Goal: Transaction & Acquisition: Purchase product/service

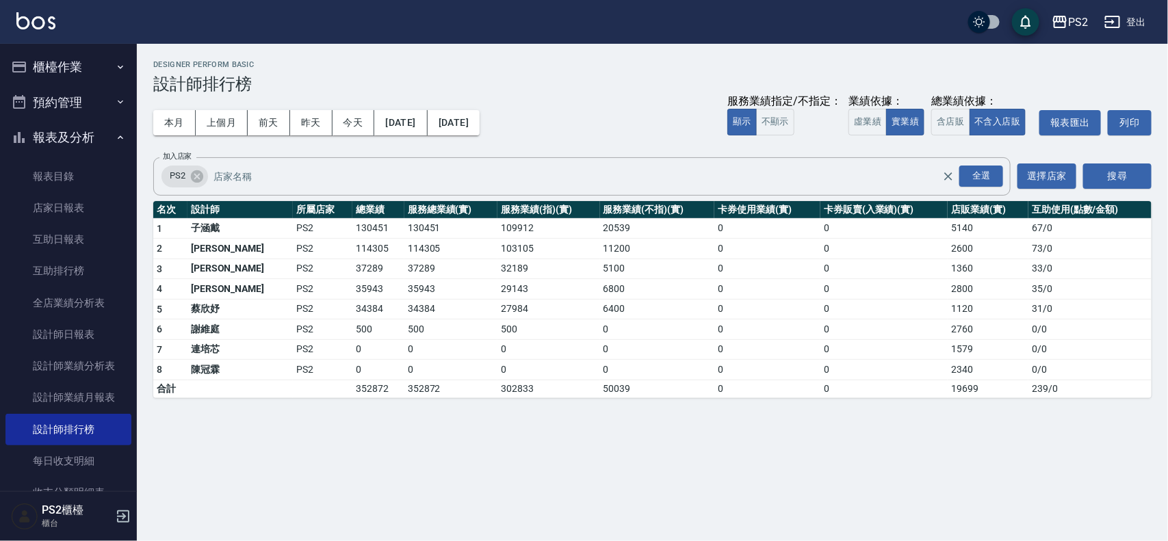
click at [77, 75] on button "櫃檯作業" at bounding box center [68, 67] width 126 height 36
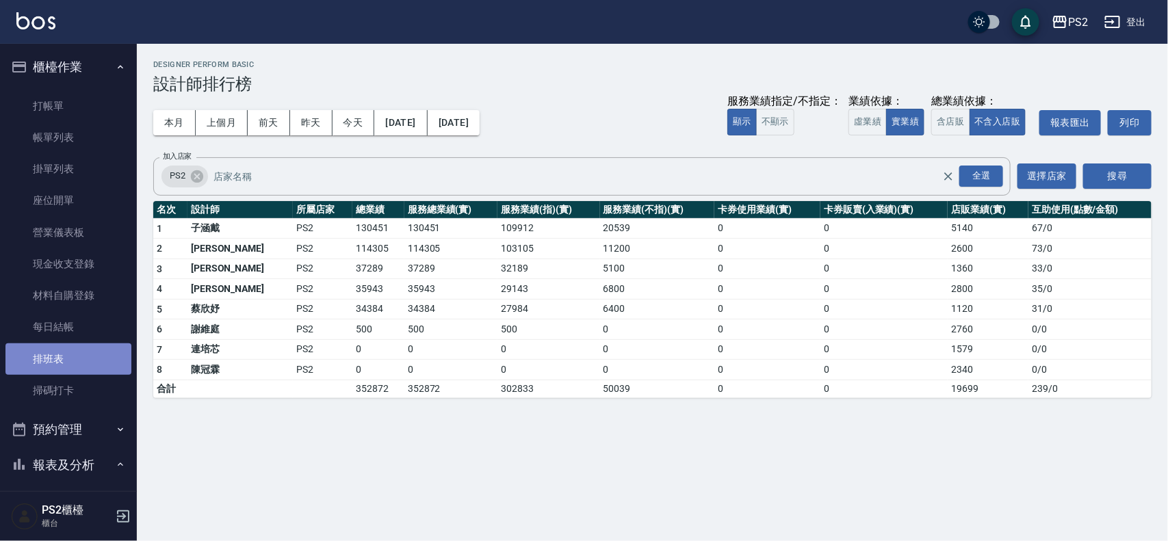
click at [79, 356] on link "排班表" at bounding box center [68, 358] width 126 height 31
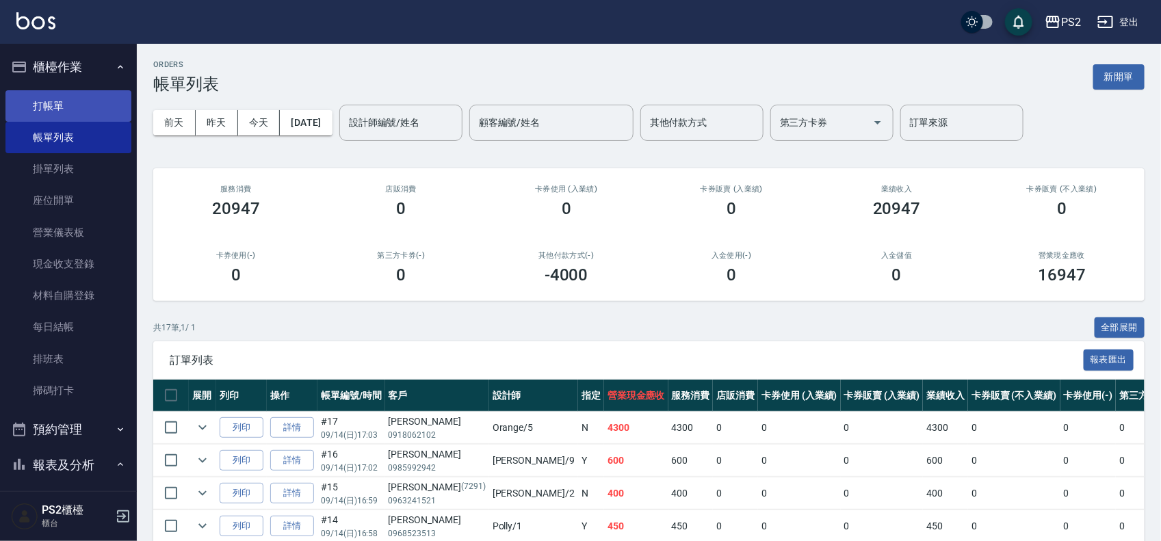
click at [103, 107] on link "打帳單" at bounding box center [68, 105] width 126 height 31
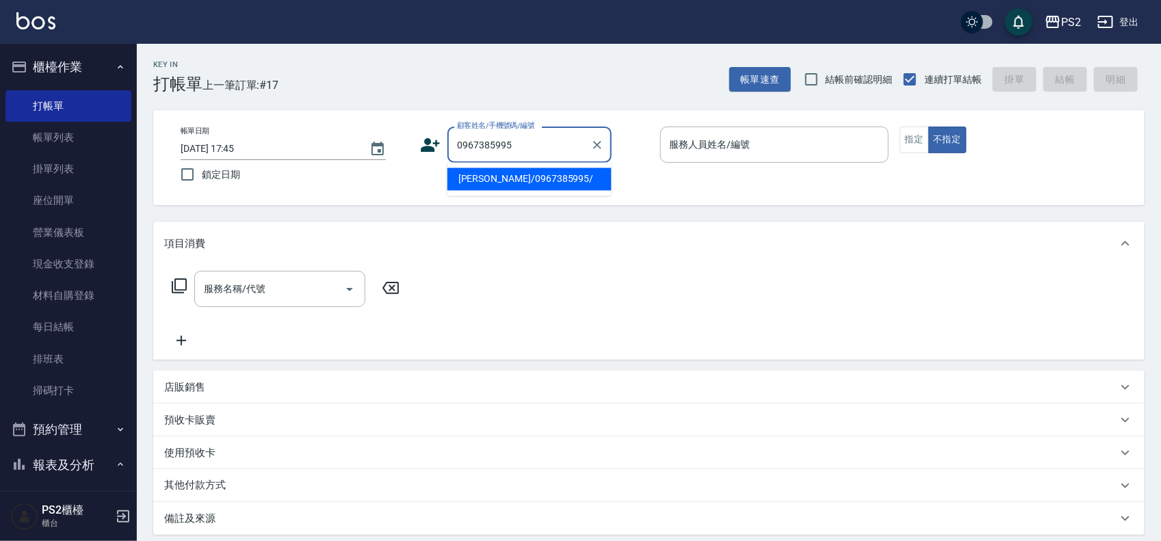
type input "[PERSON_NAME]/0967385995/"
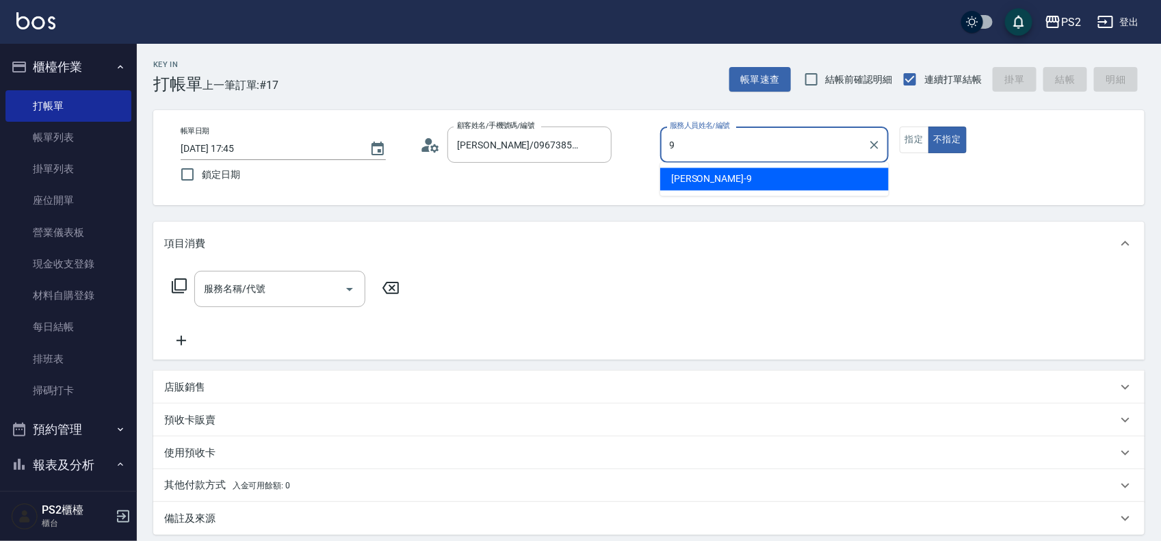
type input "[PERSON_NAME]-9"
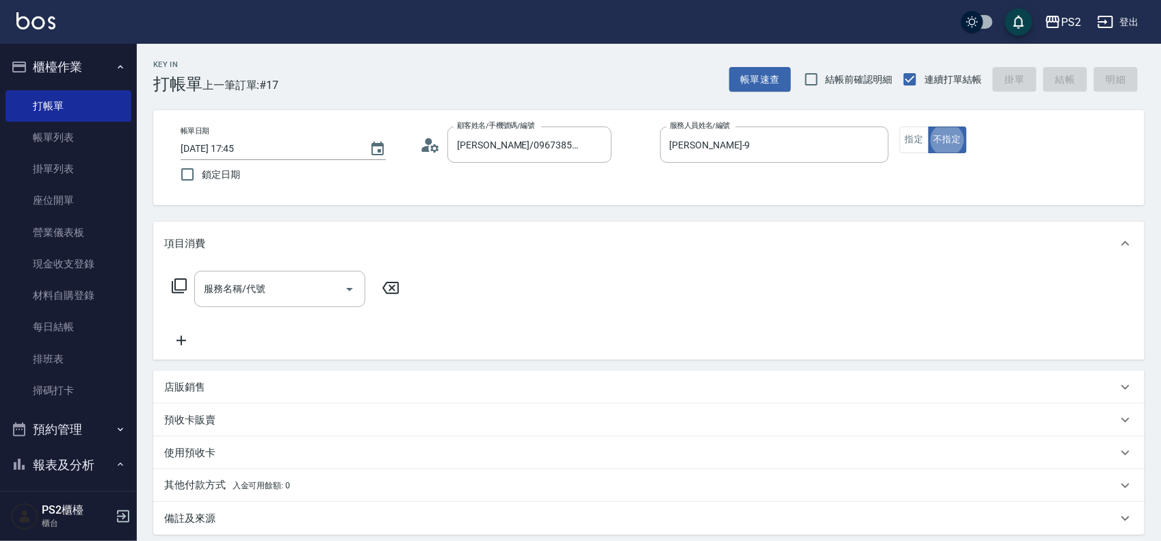
type button "false"
click at [181, 282] on icon at bounding box center [179, 286] width 16 height 16
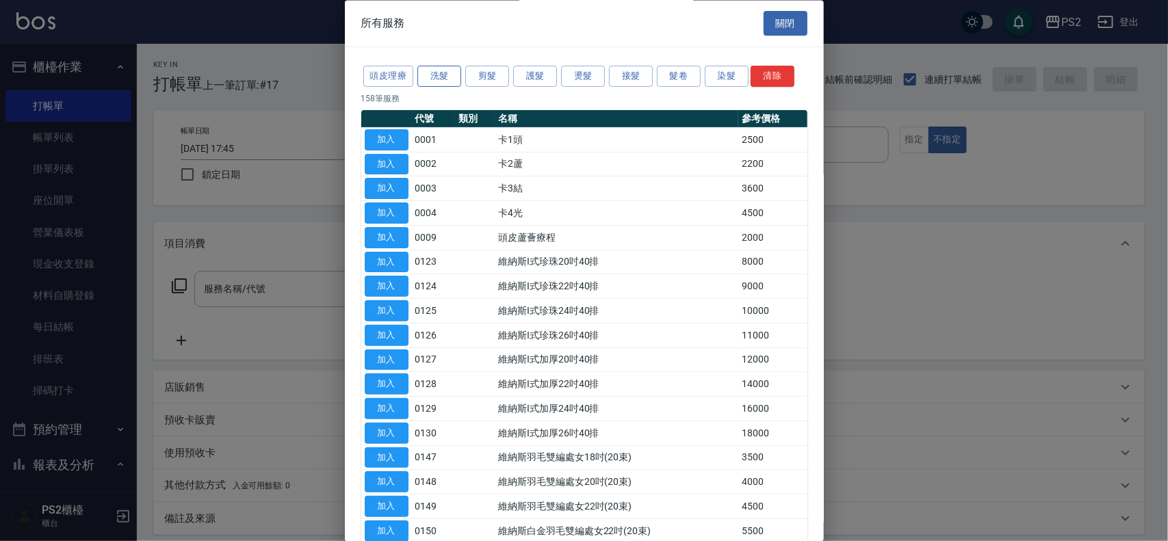
click at [433, 81] on button "洗髮" at bounding box center [439, 76] width 44 height 21
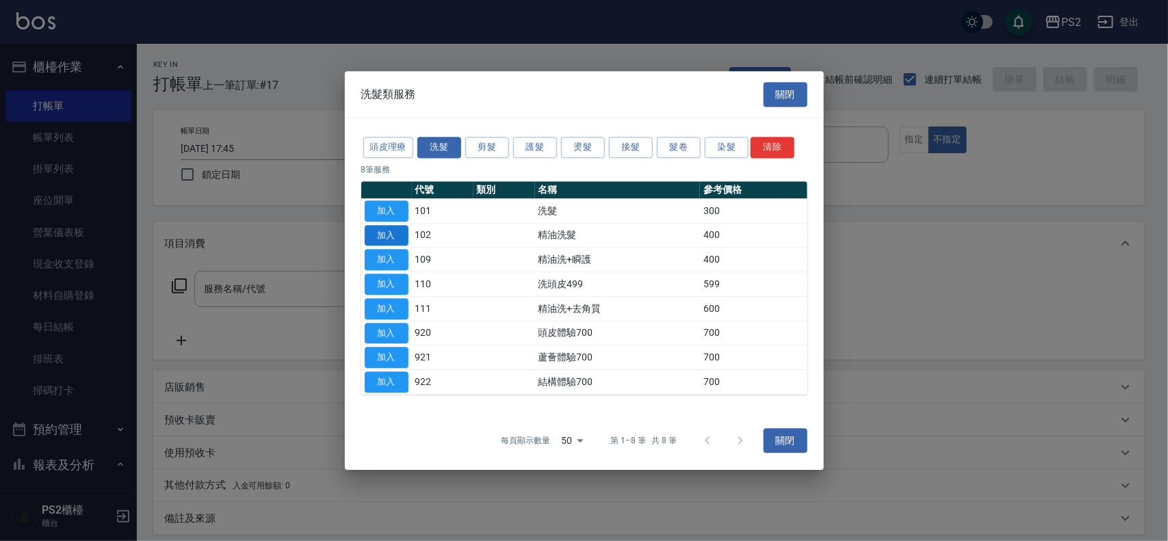
click at [395, 226] on button "加入" at bounding box center [387, 235] width 44 height 21
type input "精油洗髮(102)"
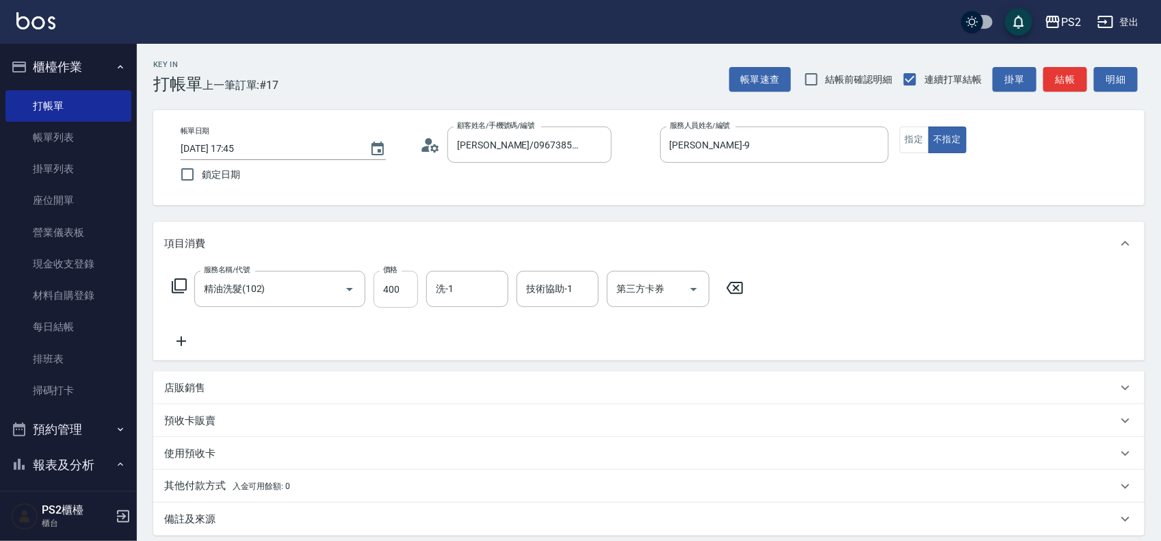
click at [402, 293] on input "400" at bounding box center [395, 289] width 44 height 37
type input "500"
type input "[PERSON_NAME]-25"
click at [908, 152] on button "指定" at bounding box center [914, 140] width 29 height 27
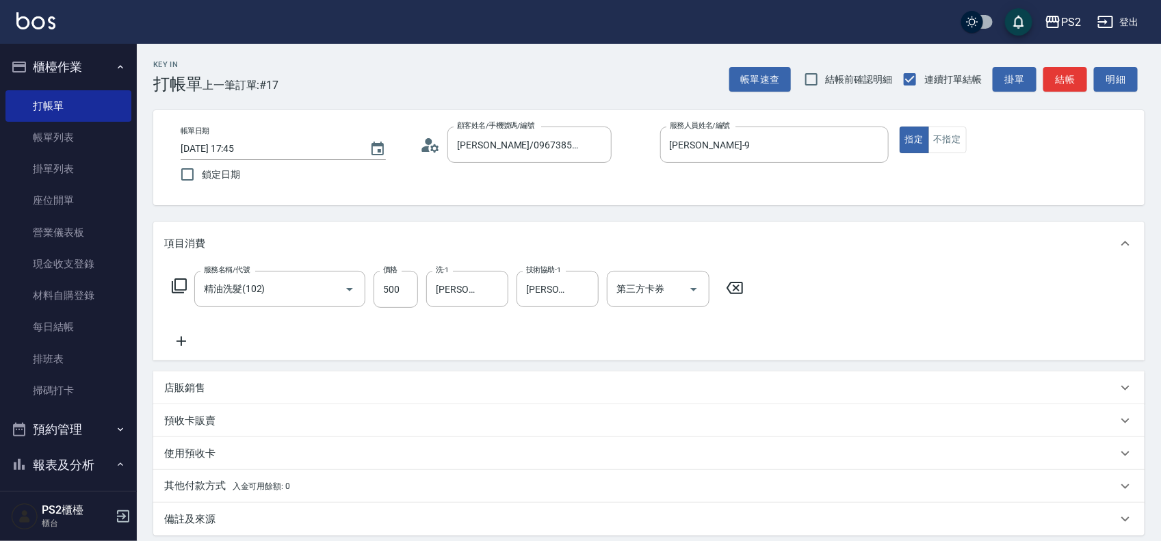
type button "true"
type input "[DATE] 17:46"
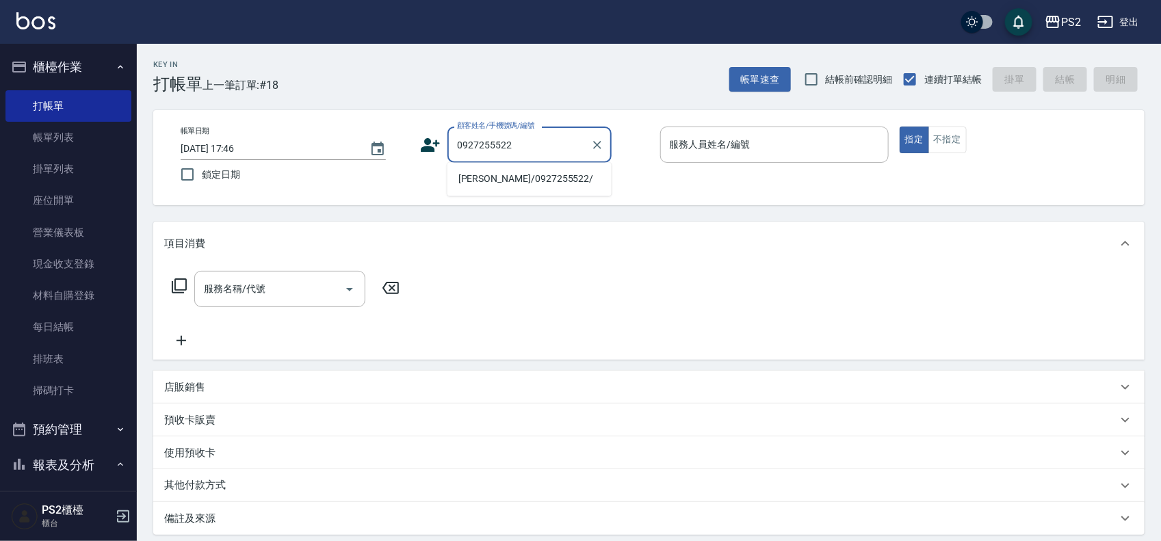
type input "[PERSON_NAME]/0927255522/"
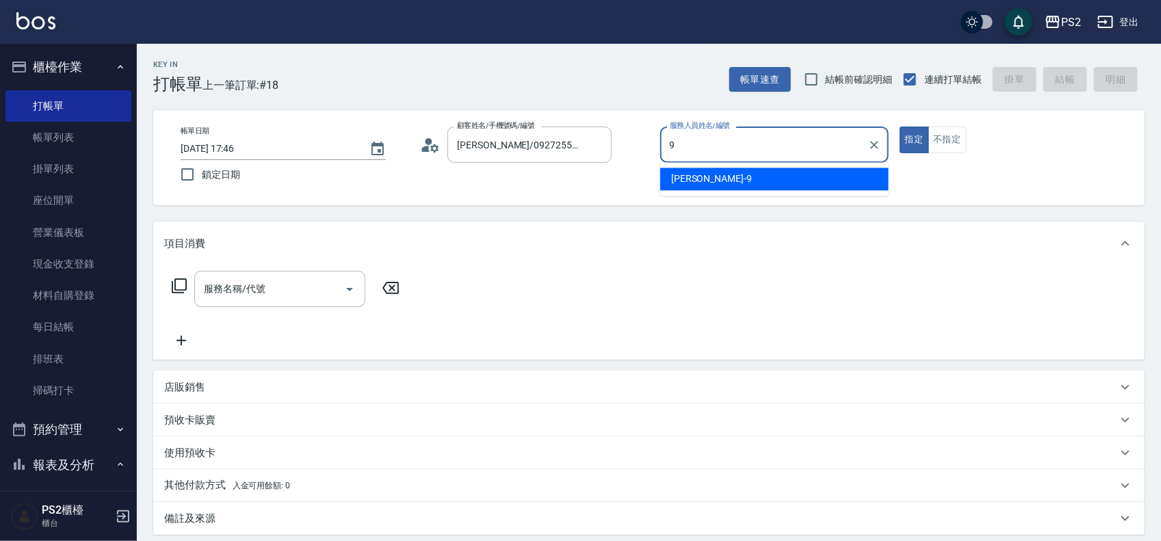
type input "[PERSON_NAME]-9"
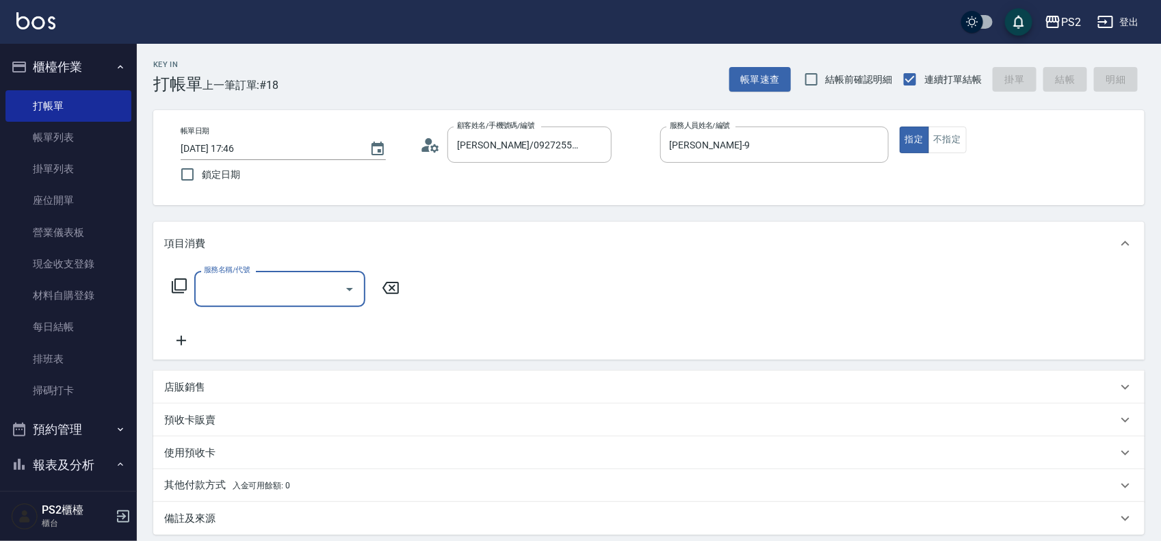
click at [176, 283] on icon at bounding box center [179, 286] width 16 height 16
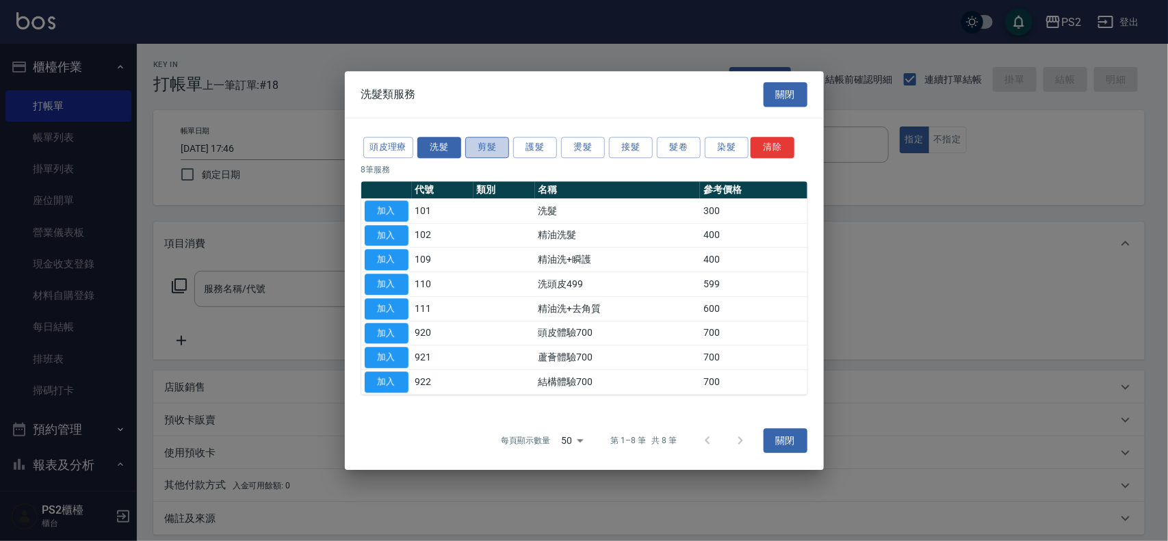
click at [493, 148] on button "剪髮" at bounding box center [487, 147] width 44 height 21
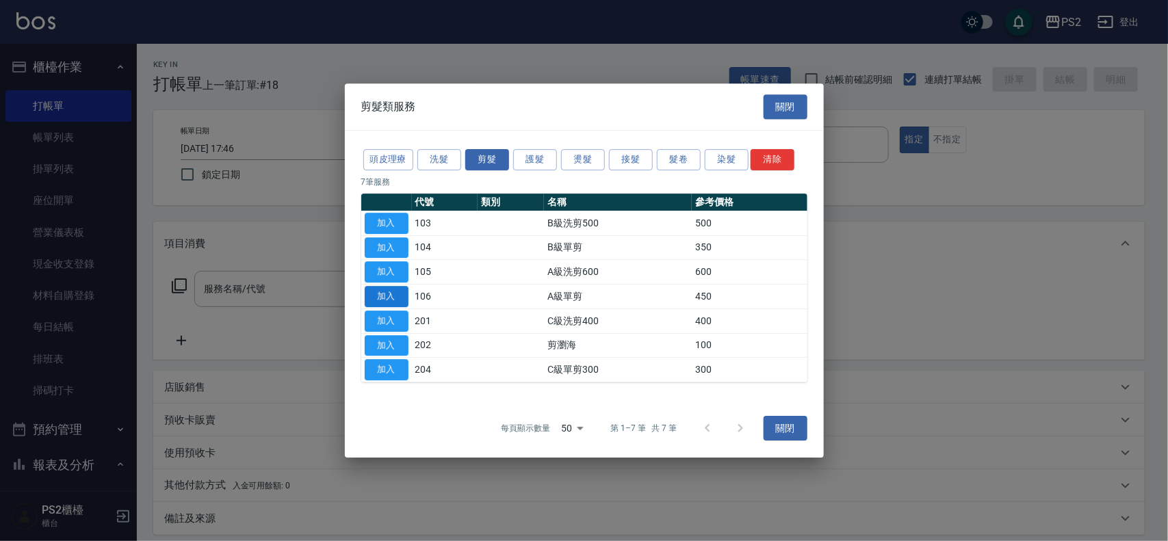
click at [371, 293] on button "加入" at bounding box center [387, 296] width 44 height 21
type input "A級單剪(106)"
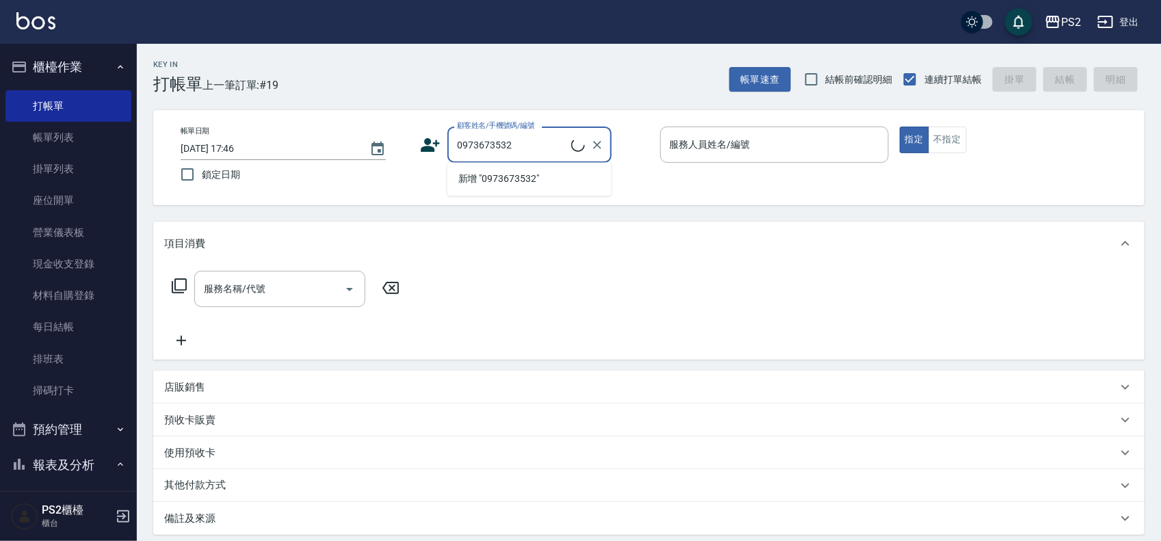
type input "[PERSON_NAME]/0973673532/"
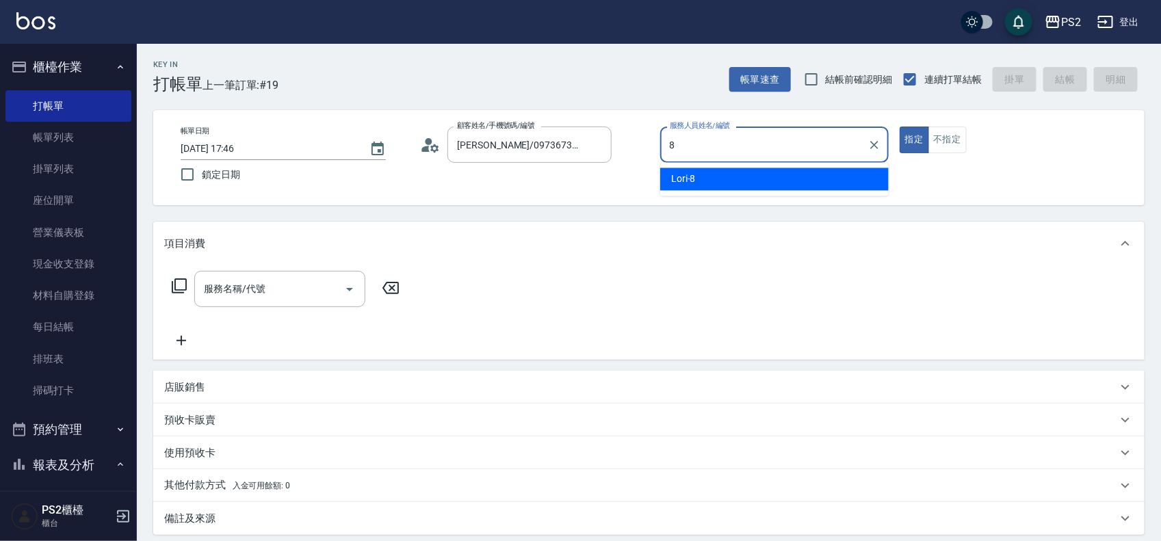
type input "Lori-8"
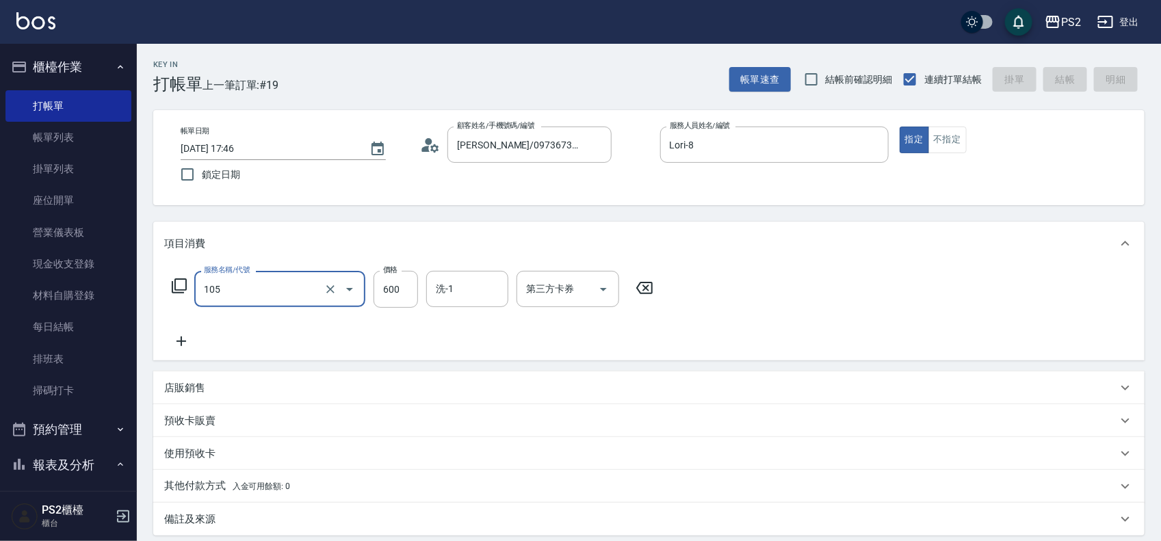
type input "105"
type input "[DATE] 17:47"
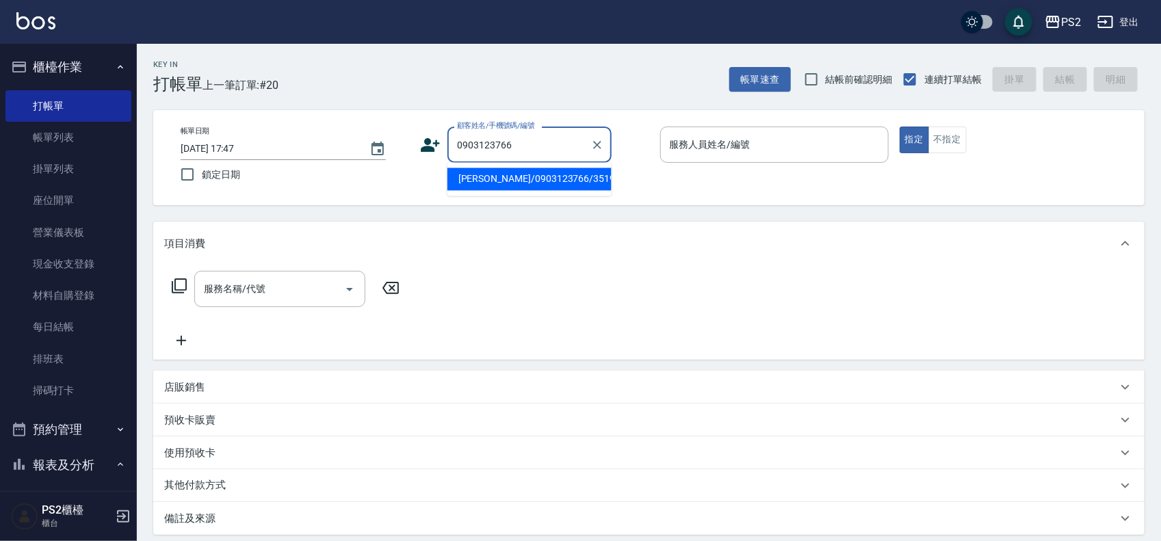
type input "[PERSON_NAME]/0903123766/351956"
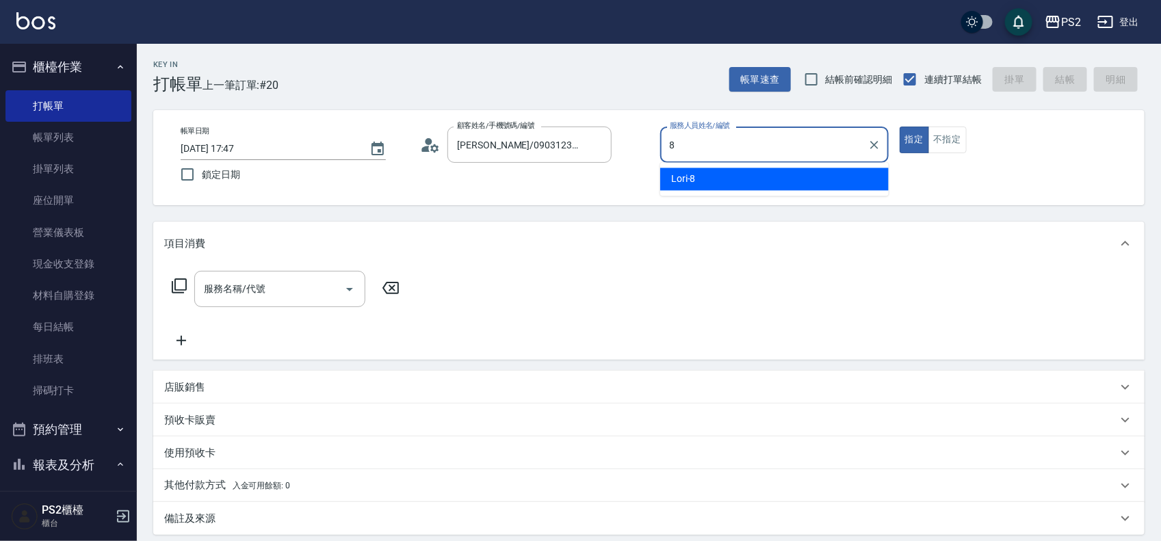
type input "Lori-8"
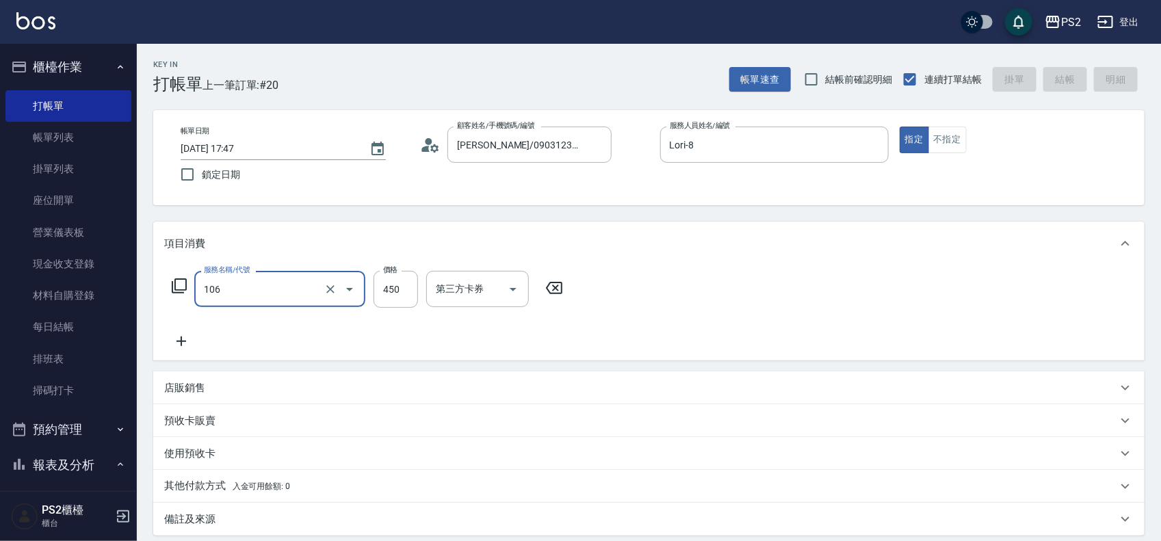
type input "106"
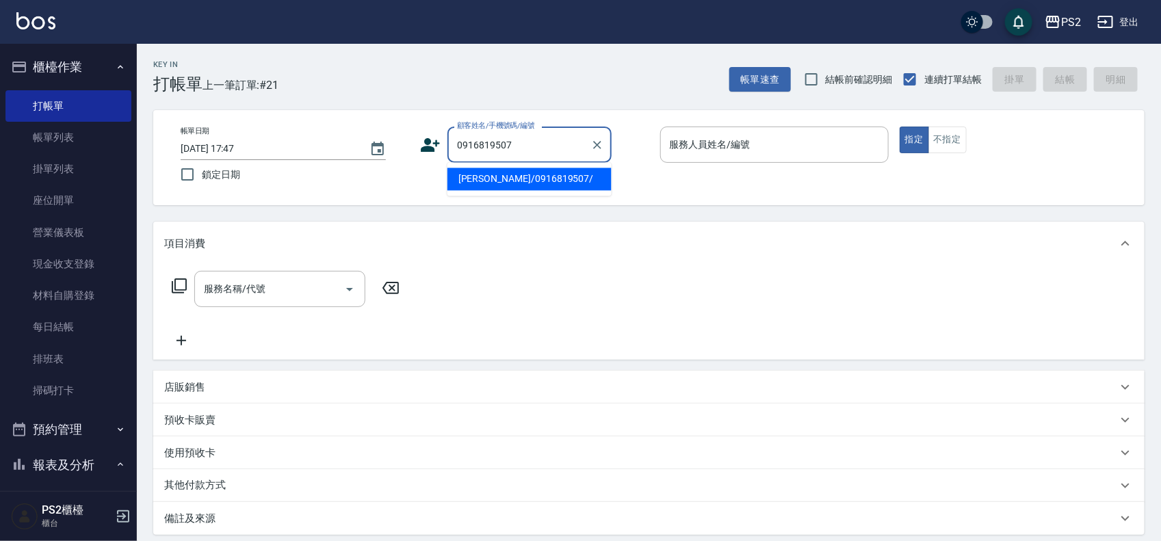
type input "[PERSON_NAME]/0916819507/"
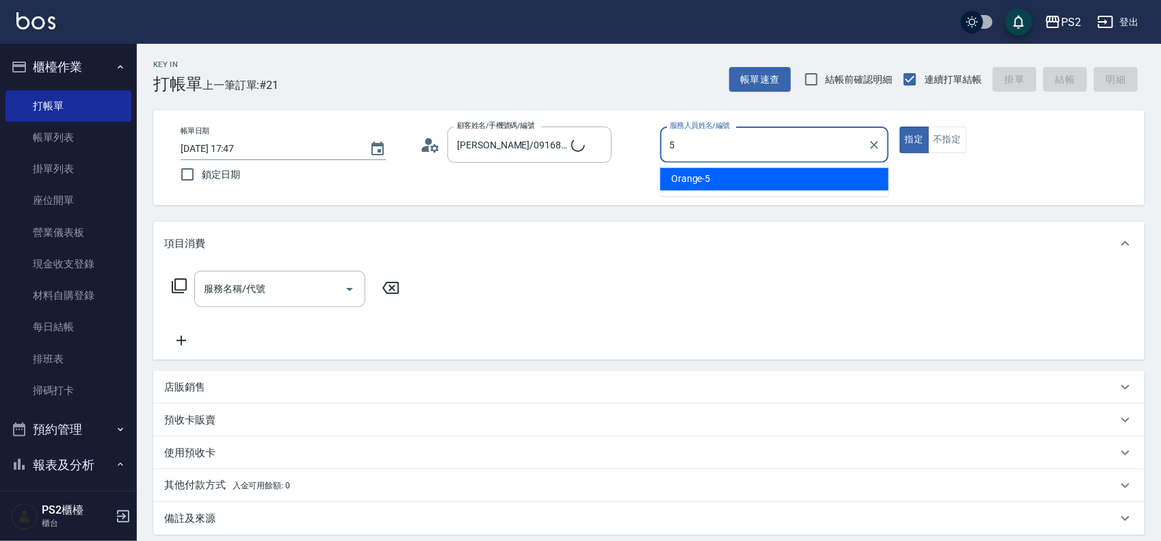
type input "Orange-5"
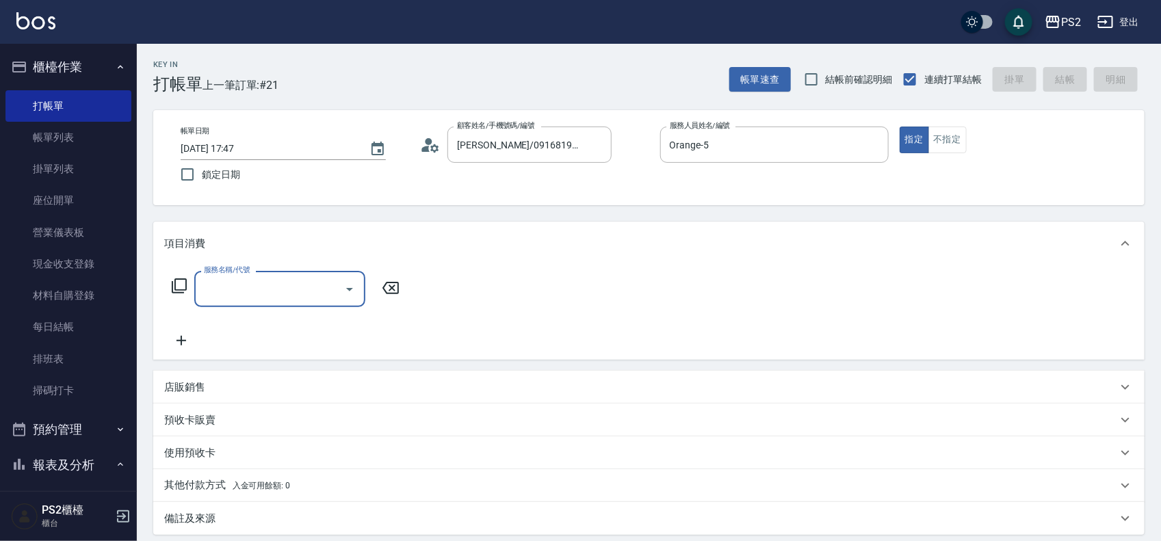
click at [179, 285] on icon at bounding box center [179, 286] width 16 height 16
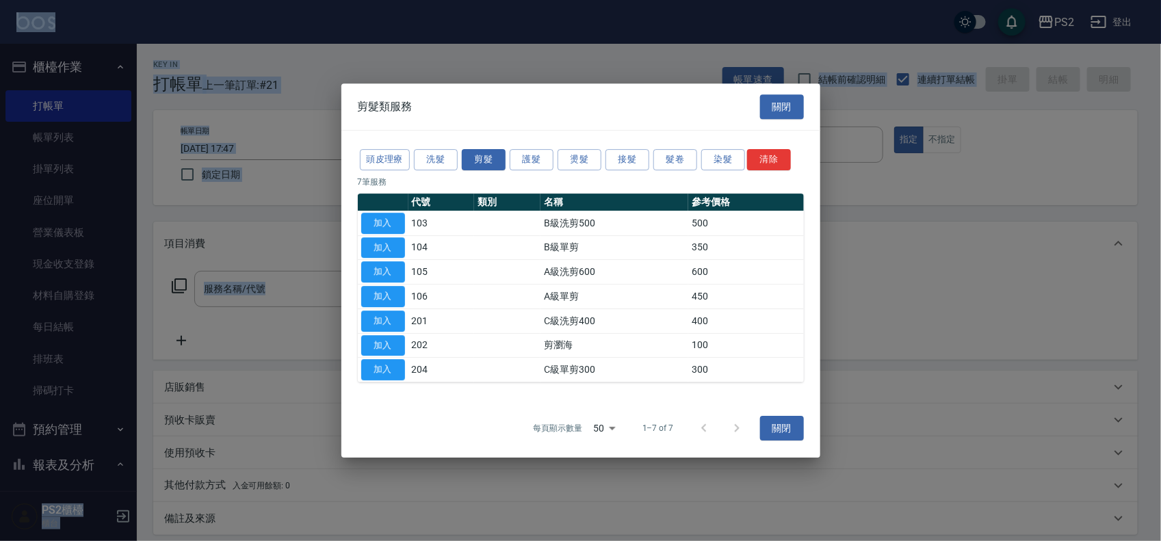
click at [179, 285] on div at bounding box center [580, 270] width 1161 height 541
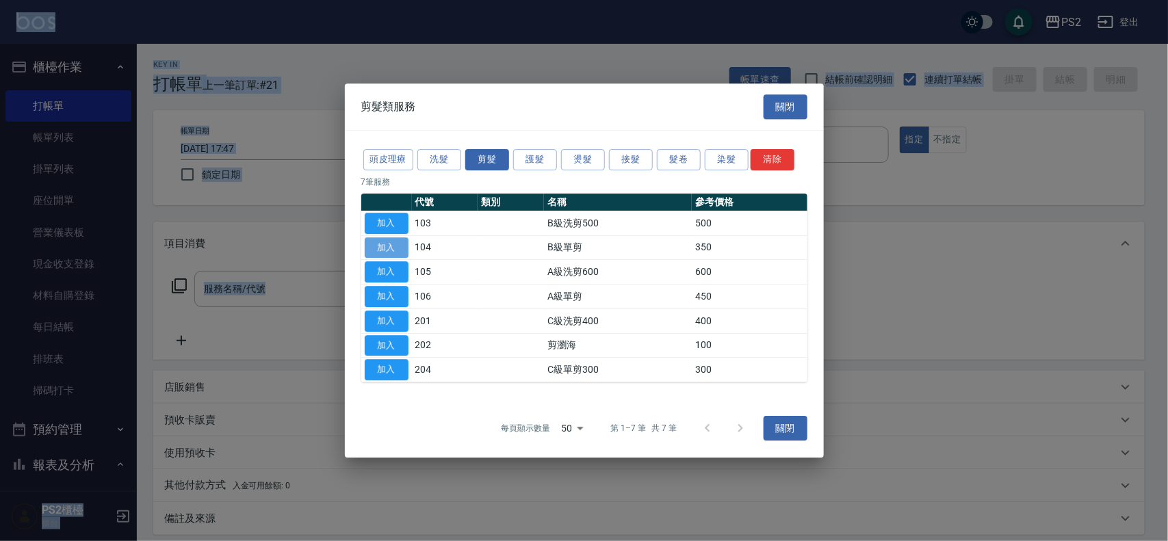
click at [390, 247] on button "加入" at bounding box center [387, 247] width 44 height 21
type input "B級單剪(104)"
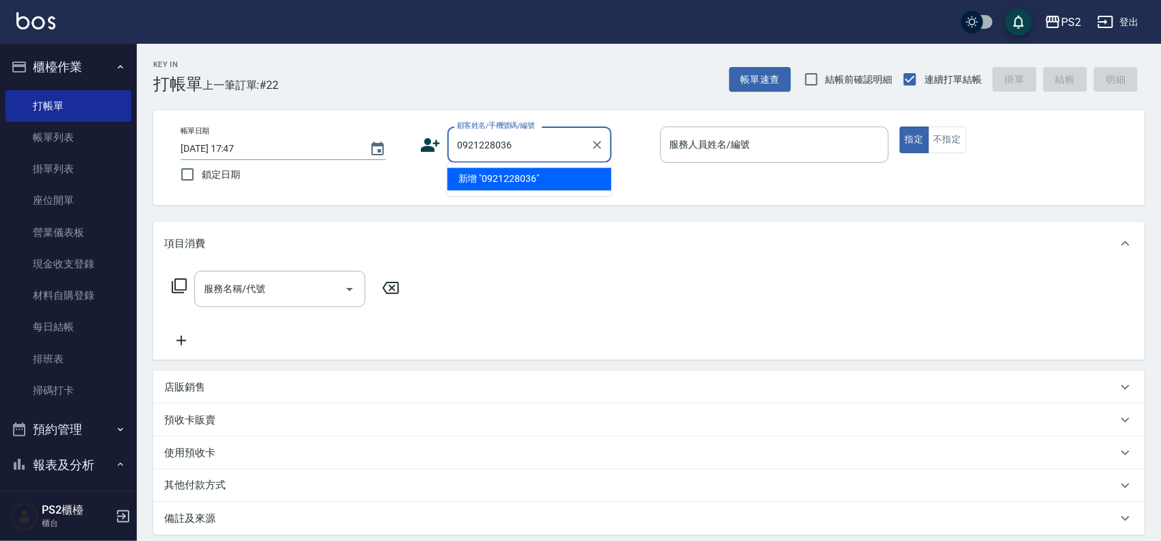
type input "0921228036"
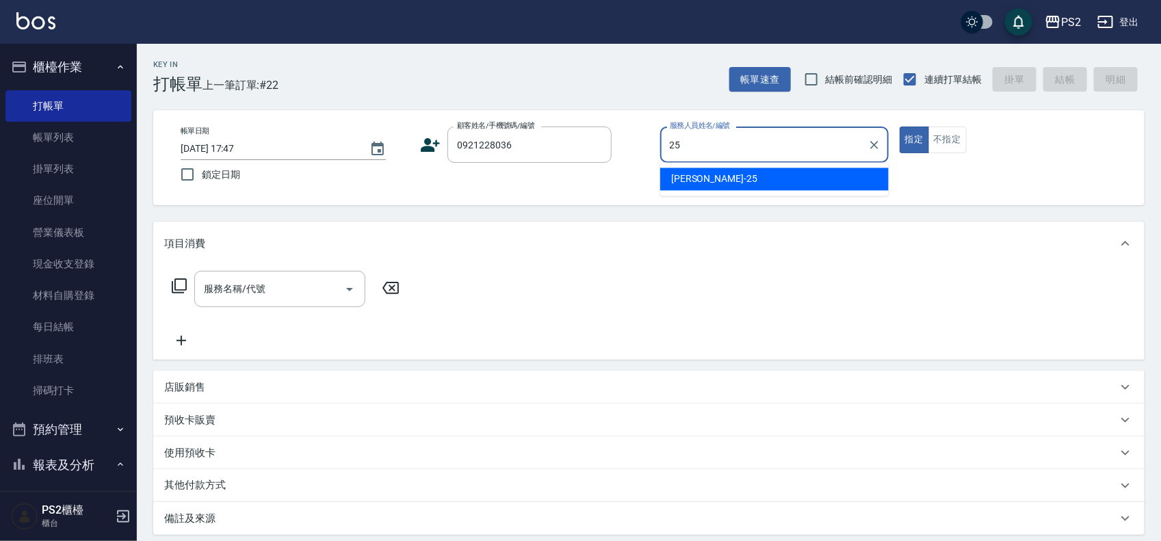
type input "[PERSON_NAME]-25"
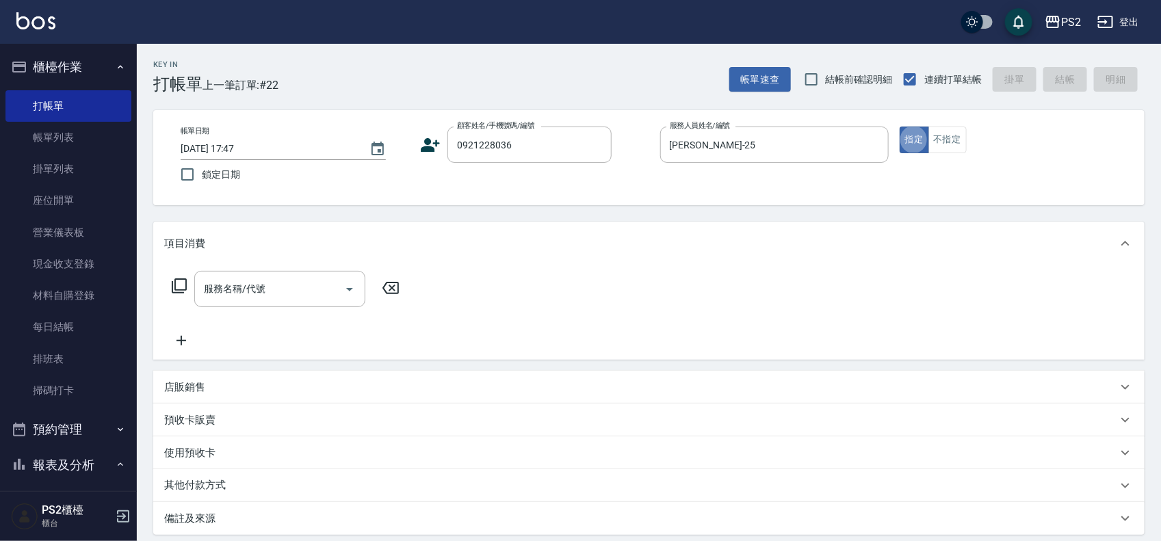
click at [420, 138] on icon at bounding box center [430, 145] width 21 height 21
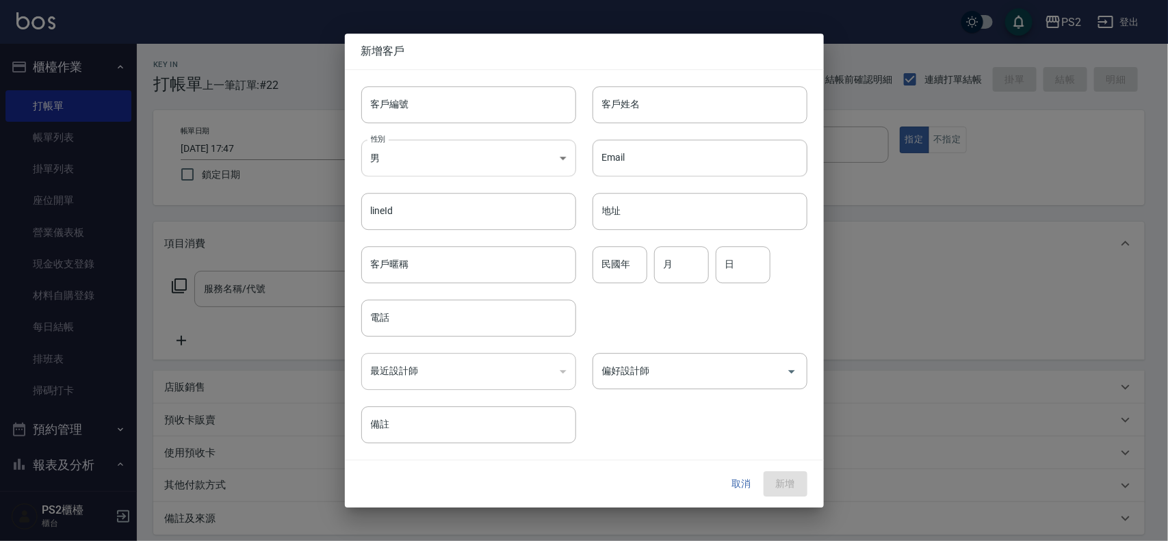
type input "0921228036"
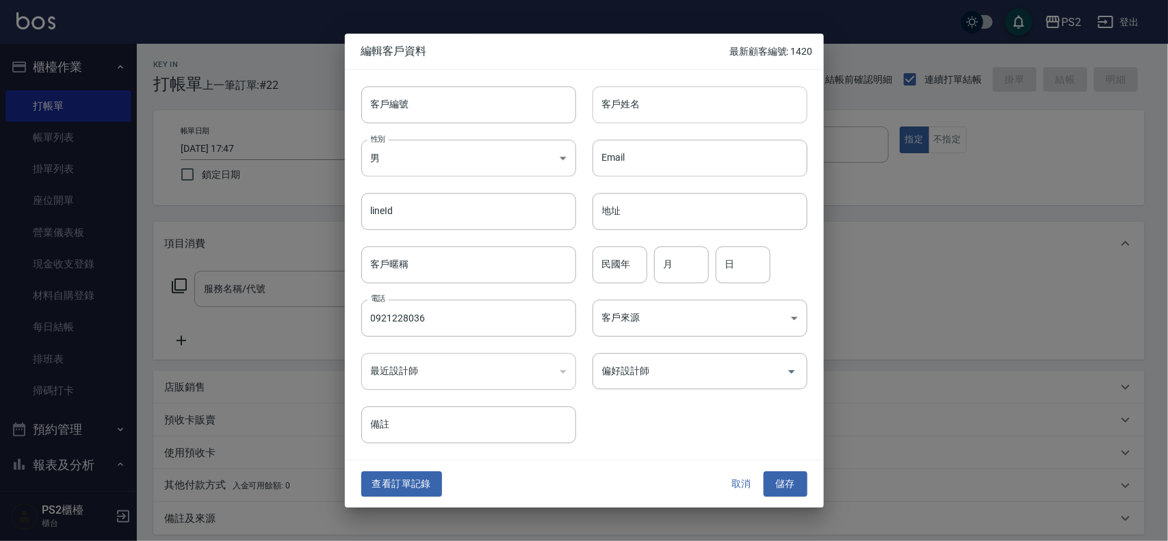
click at [616, 110] on input "客戶姓名" at bounding box center [699, 104] width 215 height 37
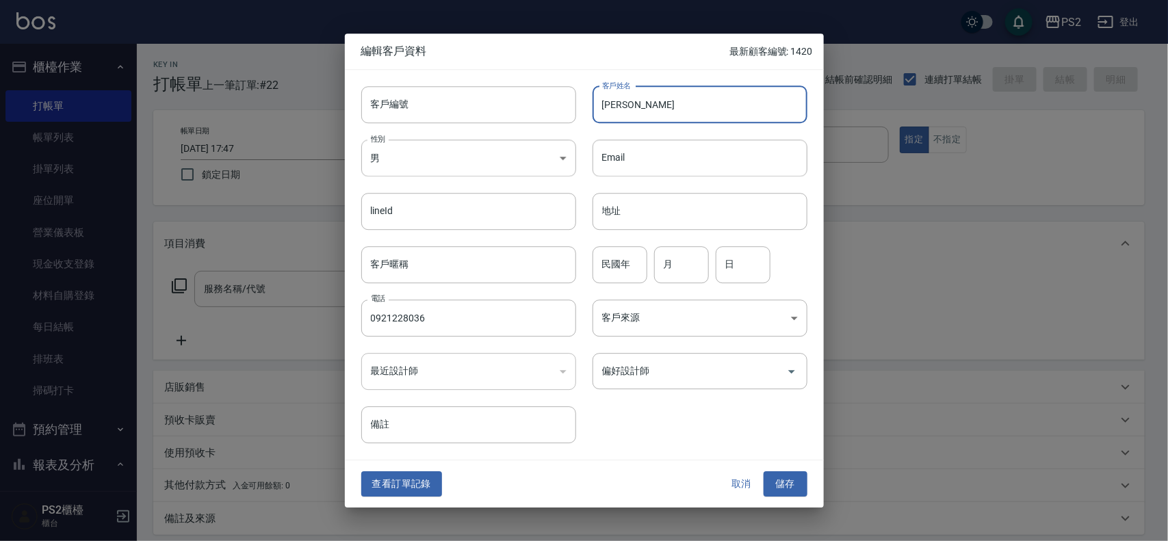
type input "[PERSON_NAME]"
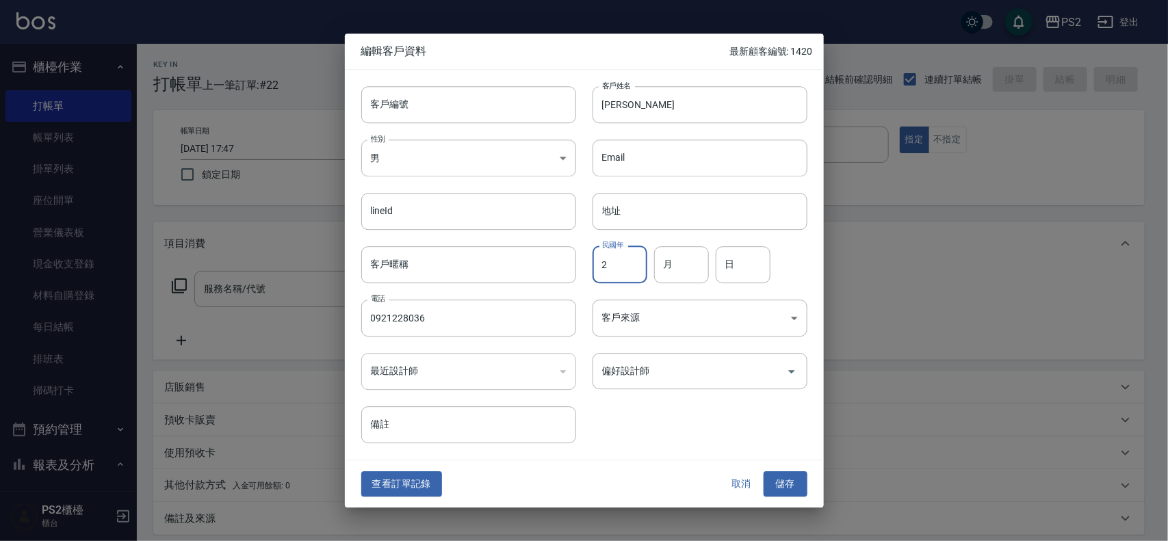
type input "2"
type input "8"
click at [619, 260] on input "2" at bounding box center [619, 264] width 55 height 37
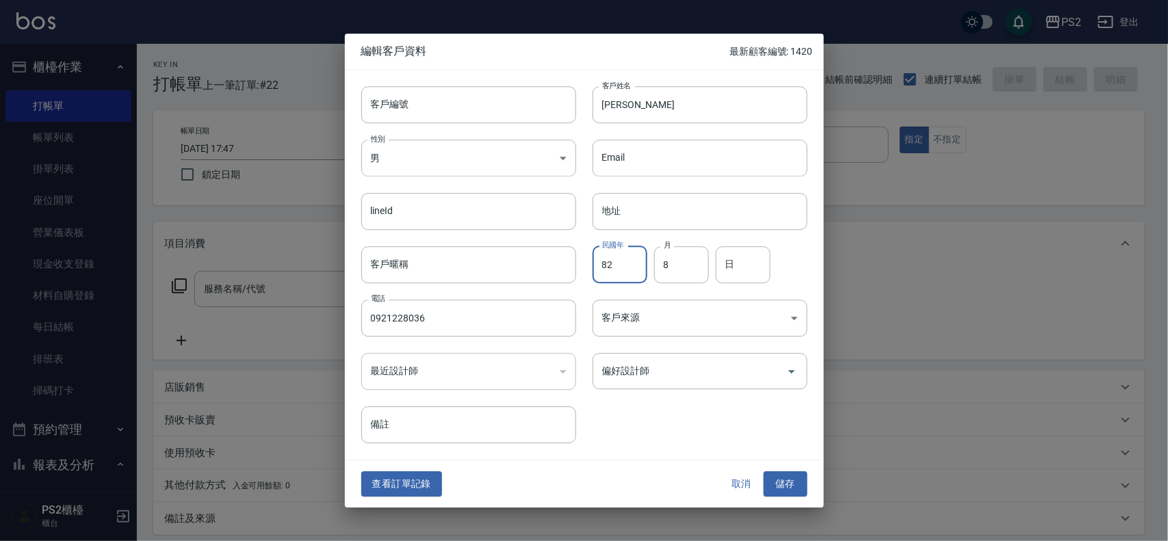
type input "8"
click at [620, 263] on input "民國年" at bounding box center [619, 264] width 55 height 37
type input "82"
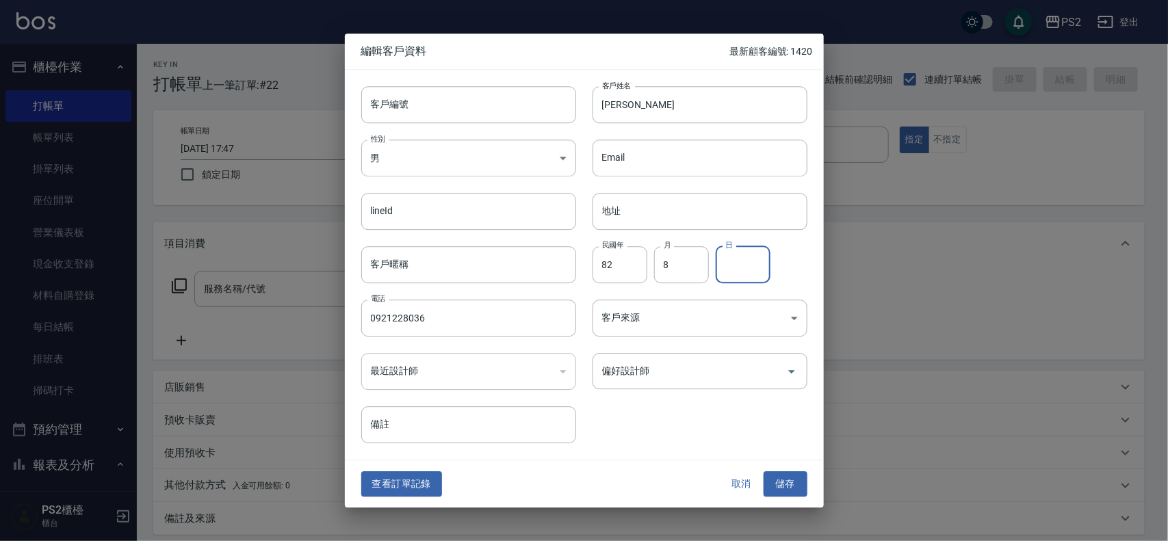
click at [750, 268] on input "日" at bounding box center [743, 264] width 55 height 37
type input "31"
click at [784, 477] on button "儲存" at bounding box center [785, 484] width 44 height 25
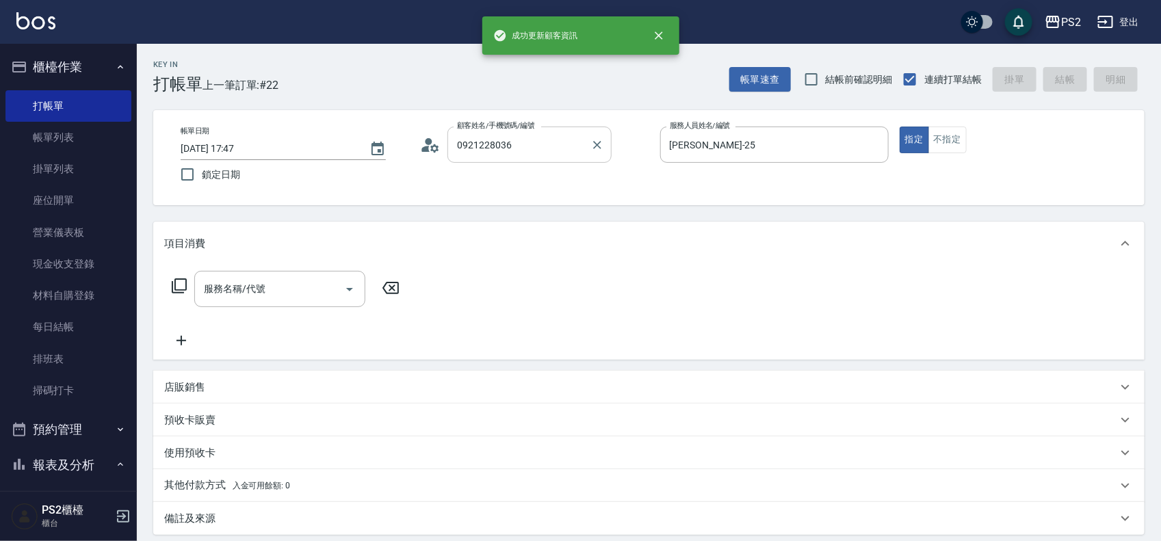
click at [532, 135] on input "0921228036" at bounding box center [519, 145] width 131 height 24
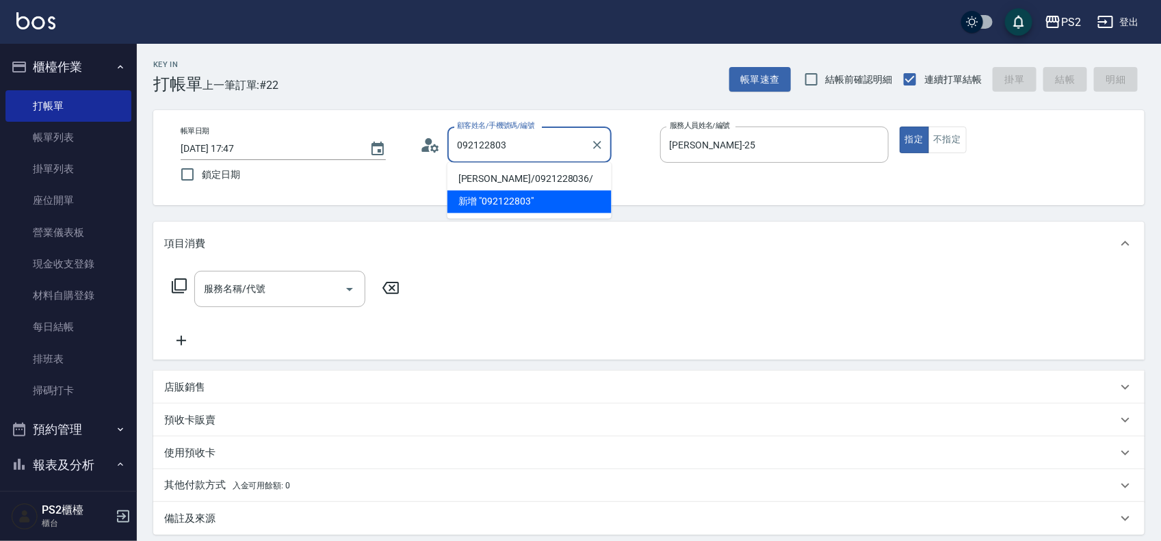
click at [529, 182] on li "[PERSON_NAME]/0921228036/" at bounding box center [529, 179] width 164 height 23
type input "[PERSON_NAME]/0921228036/"
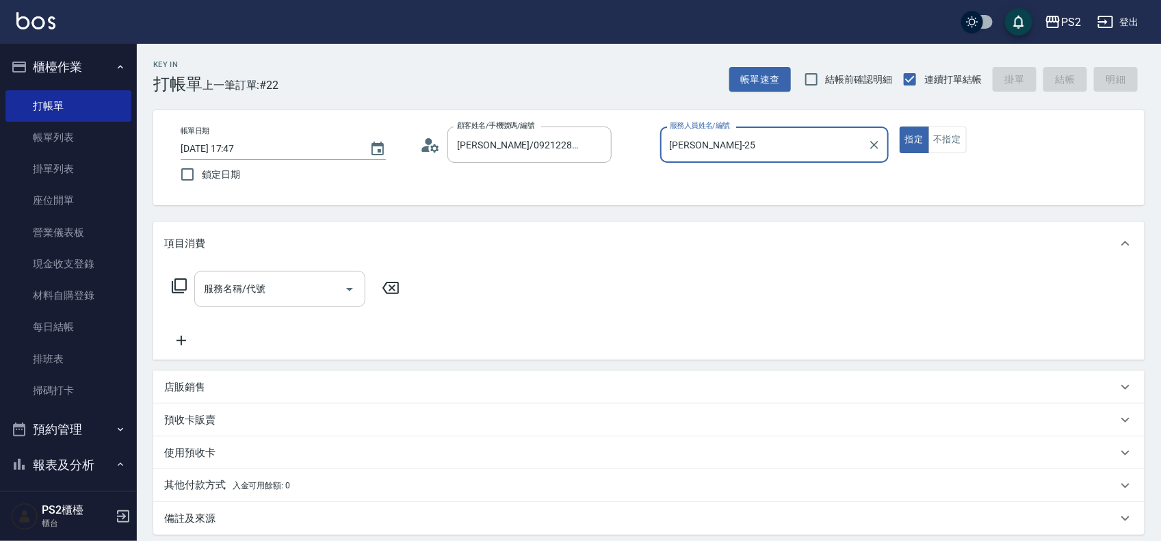
click at [289, 285] on input "服務名稱/代號" at bounding box center [269, 289] width 138 height 24
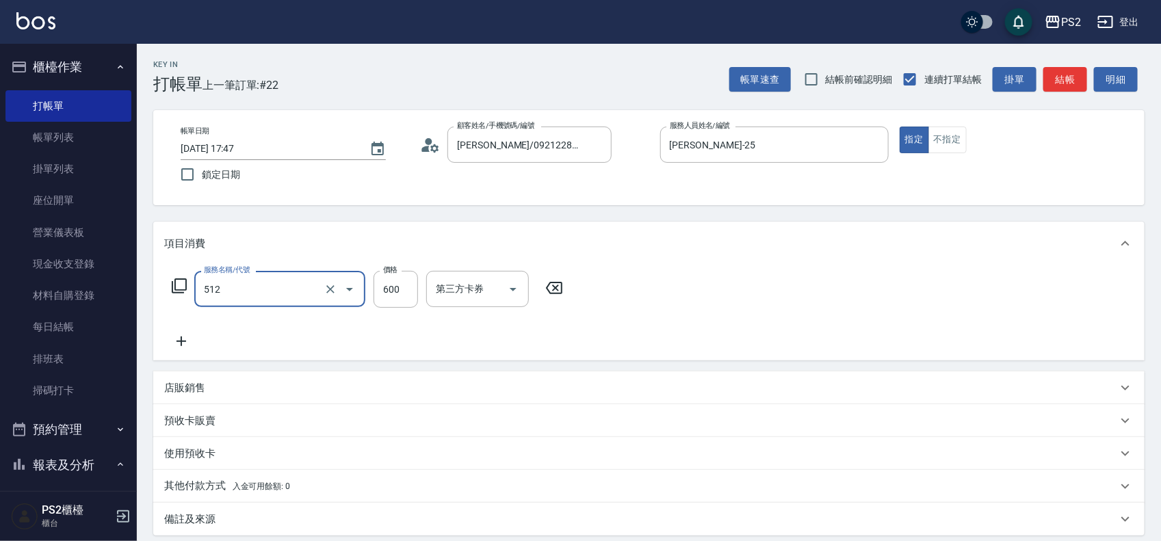
type input "洗+水解護髮600(512)"
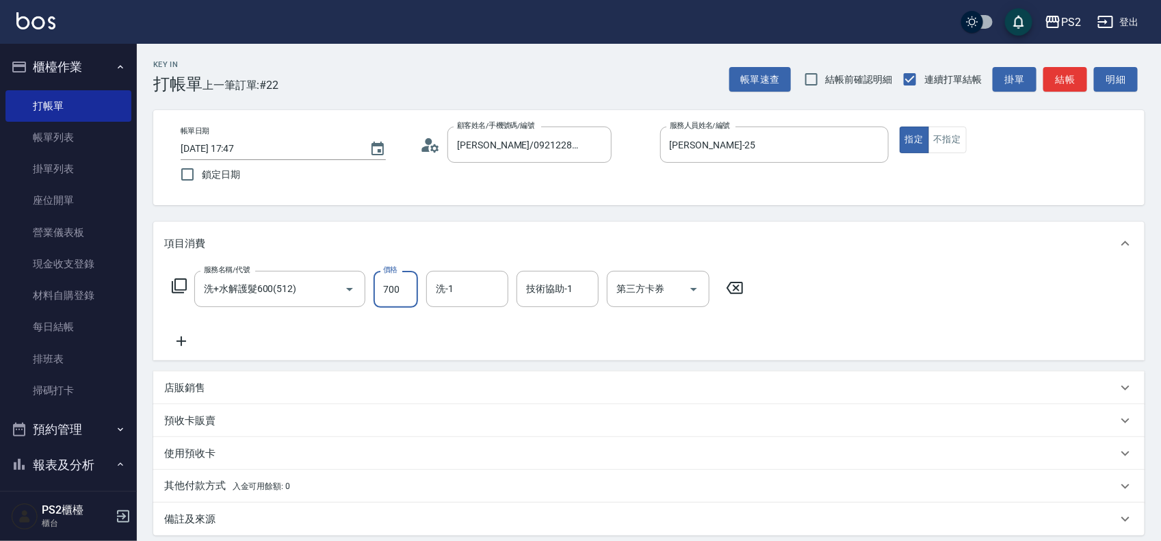
type input "700"
click at [179, 375] on div "店販銷售" at bounding box center [648, 387] width 991 height 33
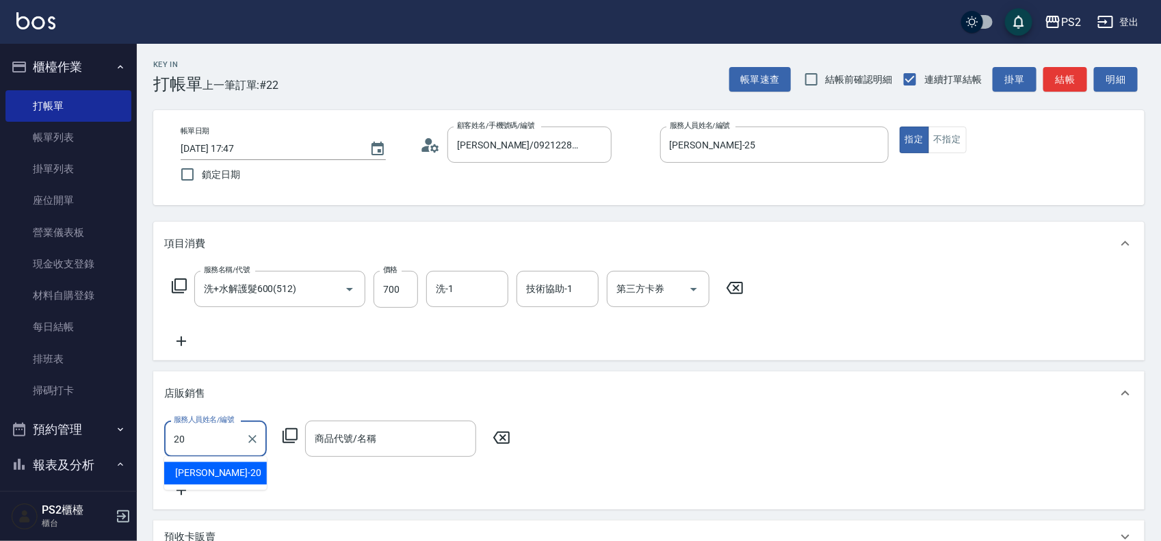
type input "[PERSON_NAME]-20"
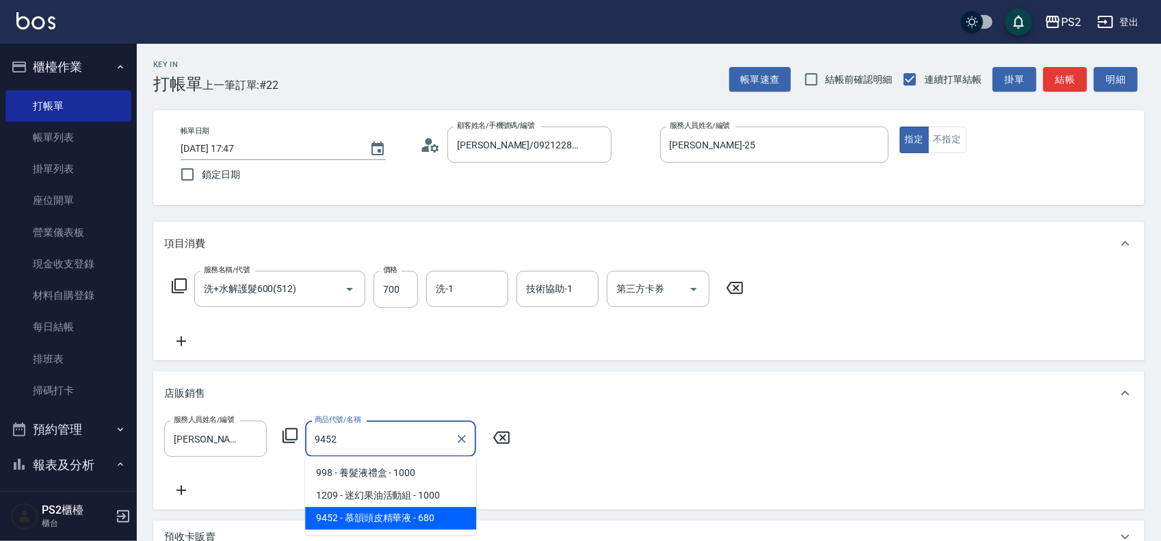
type input "慕韻頭皮精華液"
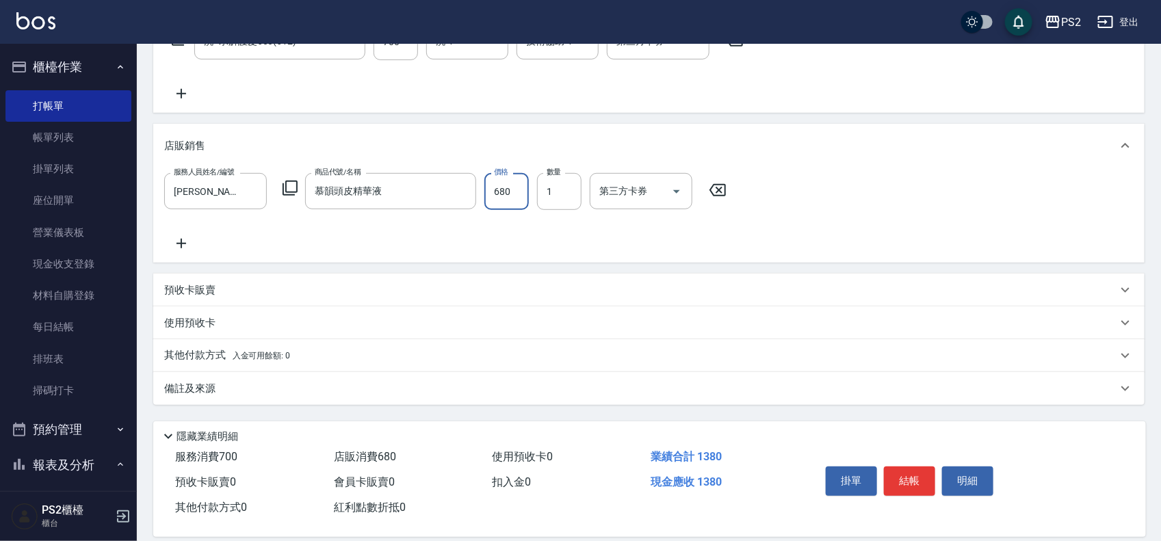
scroll to position [265, 0]
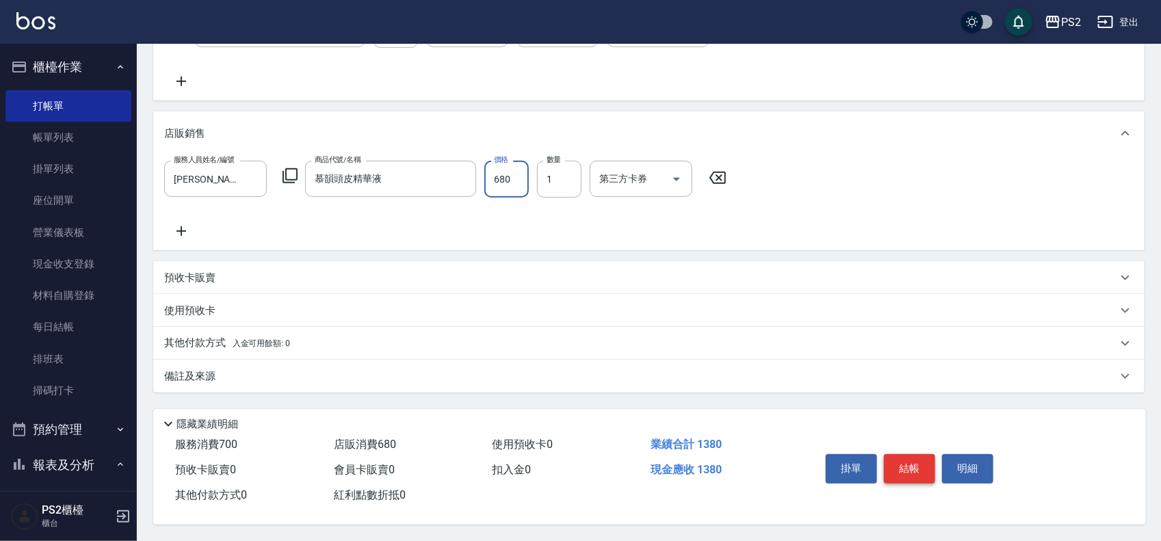
click at [928, 467] on button "結帳" at bounding box center [909, 468] width 51 height 29
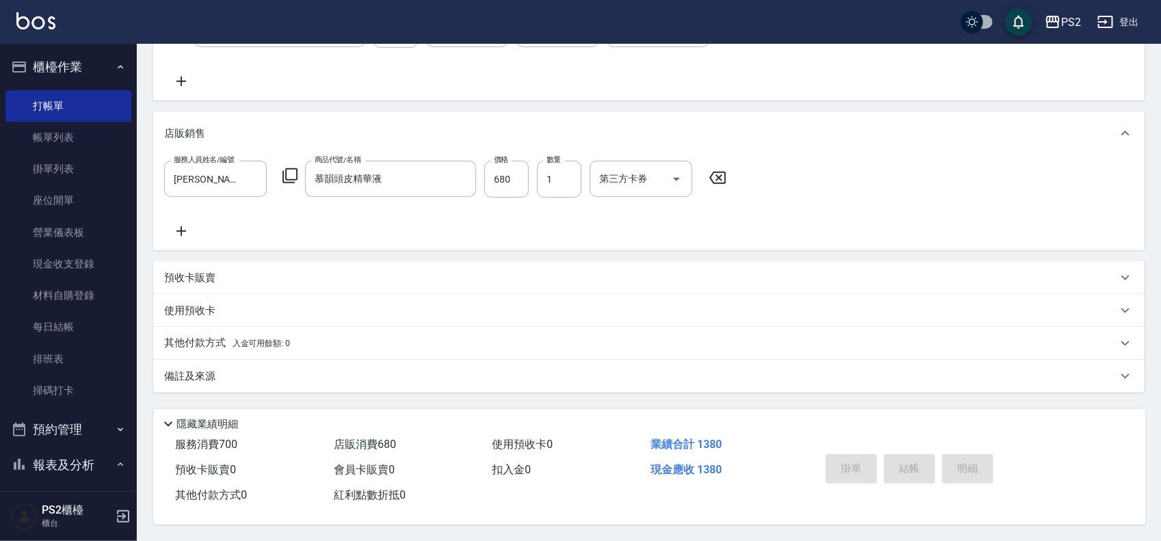
type input "[DATE] 18:11"
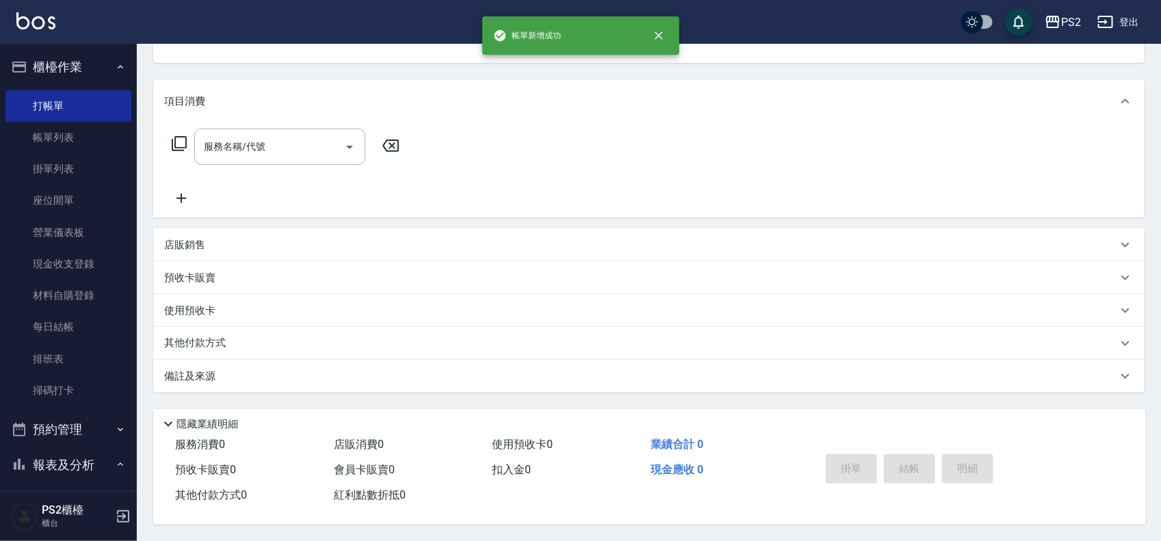
scroll to position [0, 0]
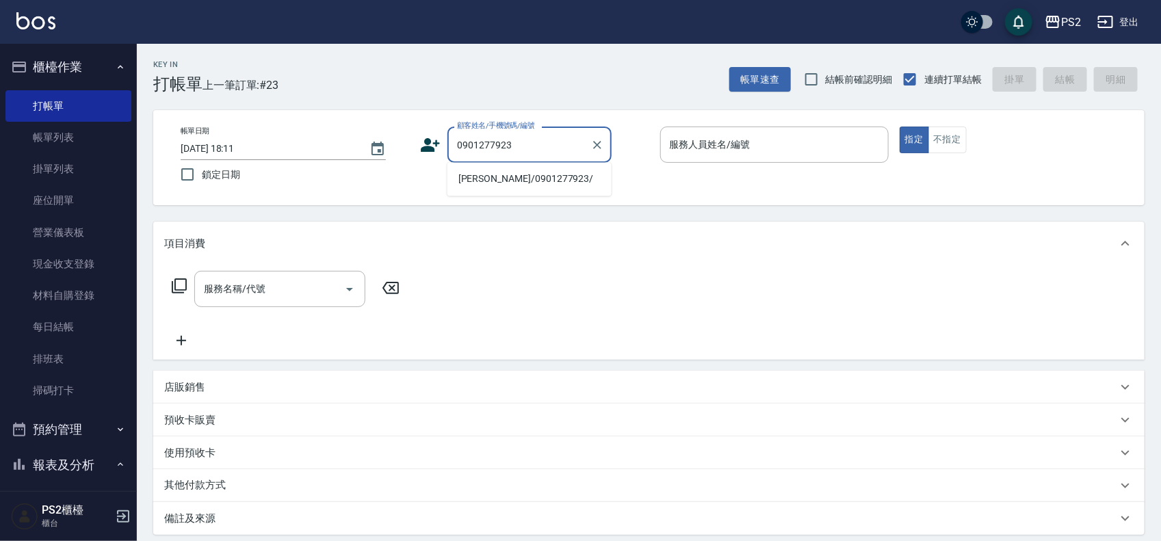
type input "[PERSON_NAME]/0901277923/"
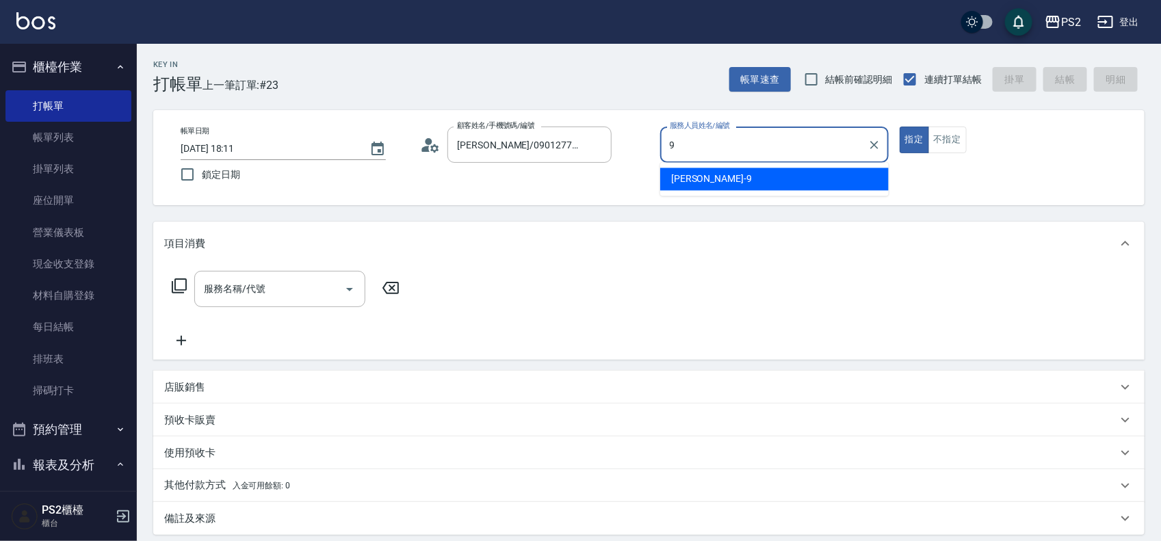
type input "[PERSON_NAME]-9"
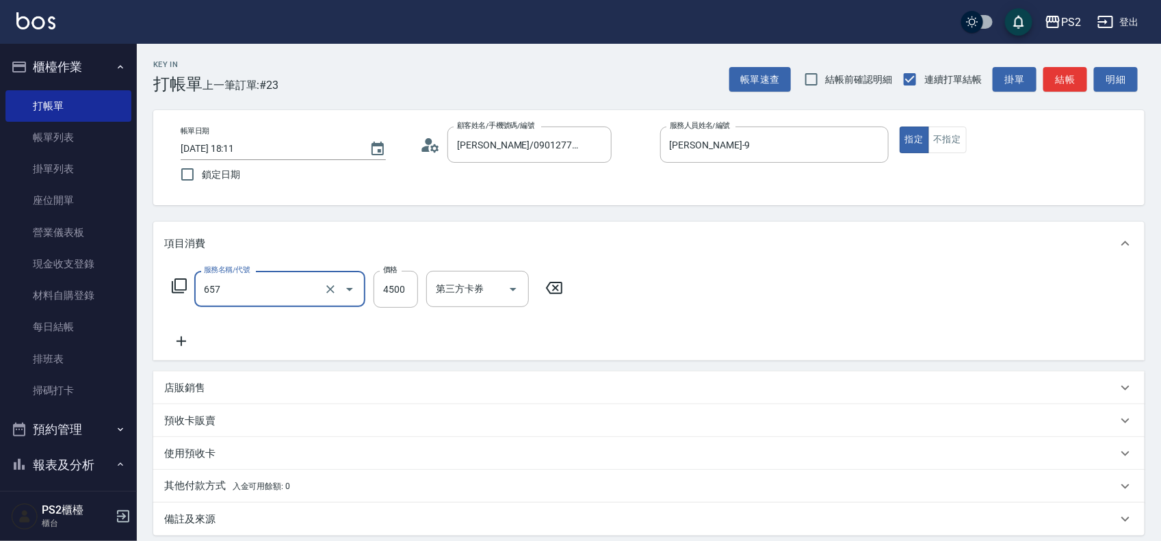
type input "維納斯極致珍珠18吋(40束)(657)"
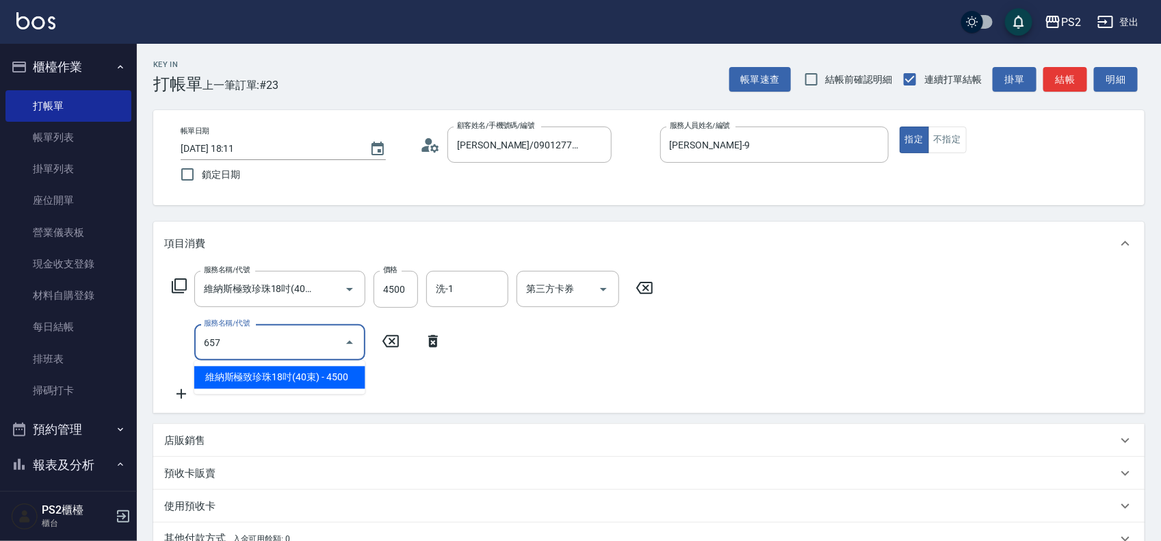
type input "維納斯極致珍珠18吋(40束)(657)"
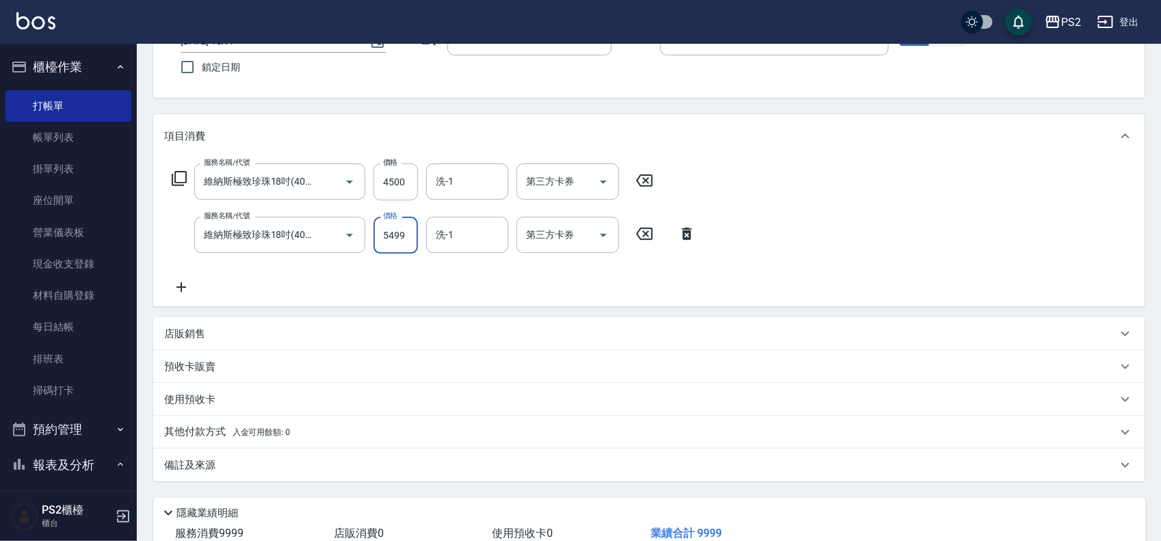
scroll to position [202, 0]
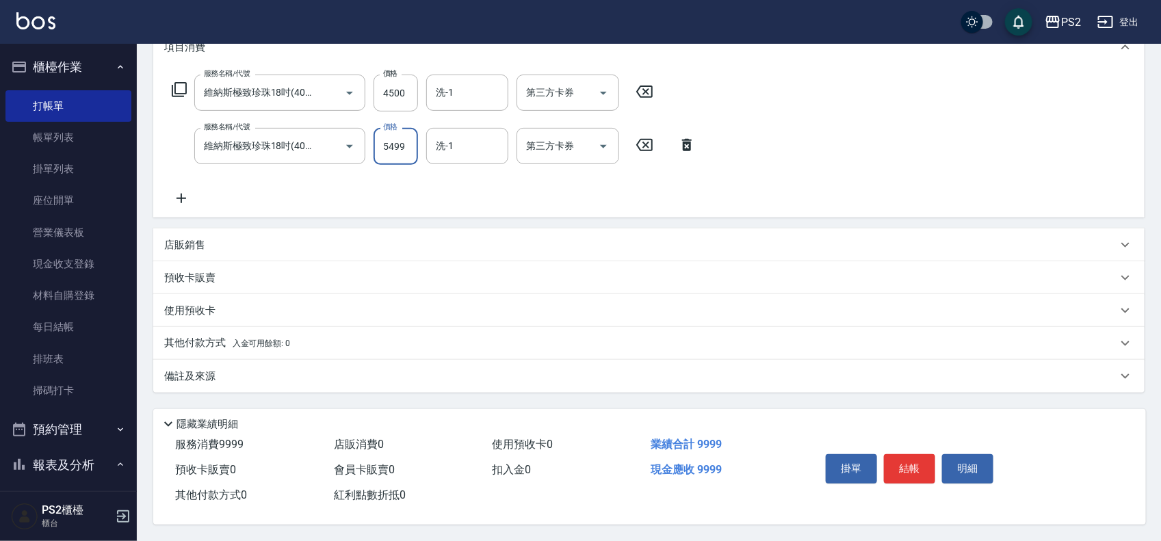
type input "5499"
click at [185, 183] on div "服務名稱/代號 維納斯極致珍珠18吋(40束)(657) 服務名稱/代號 價格 4500 價格 洗-1 洗-1 第三方卡券 第三方卡券 服務名稱/代號 維納斯…" at bounding box center [434, 141] width 540 height 132
click at [179, 194] on icon at bounding box center [181, 199] width 10 height 10
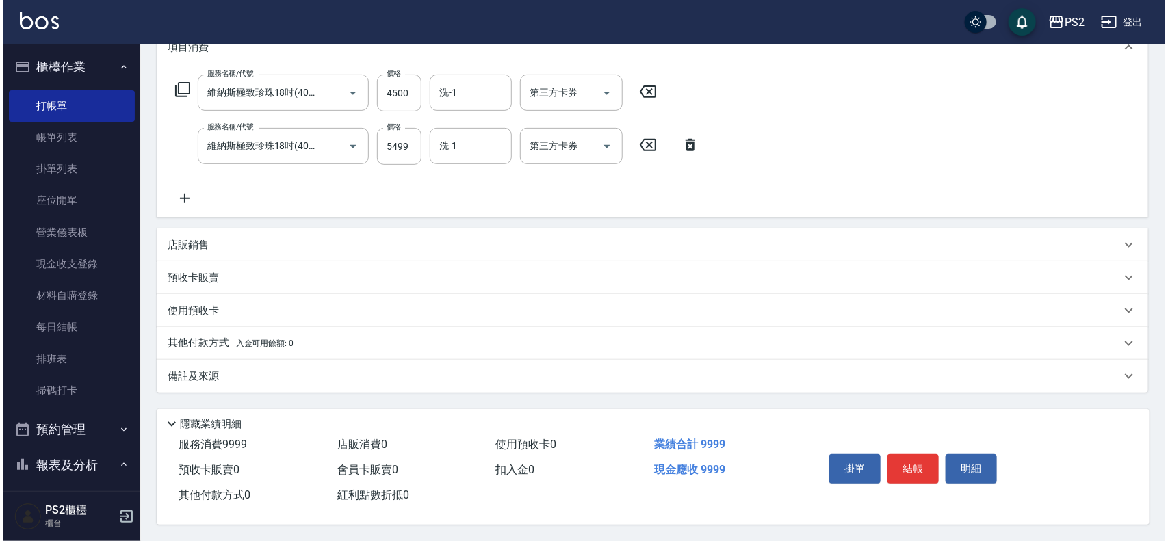
scroll to position [0, 0]
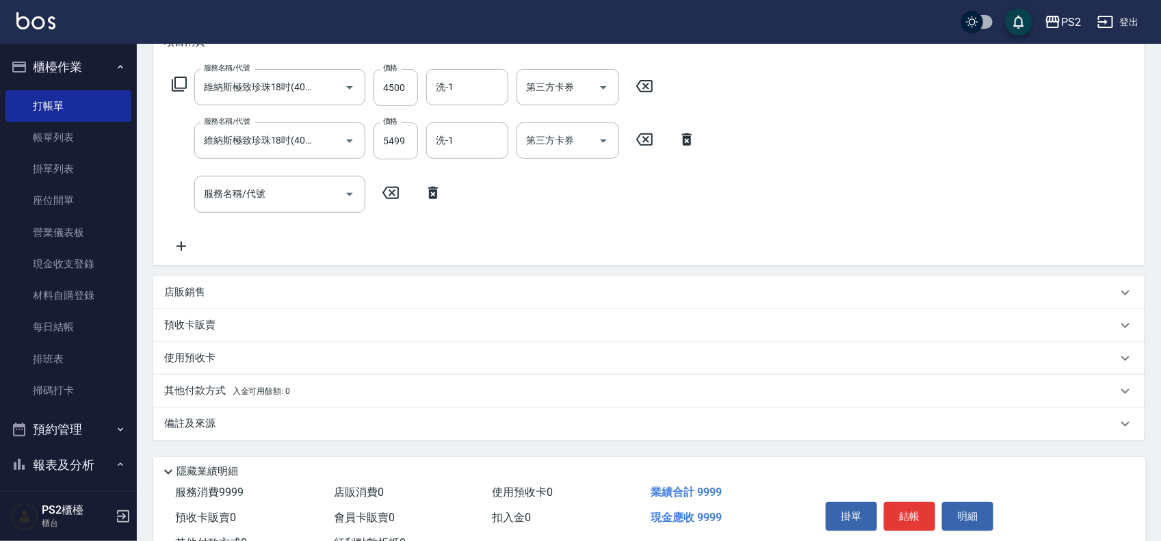
click at [179, 90] on icon at bounding box center [179, 84] width 15 height 15
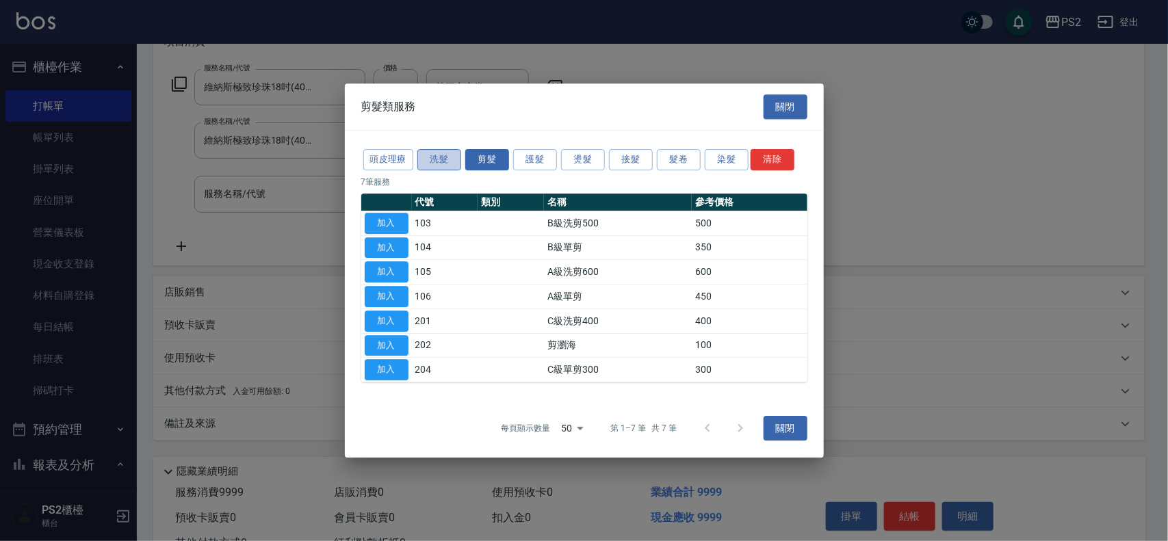
click at [448, 156] on button "洗髮" at bounding box center [439, 159] width 44 height 21
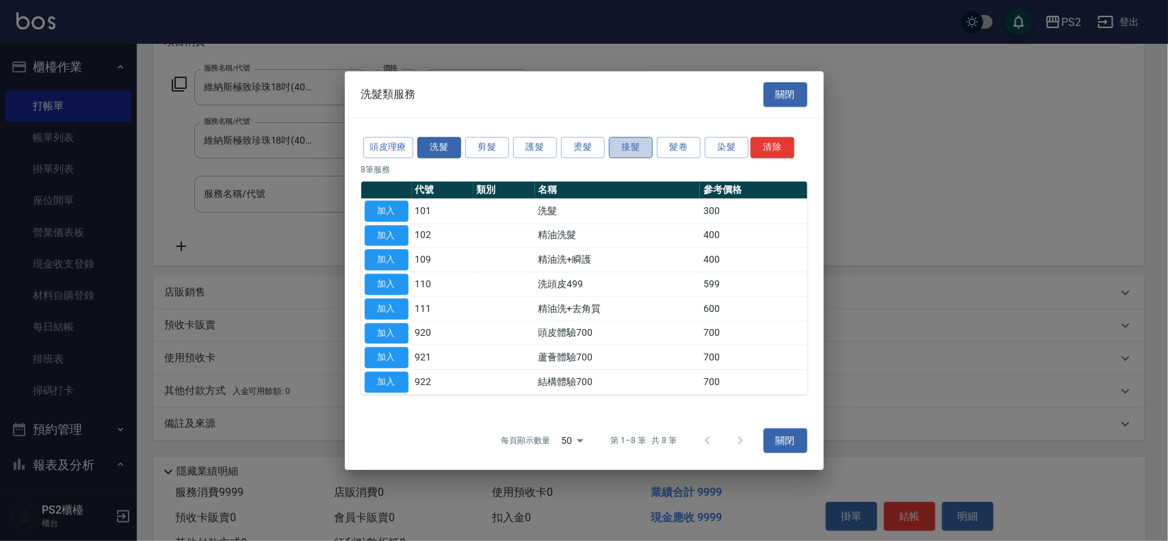
click at [644, 146] on button "接髮" at bounding box center [631, 147] width 44 height 21
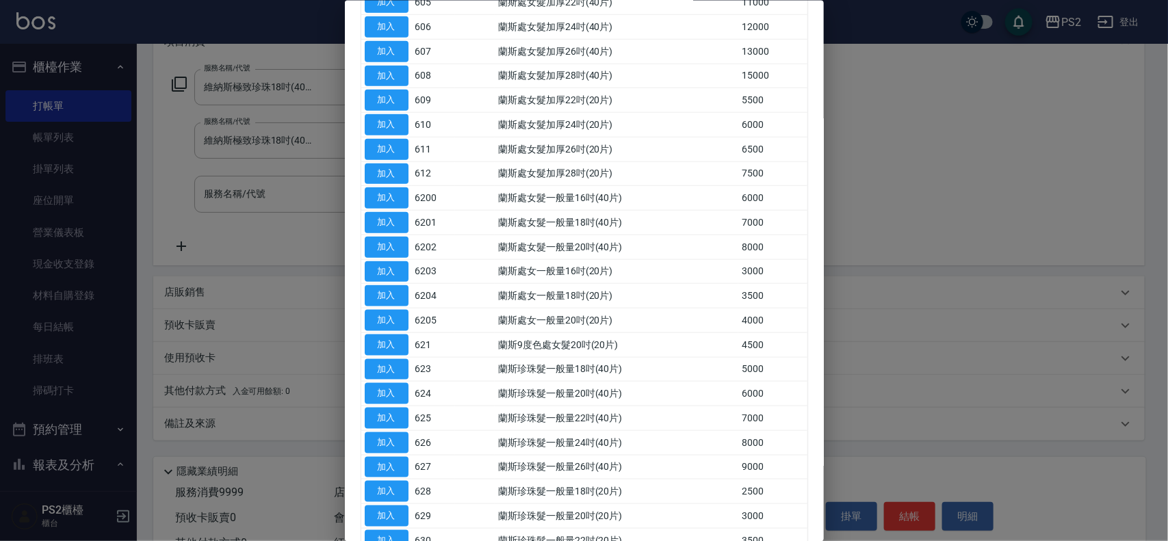
scroll to position [891, 0]
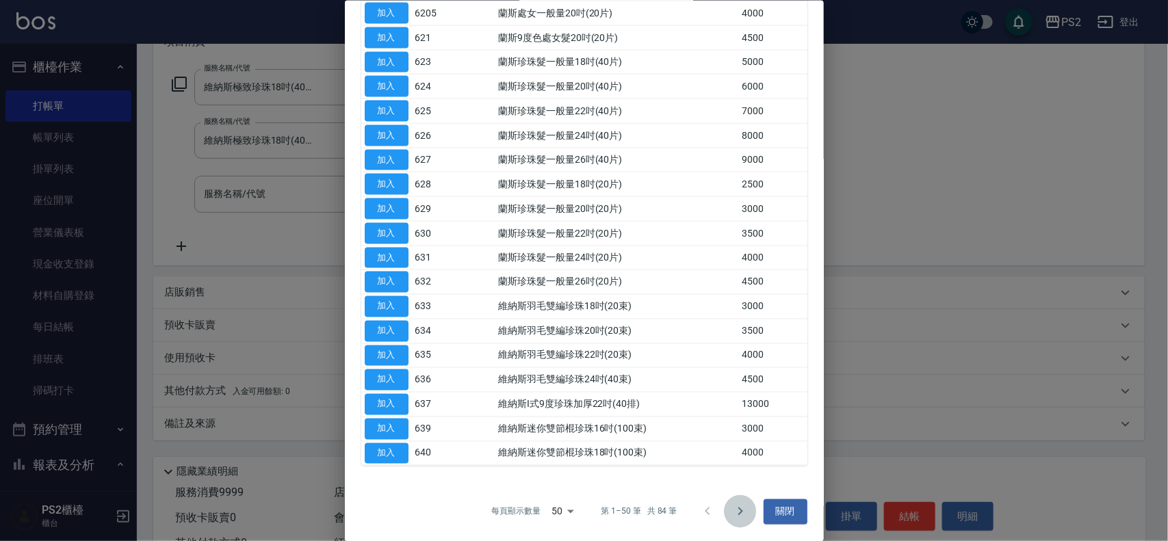
click at [732, 516] on icon "Go to next page" at bounding box center [740, 511] width 16 height 16
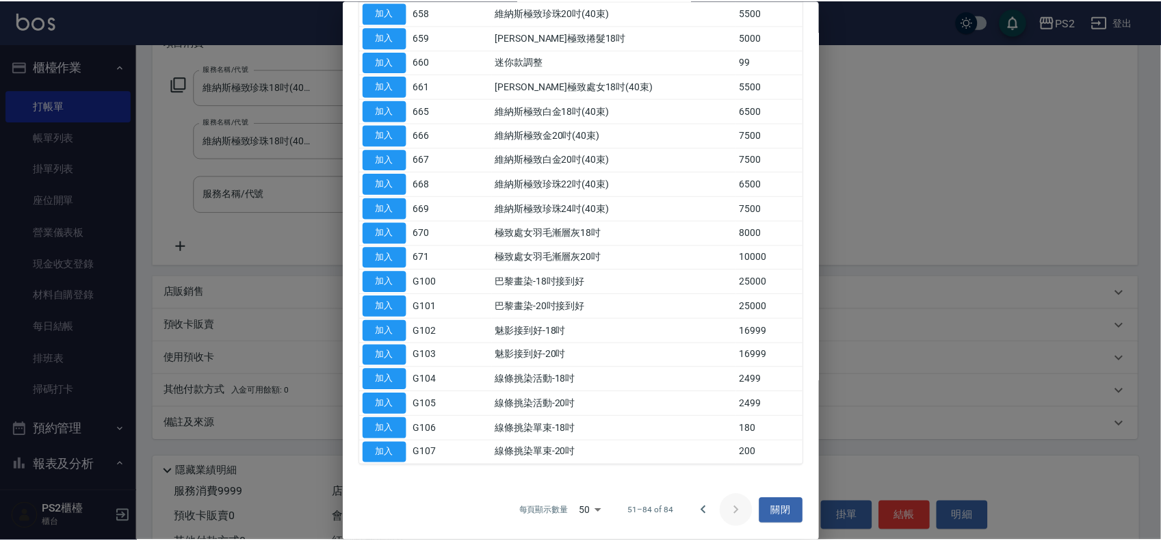
scroll to position [499, 0]
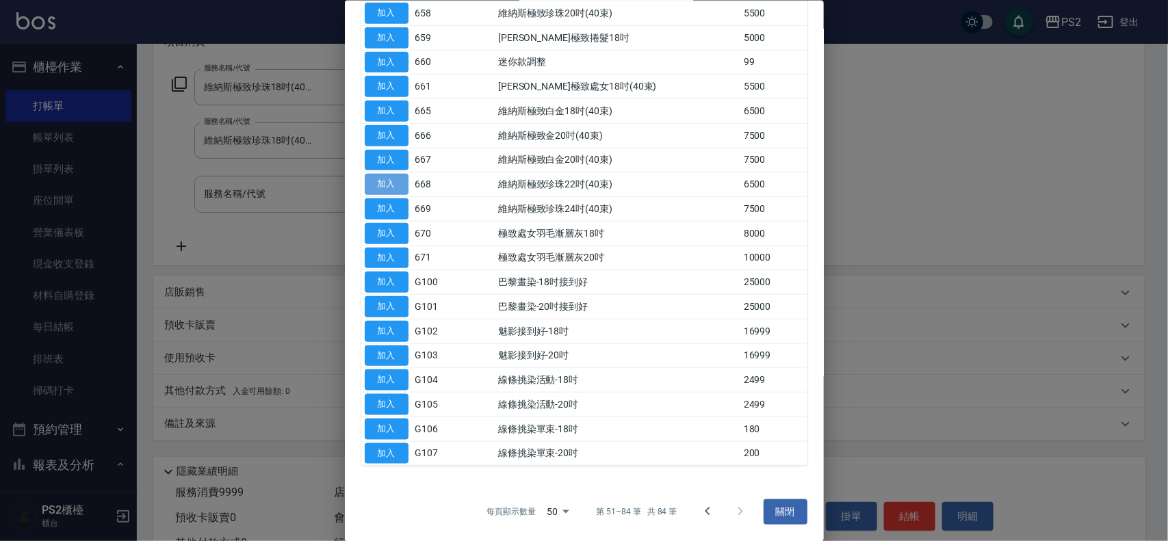
click at [397, 185] on button "加入" at bounding box center [387, 184] width 44 height 21
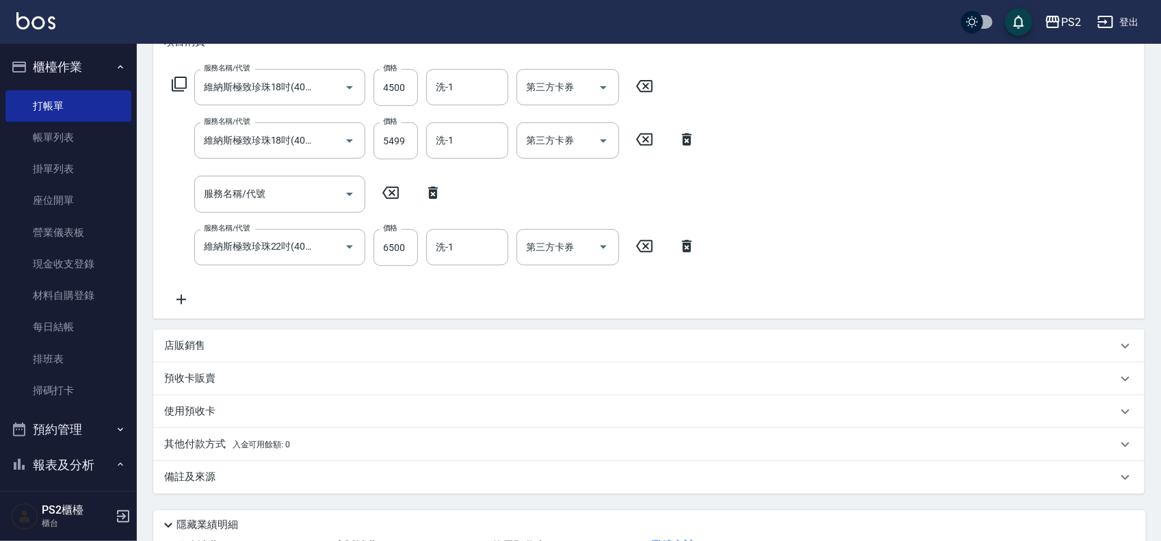
click at [421, 195] on icon at bounding box center [433, 193] width 34 height 16
type input "維納斯極致珍珠22吋(40束)(668)"
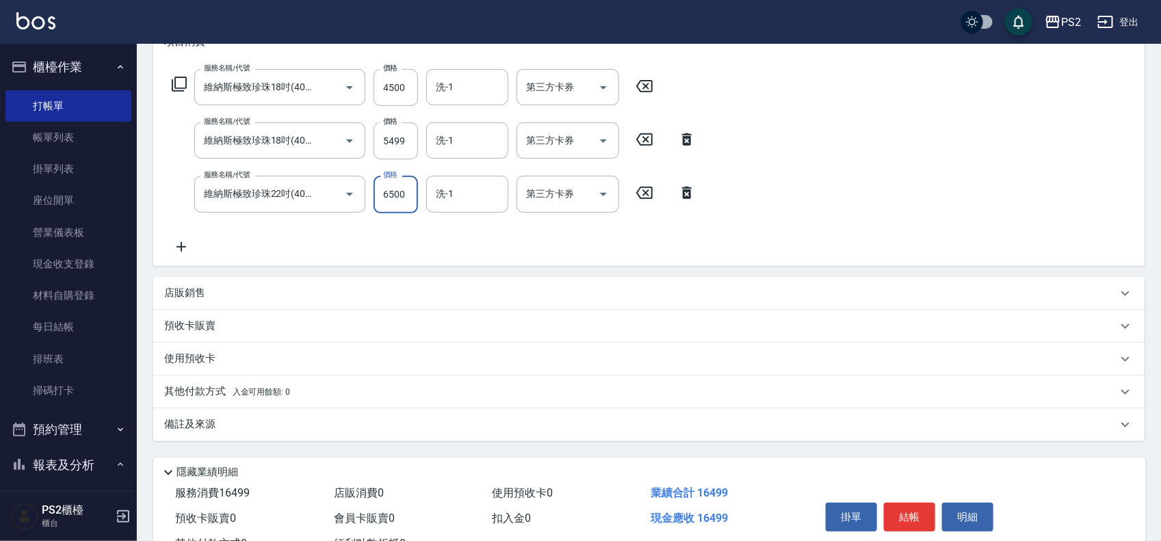
click at [404, 193] on input "6500" at bounding box center [395, 194] width 44 height 37
type input "5000"
click at [172, 239] on icon at bounding box center [181, 247] width 34 height 16
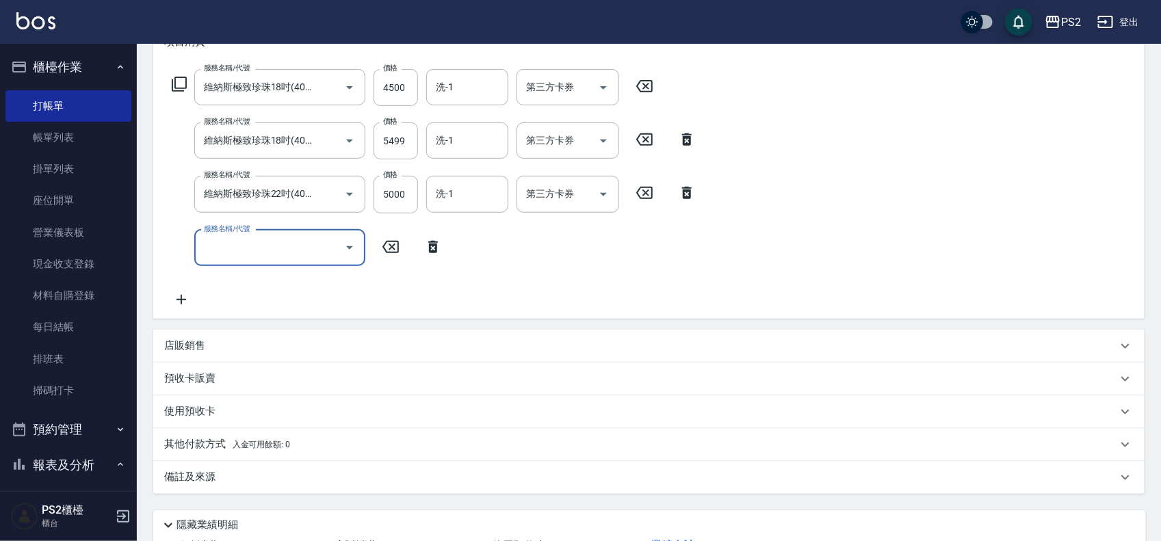
scroll to position [0, 0]
type input "SH熱朔單燙2000(807)"
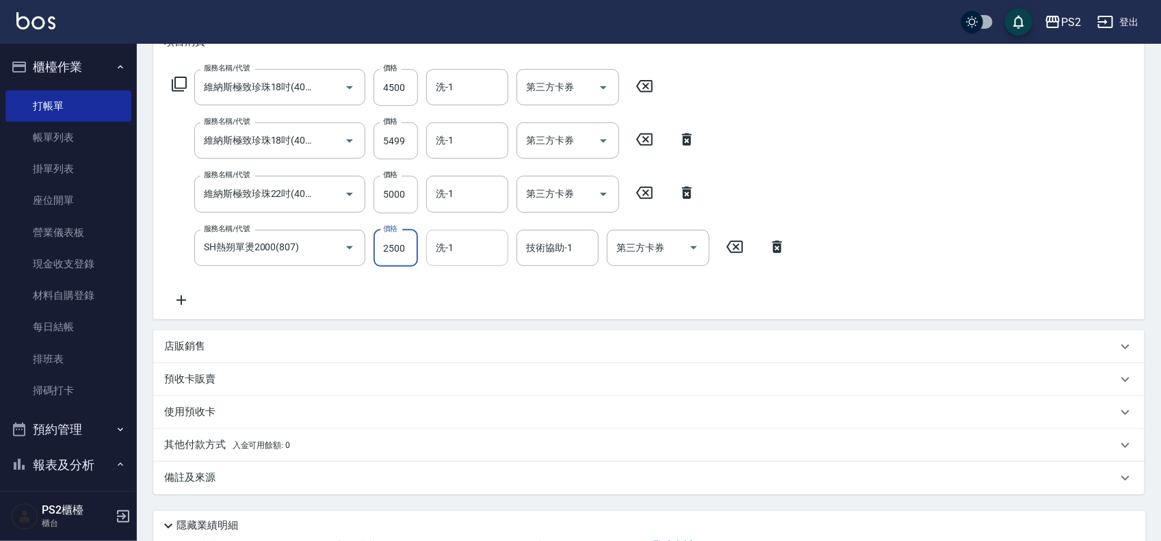
type input "2500"
click at [450, 250] on input "洗-1" at bounding box center [467, 248] width 70 height 24
type input "培芯-33"
click at [212, 431] on div "其他付款方式 入金可用餘額: 0" at bounding box center [648, 445] width 991 height 33
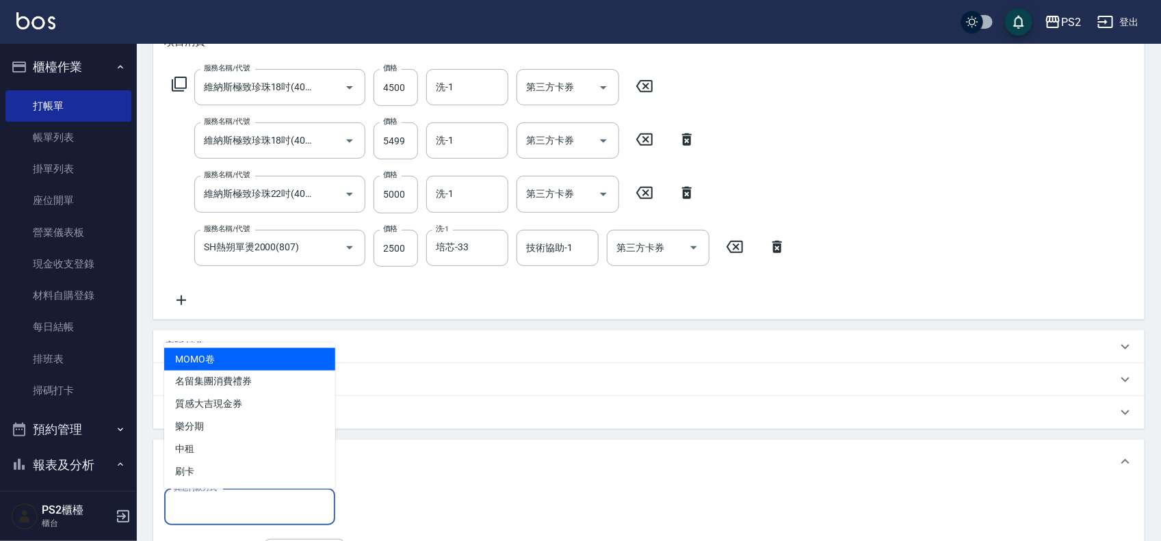
click at [189, 497] on input "其他付款方式" at bounding box center [249, 507] width 159 height 24
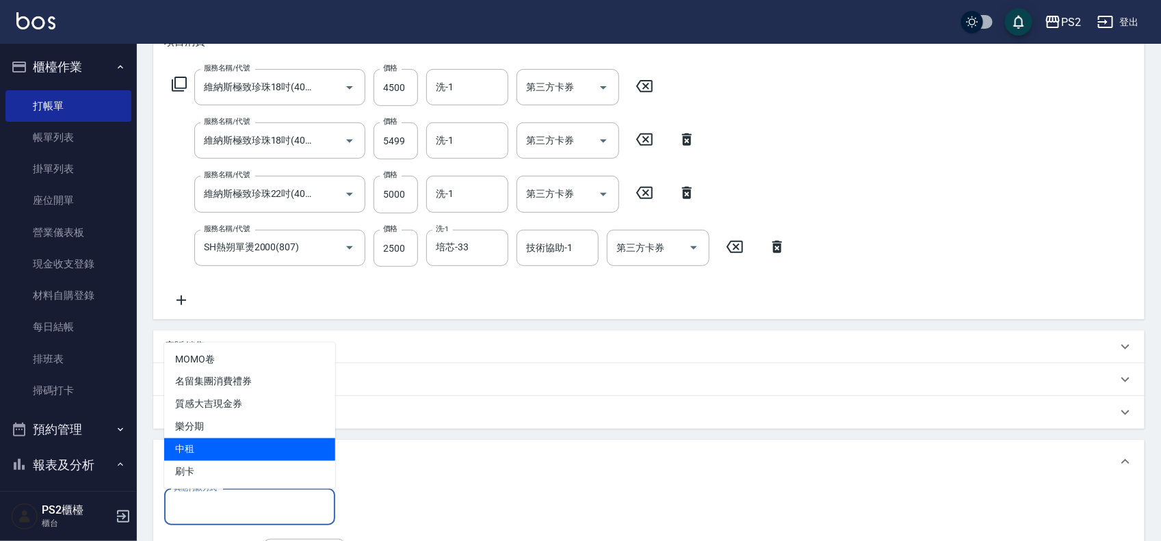
click at [205, 445] on span "中租" at bounding box center [249, 449] width 171 height 23
type input "中租"
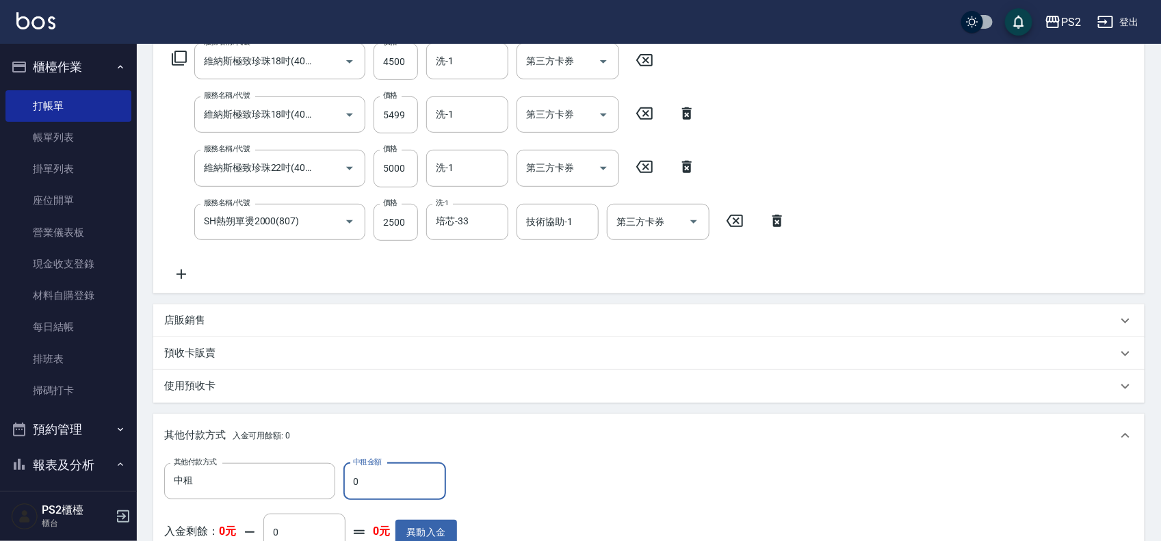
scroll to position [470, 0]
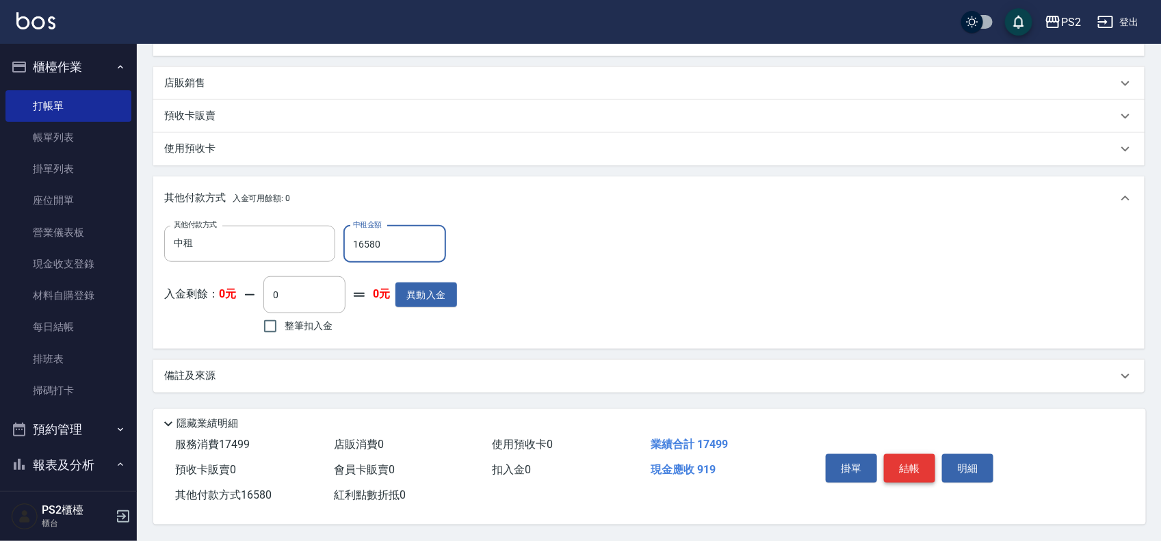
type input "16580"
click at [915, 466] on button "結帳" at bounding box center [909, 468] width 51 height 29
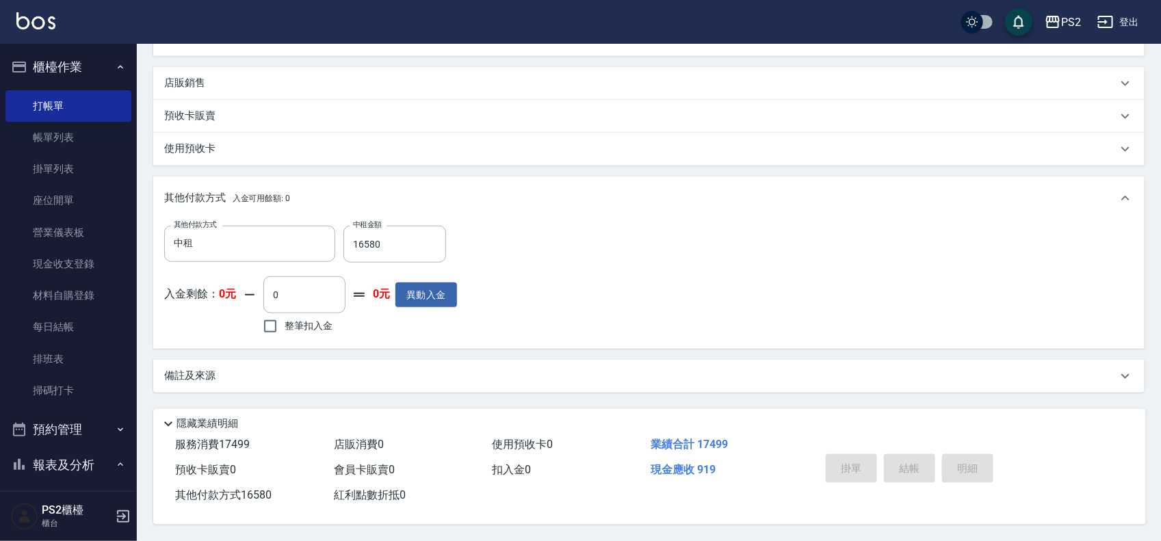
type input "[DATE] 18:12"
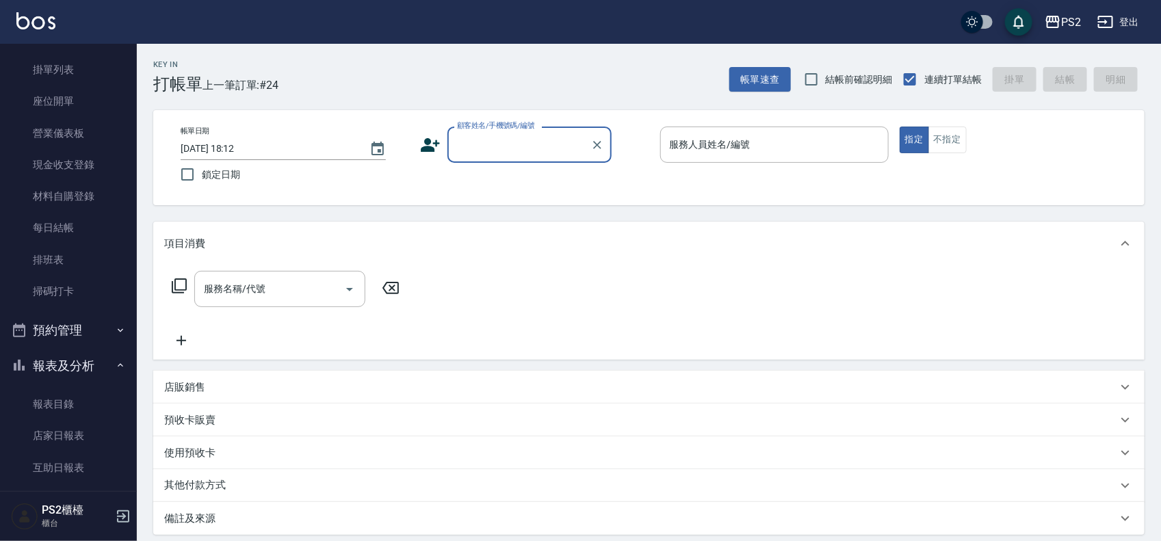
scroll to position [257, 0]
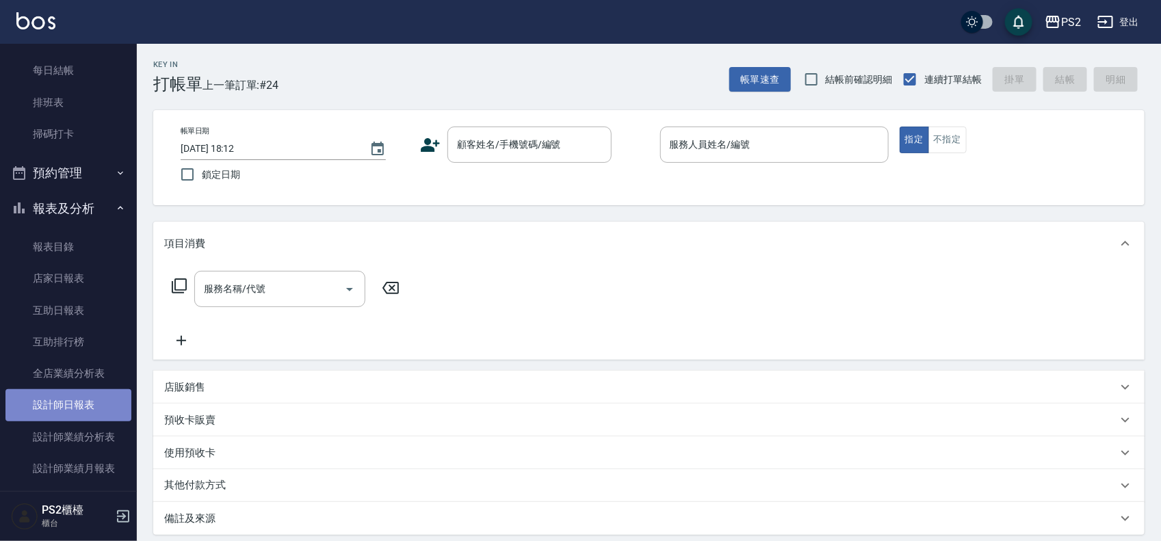
click at [73, 404] on link "設計師日報表" at bounding box center [68, 404] width 126 height 31
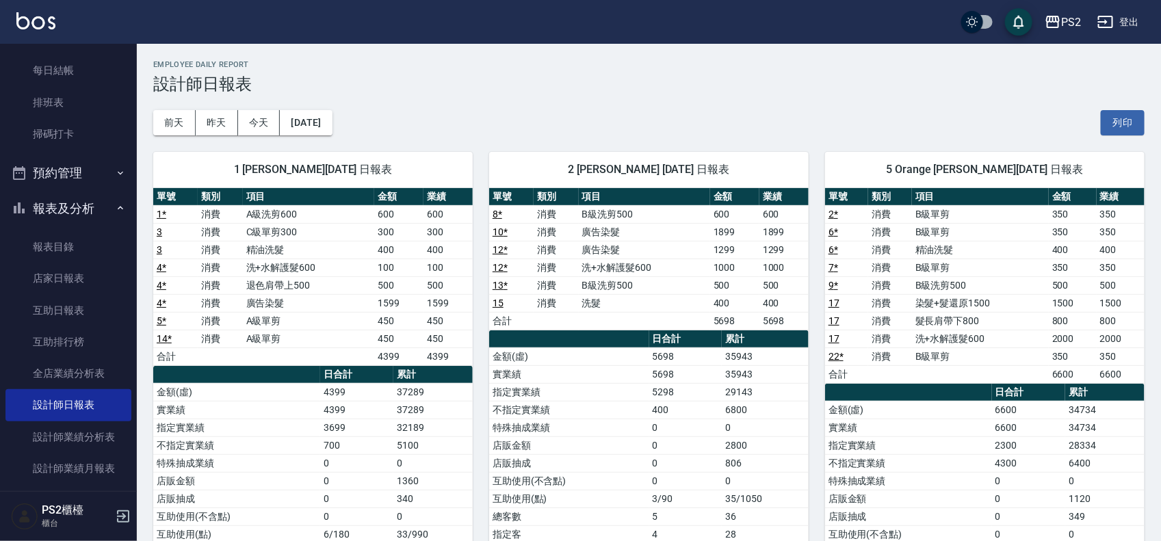
scroll to position [513, 0]
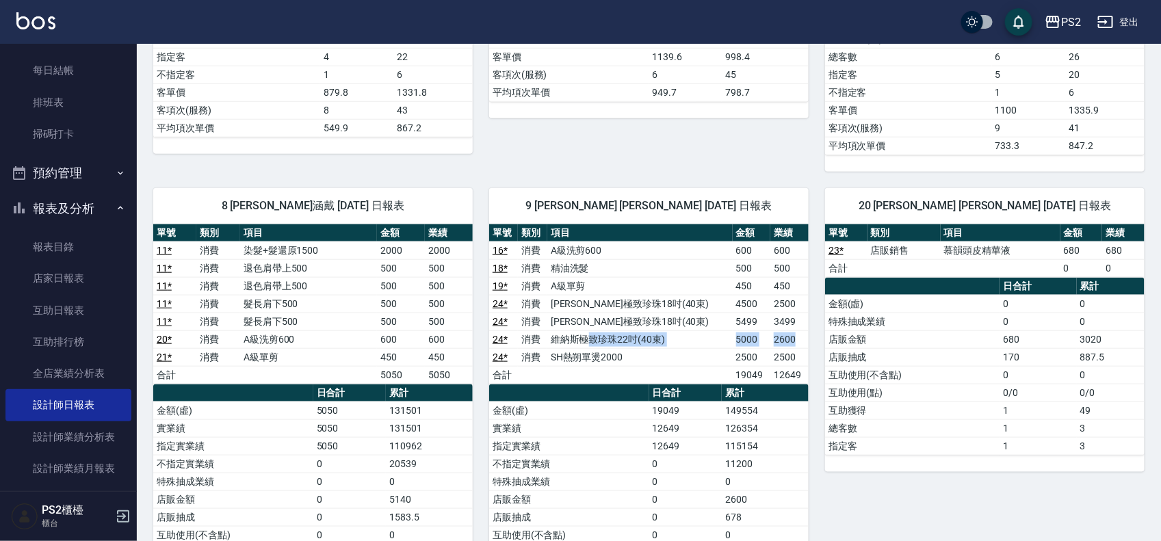
drag, startPoint x: 599, startPoint y: 343, endPoint x: 804, endPoint y: 345, distance: 205.2
click at [804, 345] on tr "24 * 消費 維納斯極致珍珠22吋(40束) 5000 2600" at bounding box center [648, 339] width 319 height 18
click at [902, 419] on td "互助獲得" at bounding box center [912, 411] width 174 height 18
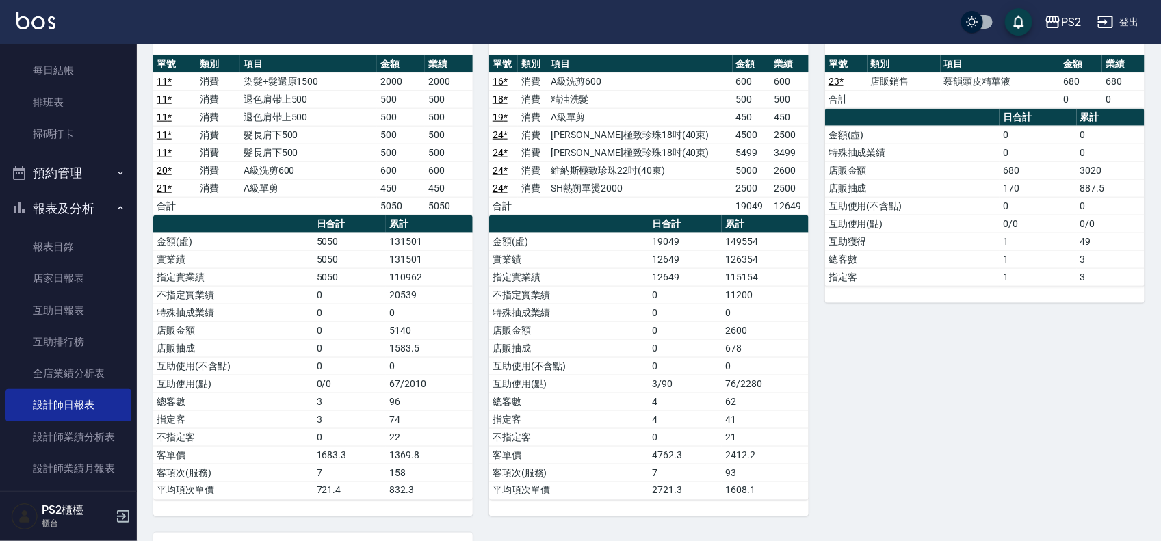
scroll to position [684, 0]
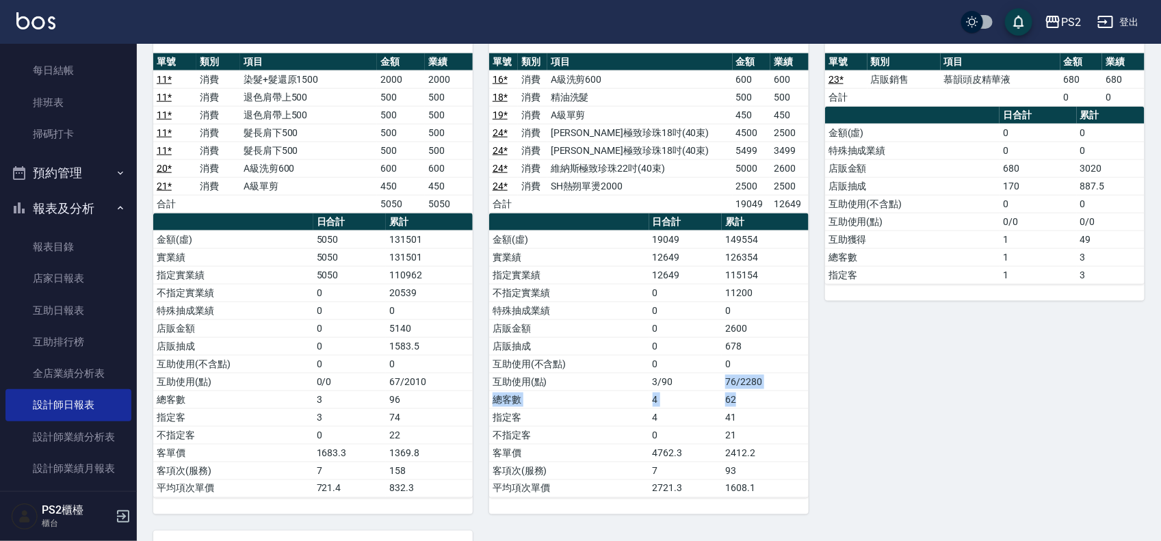
drag, startPoint x: 722, startPoint y: 388, endPoint x: 804, endPoint y: 397, distance: 82.0
click at [804, 397] on tbody "金額(虛) 19049 149554 實業績 12649 126354 指定實業績 12649 115154 不指定實業績 0 11200 特殊抽成業績 0 …" at bounding box center [648, 364] width 319 height 267
click at [805, 397] on td "62" at bounding box center [765, 400] width 87 height 18
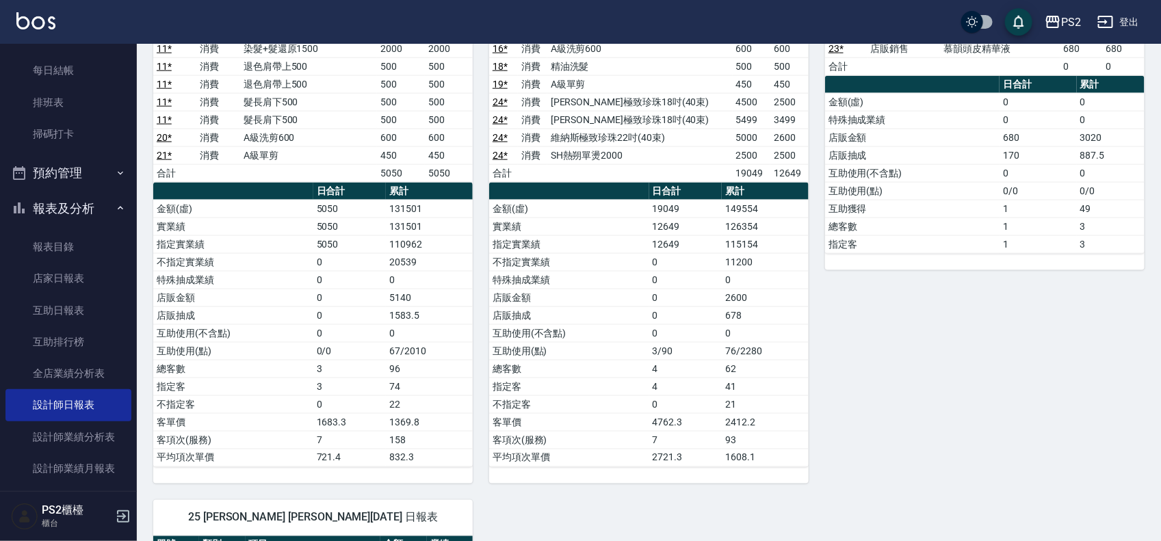
scroll to position [770, 0]
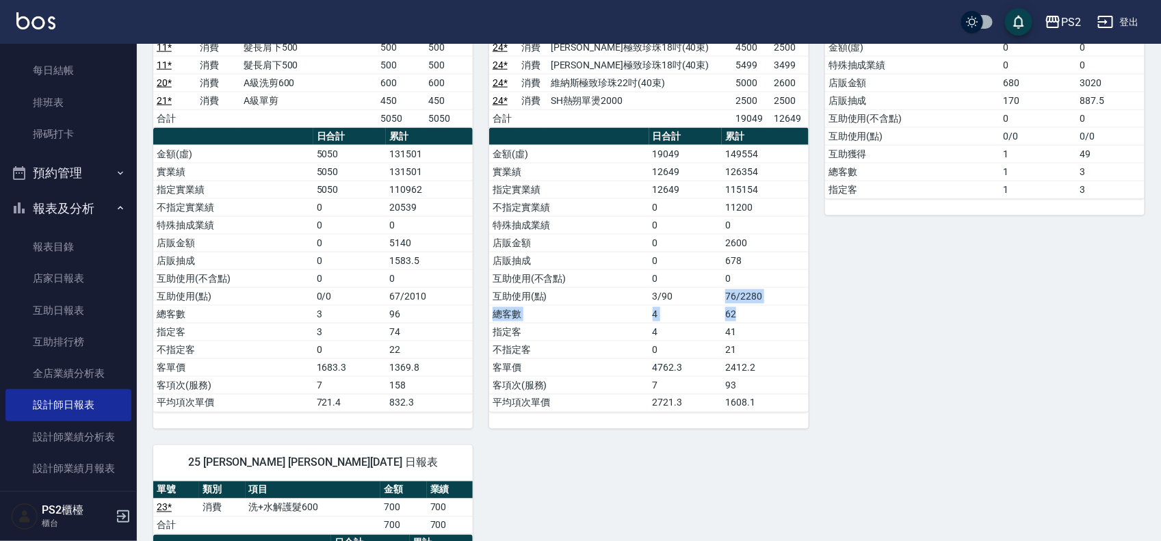
drag, startPoint x: 770, startPoint y: 321, endPoint x: 716, endPoint y: 311, distance: 54.3
click at [716, 311] on tbody "金額(虛) 19049 149554 實業績 12649 126354 指定實業績 12649 115154 不指定實業績 0 11200 特殊抽成業績 0 …" at bounding box center [648, 278] width 319 height 267
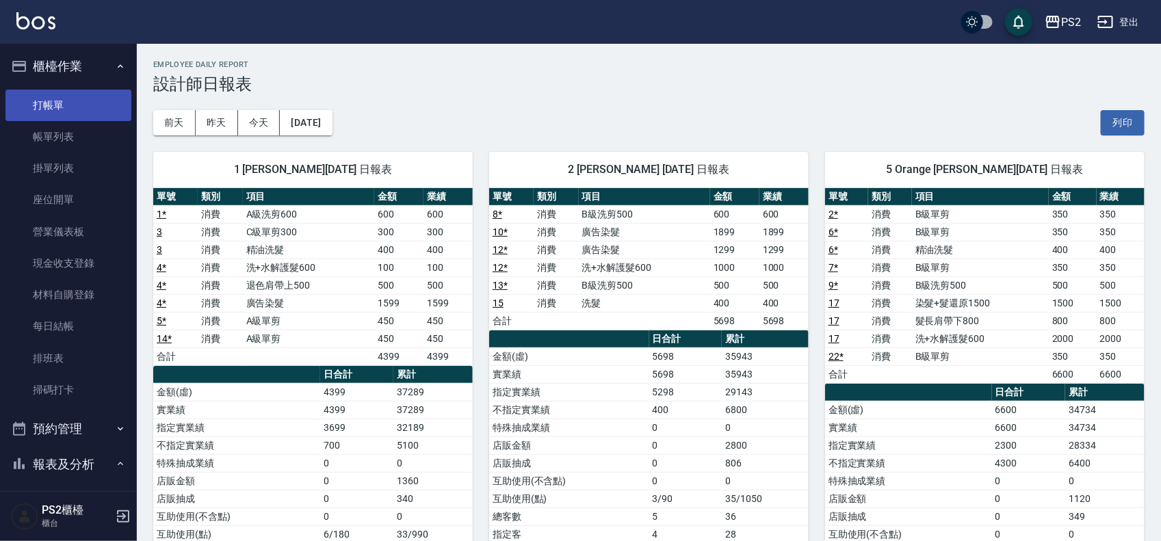
scroll to position [0, 0]
click at [91, 110] on link "打帳單" at bounding box center [68, 105] width 126 height 31
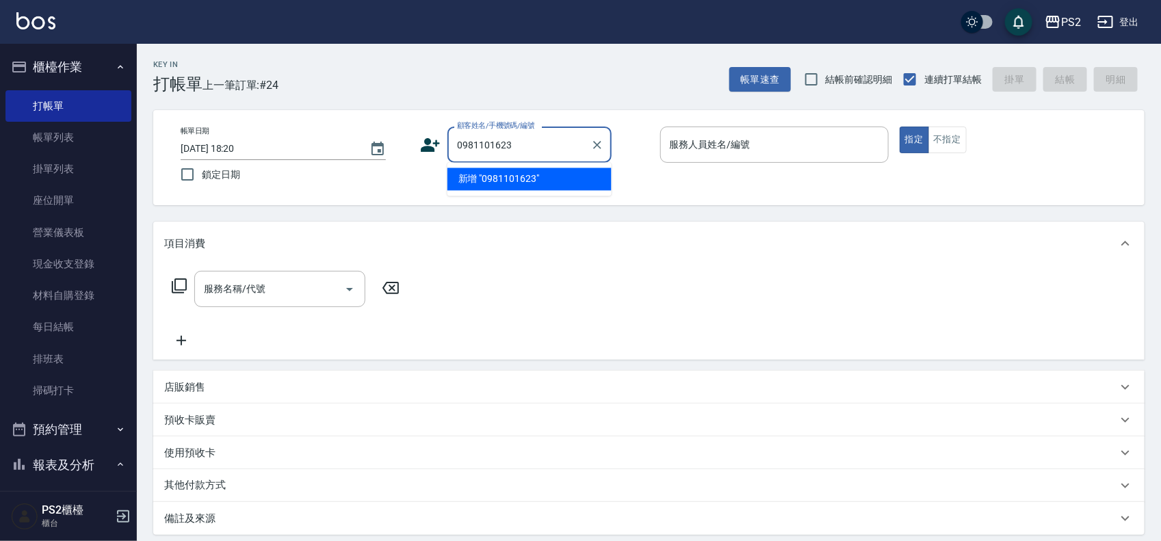
type input "0981101623"
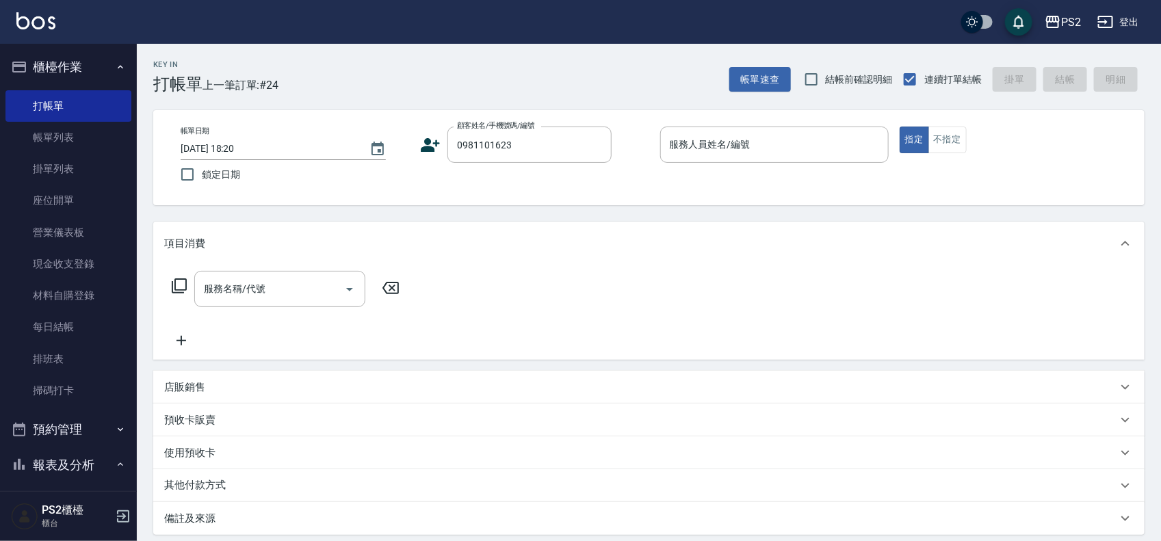
click at [435, 142] on icon at bounding box center [430, 145] width 21 height 21
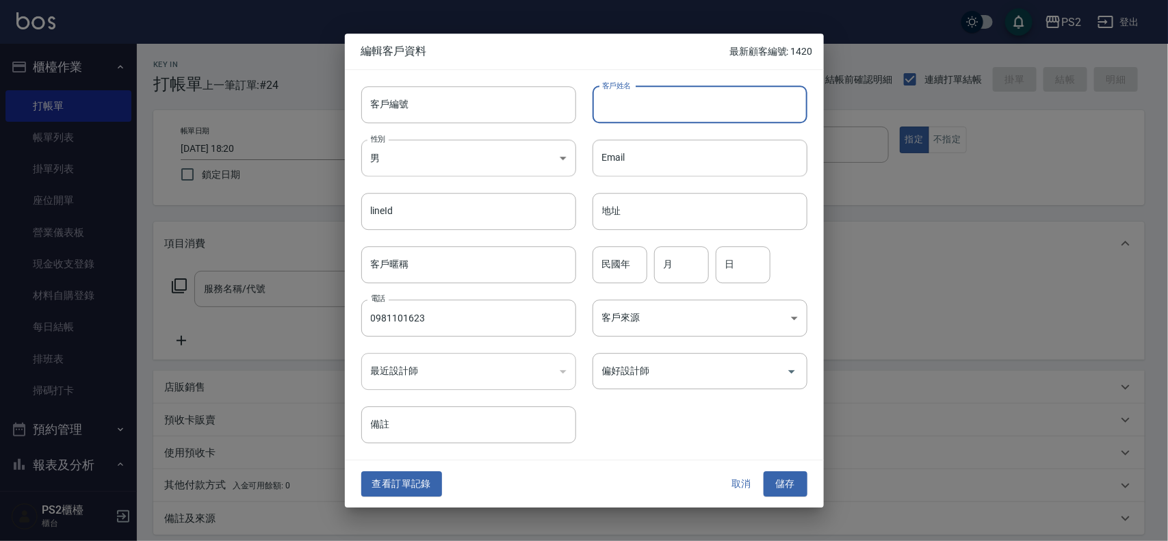
click at [768, 120] on input "客戶姓名" at bounding box center [699, 104] width 215 height 37
type input "[PERSON_NAME]"
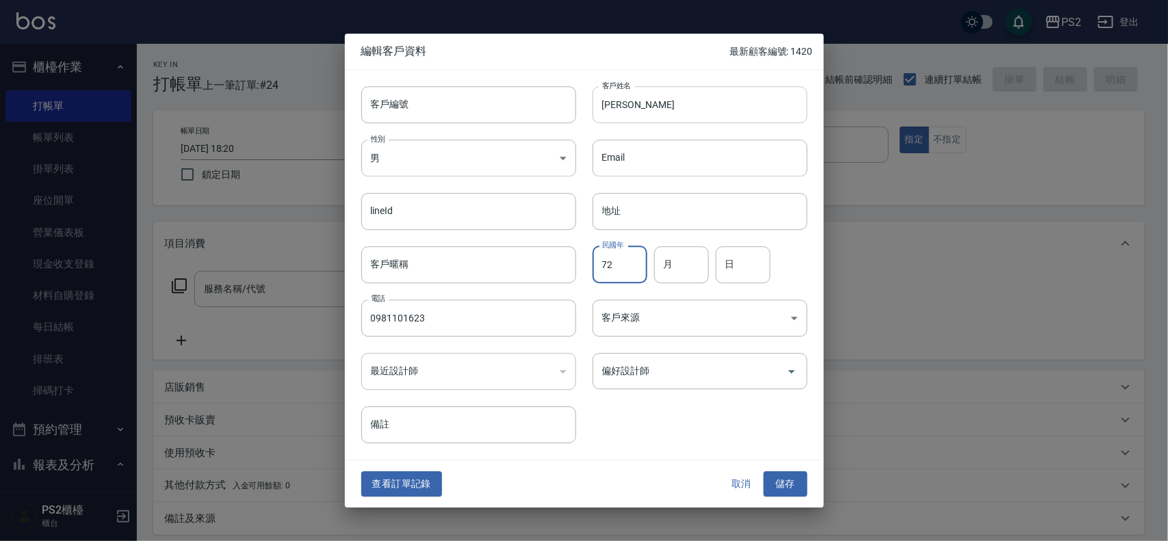
type input "72"
type input "9"
type input "26"
click at [787, 490] on button "儲存" at bounding box center [785, 484] width 44 height 25
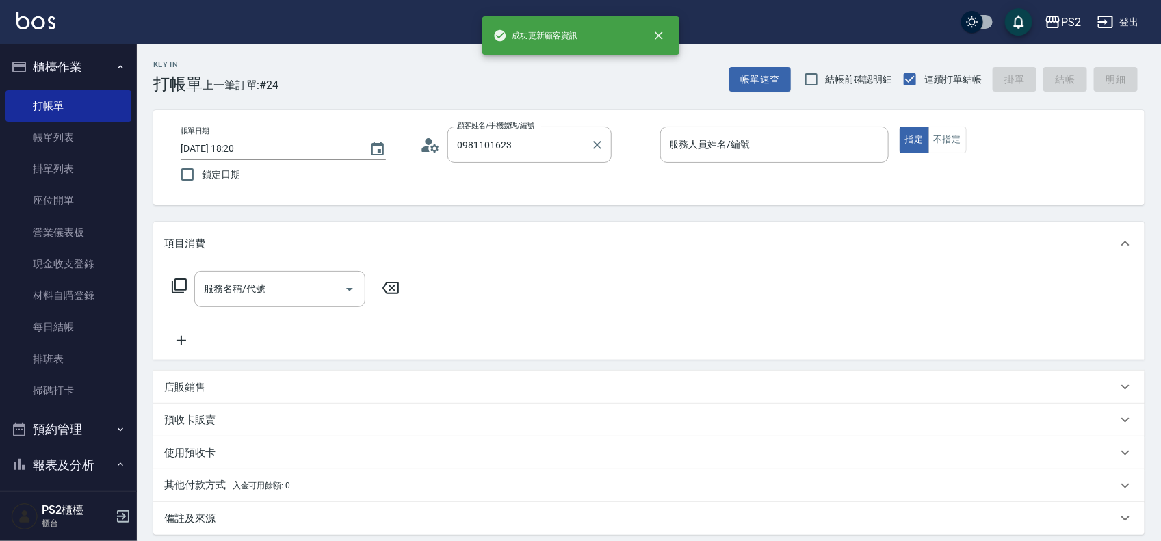
click at [511, 129] on label "顧客姓名/手機號碼/編號" at bounding box center [496, 125] width 78 height 10
click at [511, 133] on input "0981101623" at bounding box center [519, 145] width 131 height 24
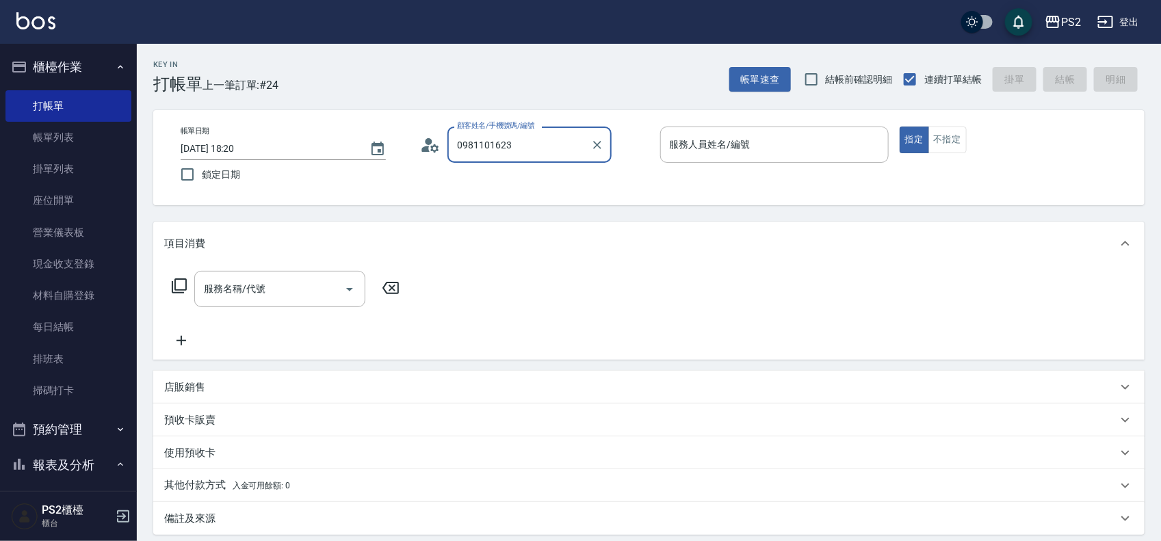
click at [517, 142] on input "0981101623" at bounding box center [519, 145] width 131 height 24
click at [539, 176] on li "[PERSON_NAME]/0981101623/" at bounding box center [529, 179] width 164 height 23
type input "[PERSON_NAME]/0981101623/"
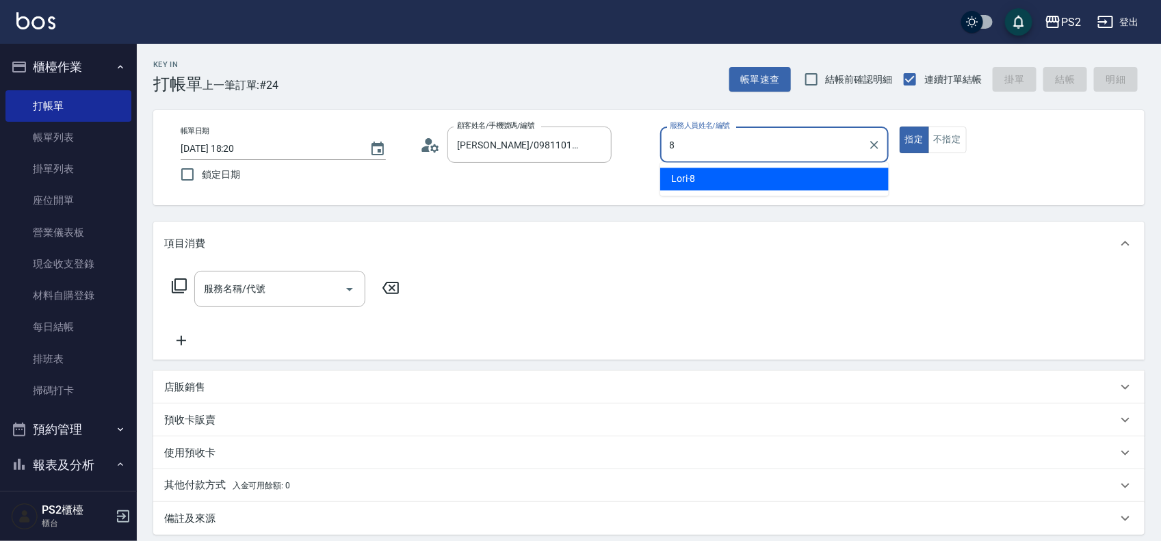
type input "Lori-8"
type button "true"
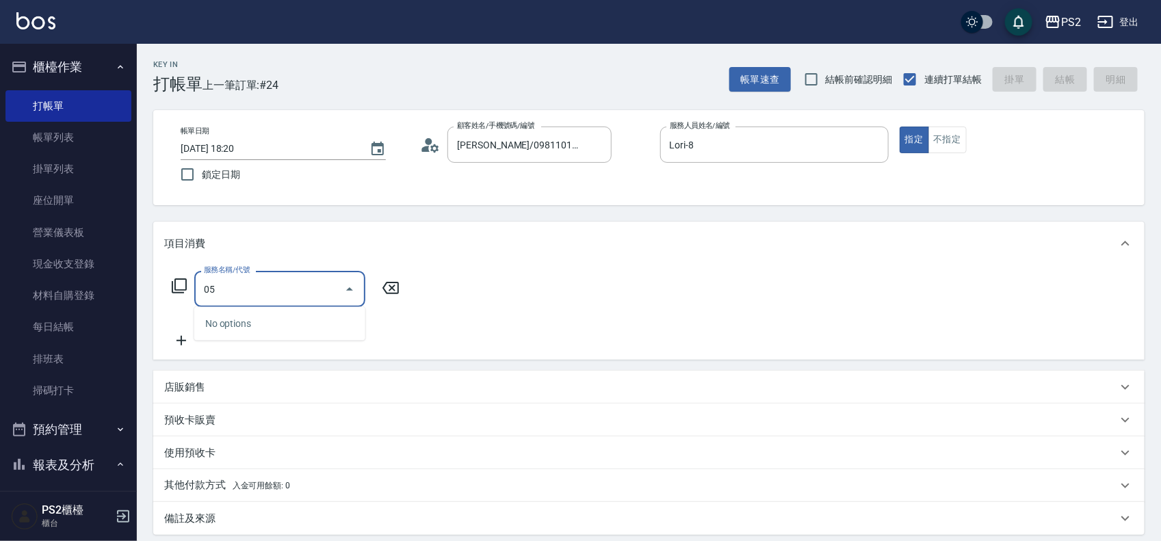
type input "0"
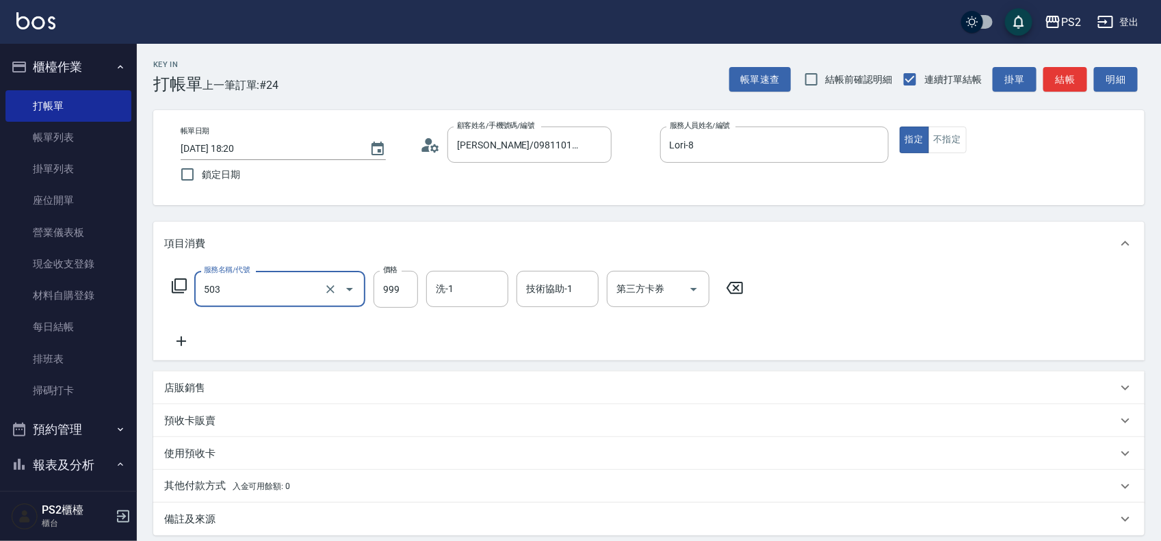
type input "廣告染髮(503)"
type input "1599"
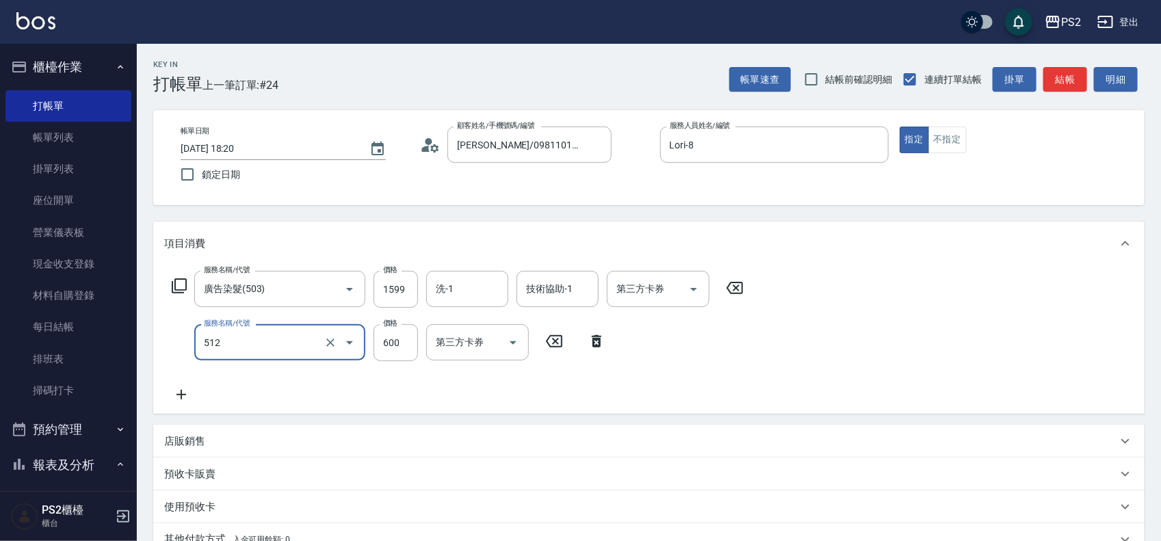
type input "洗+水解護髮600(512)"
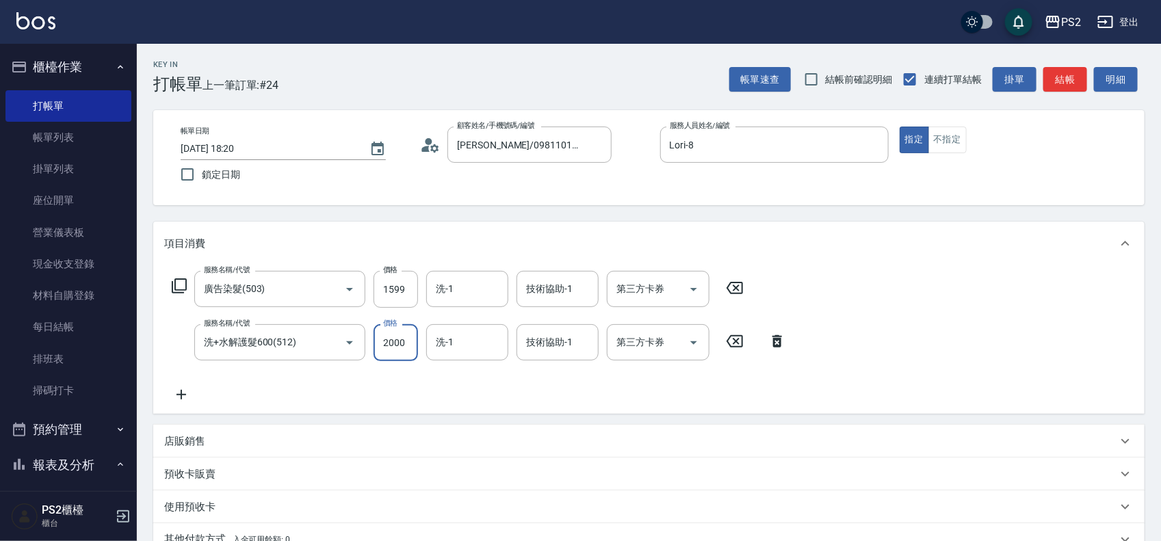
type input "2000"
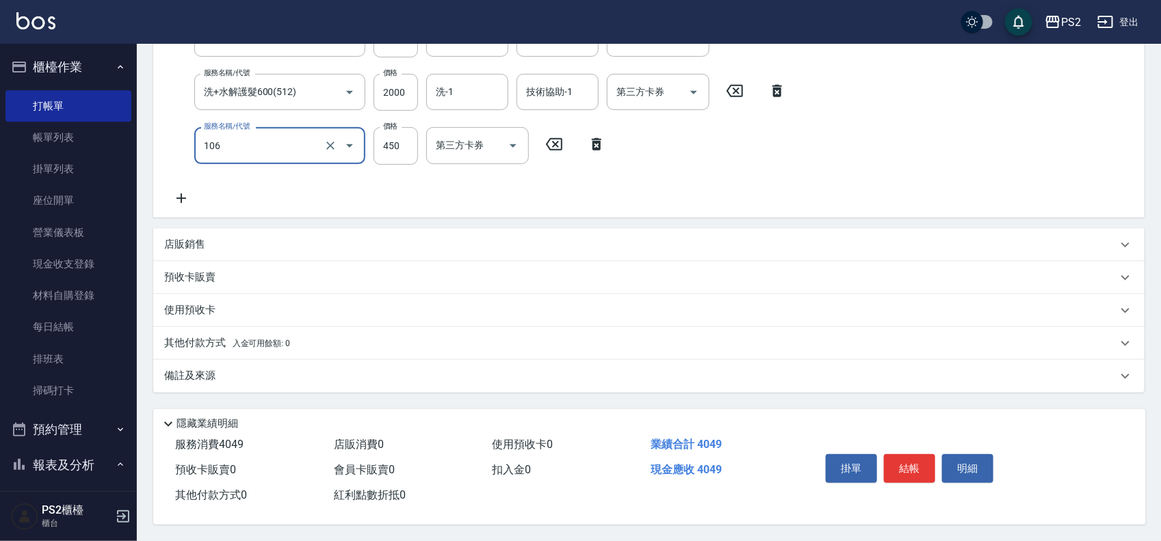
scroll to position [254, 0]
type input "A級單剪(106)"
click at [254, 237] on div "店販銷售" at bounding box center [640, 244] width 953 height 14
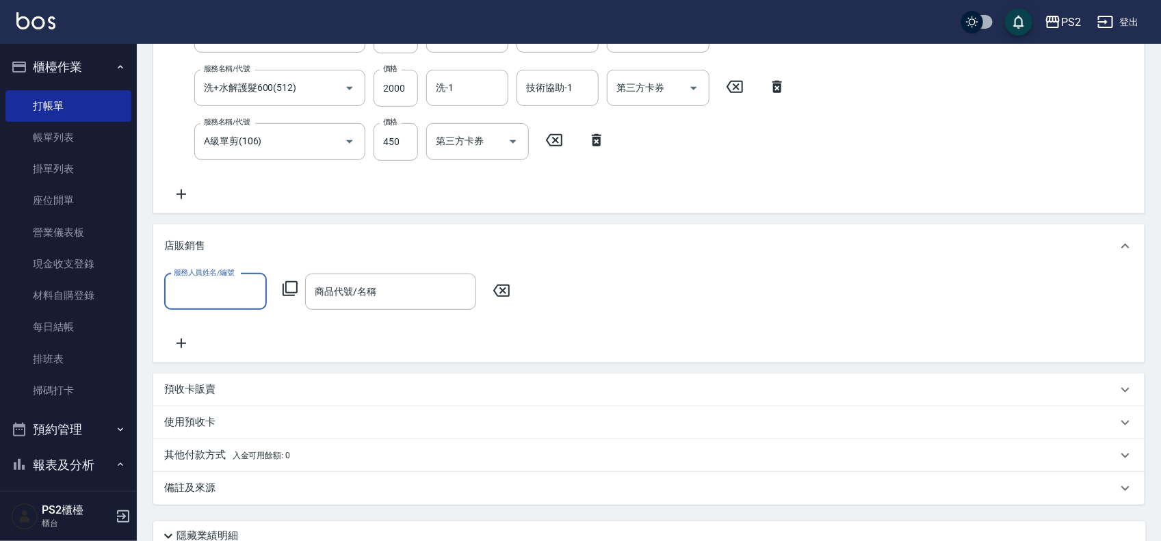
scroll to position [0, 0]
type input "Lori-8"
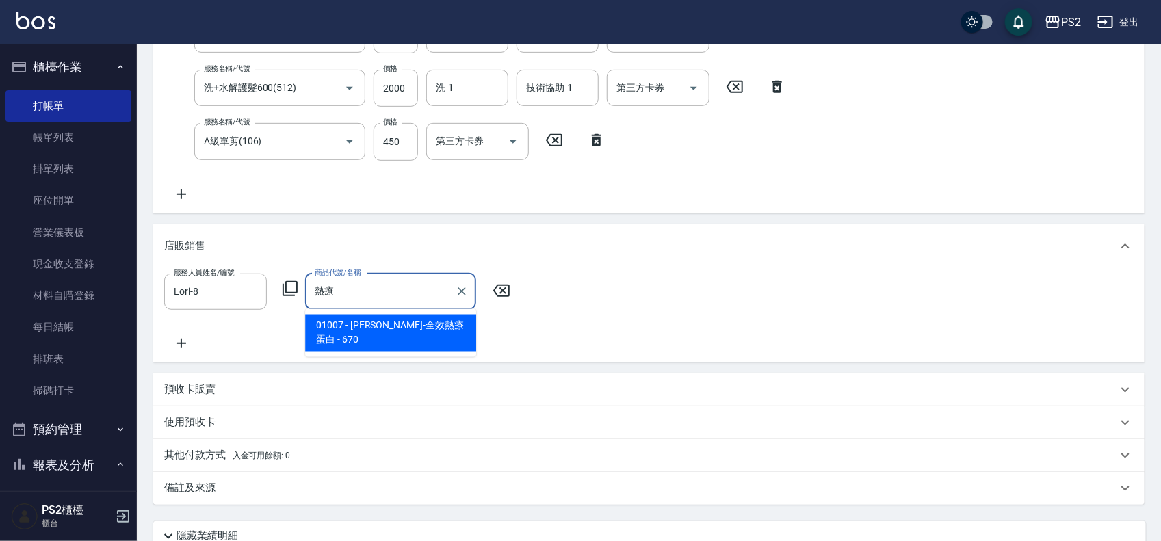
type input "[PERSON_NAME]-全效熱療蛋白"
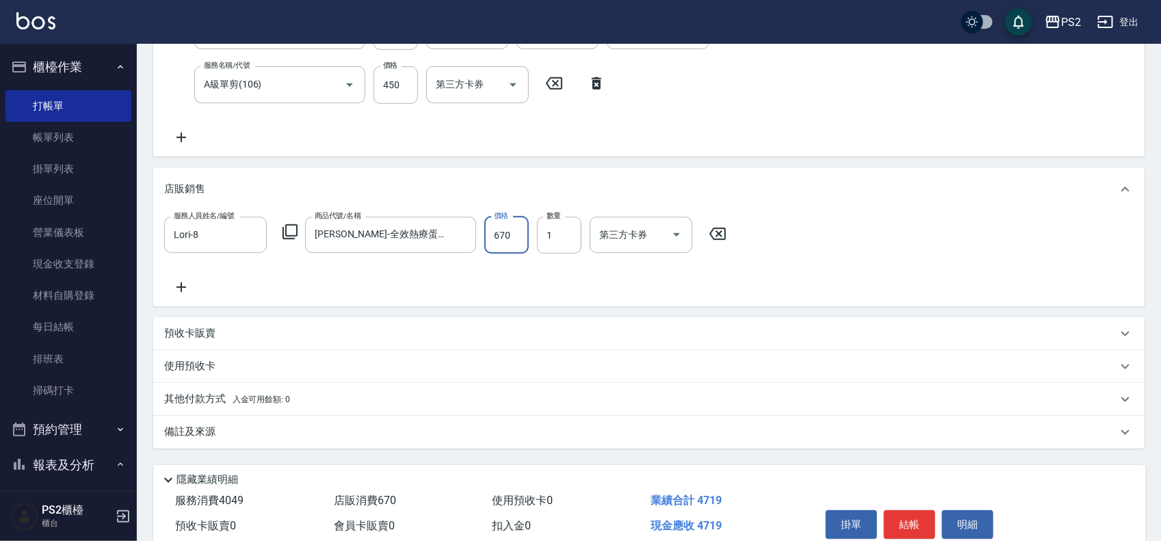
scroll to position [371, 0]
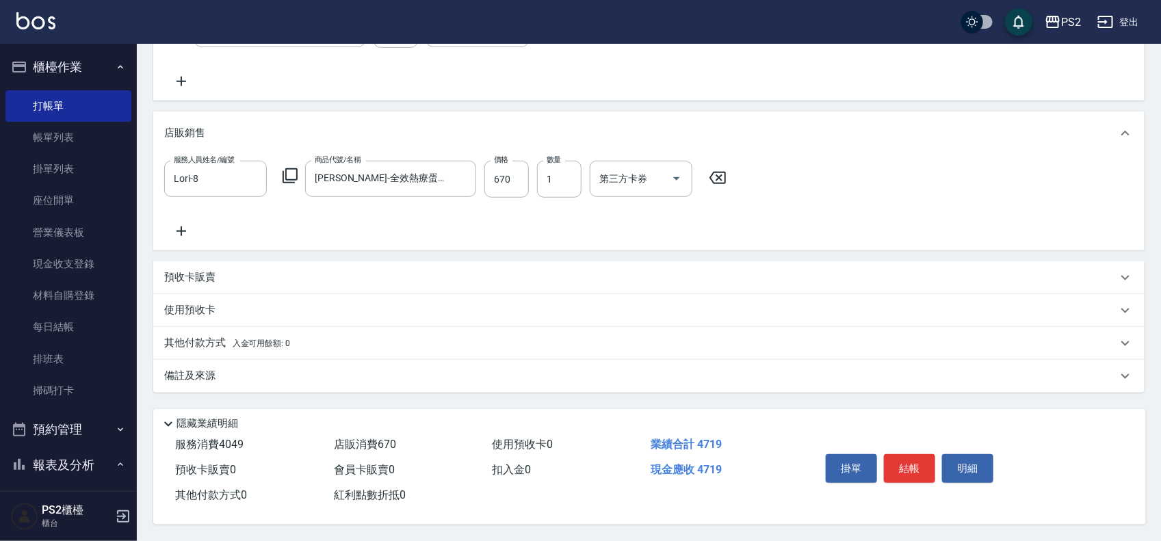
click at [223, 343] on p "其他付款方式 入金可用餘額: 0" at bounding box center [227, 343] width 126 height 15
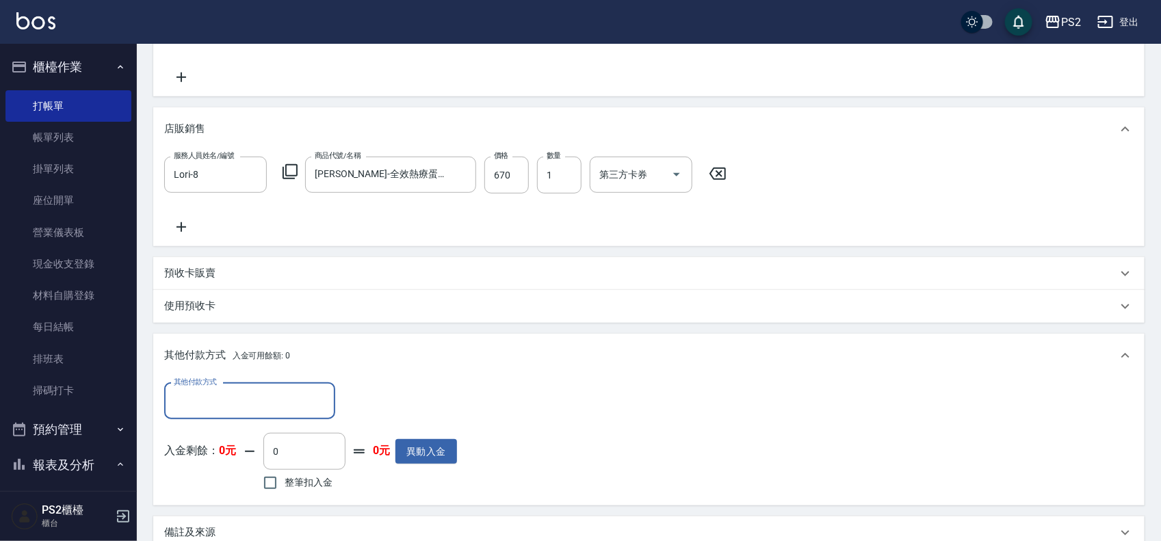
scroll to position [0, 0]
click at [209, 412] on div "其他付款方式" at bounding box center [249, 401] width 171 height 36
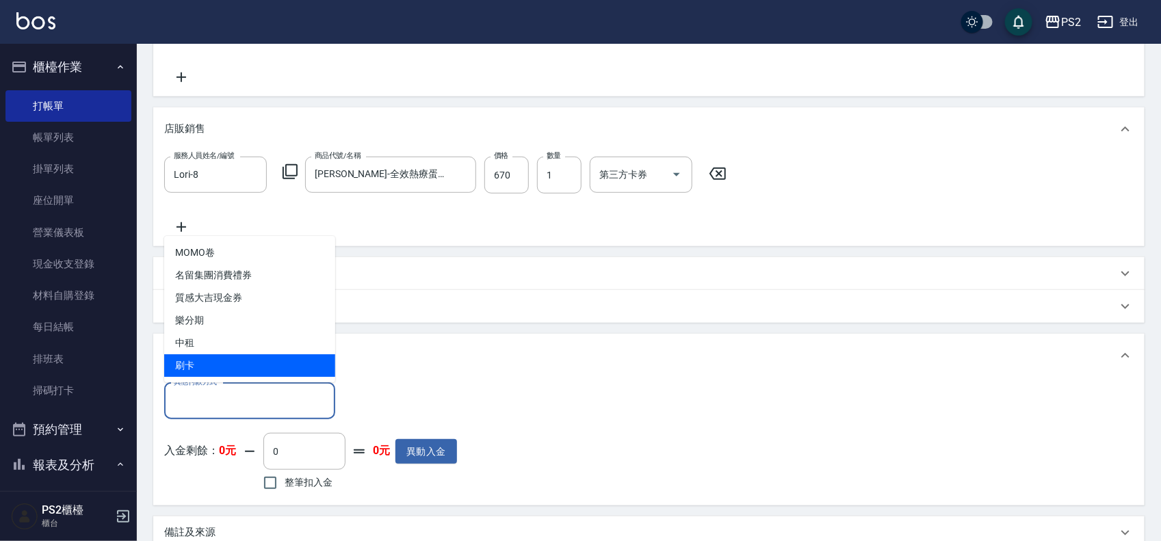
click at [211, 371] on span "刷卡" at bounding box center [249, 365] width 171 height 23
type input "刷卡"
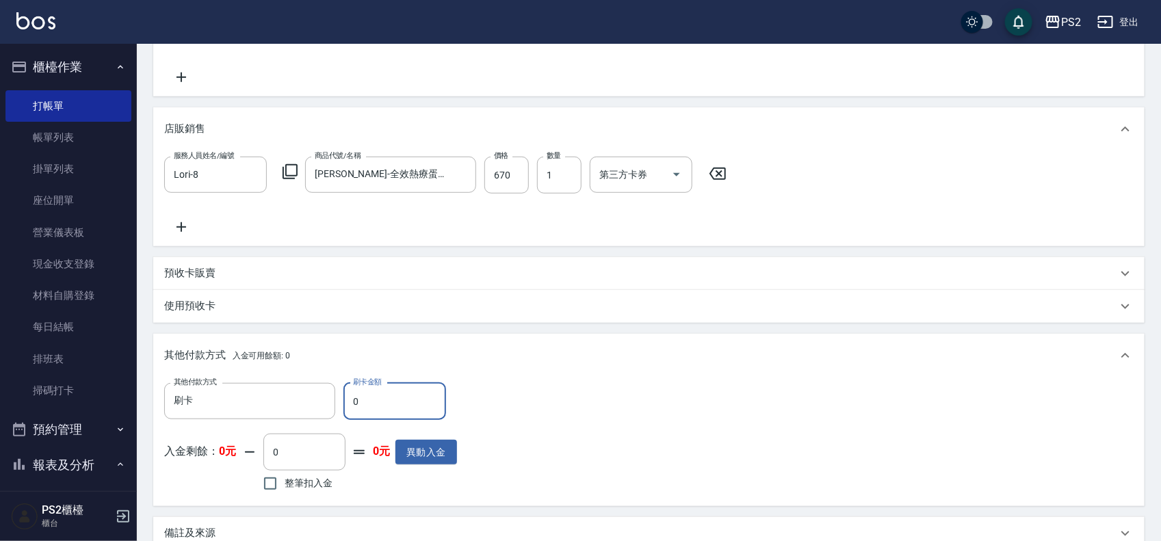
click at [411, 402] on input "0" at bounding box center [394, 401] width 103 height 37
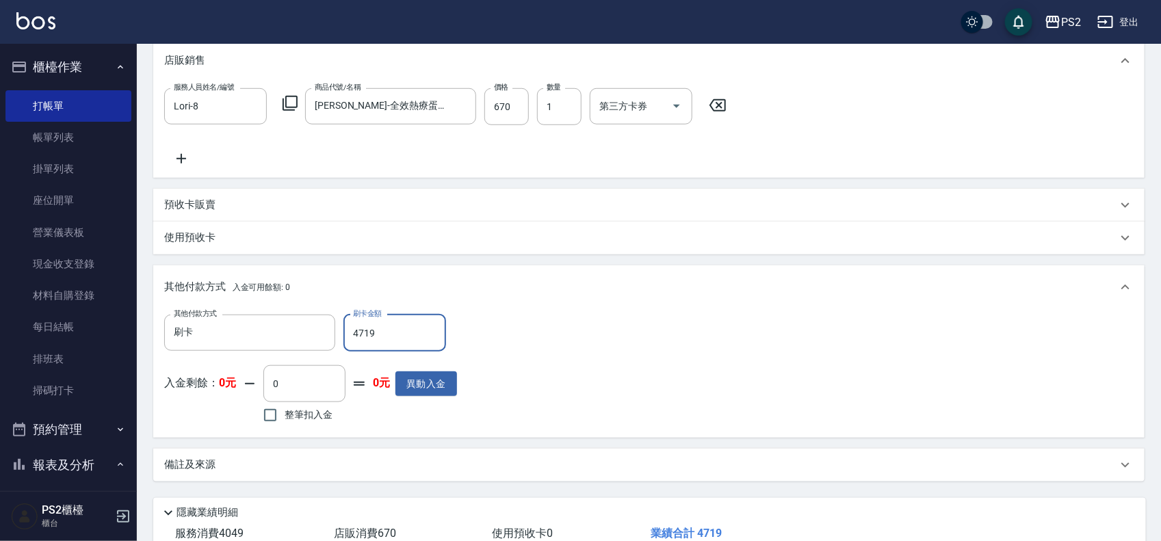
scroll to position [534, 0]
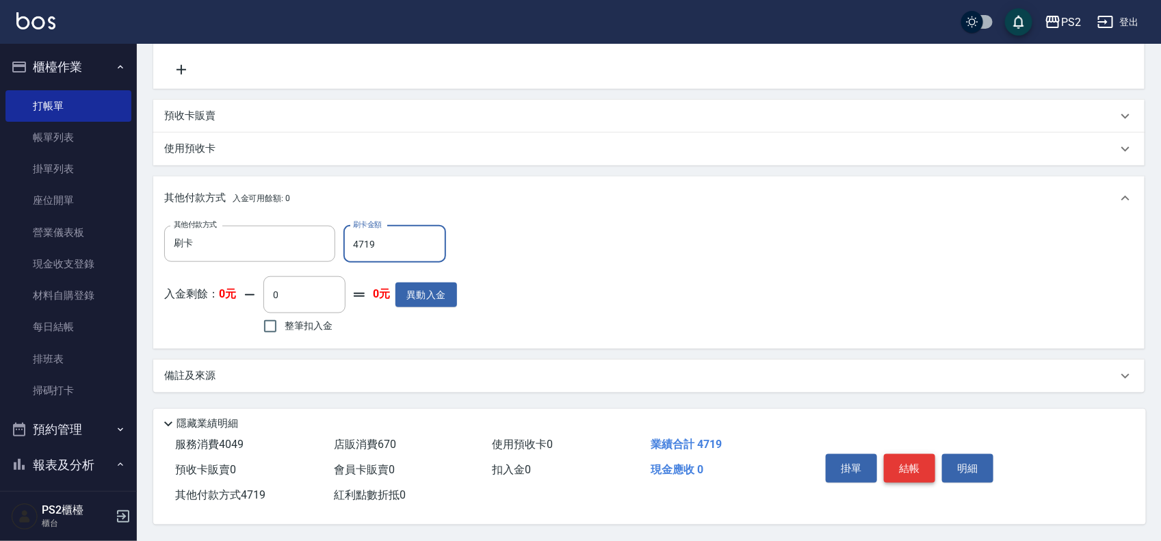
type input "4719"
click at [908, 467] on button "結帳" at bounding box center [909, 468] width 51 height 29
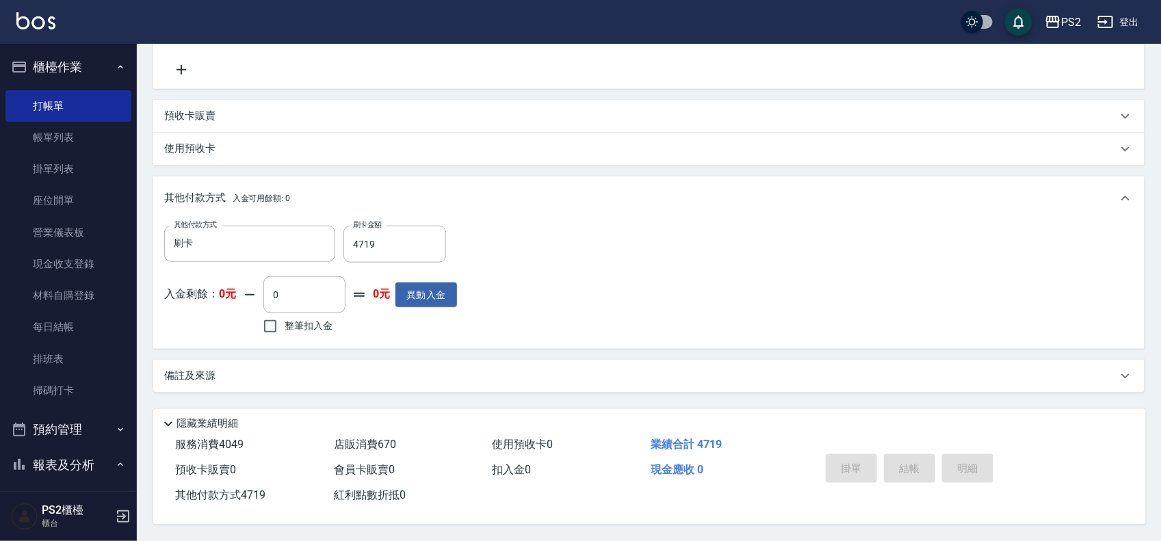
type input "[DATE] 18:23"
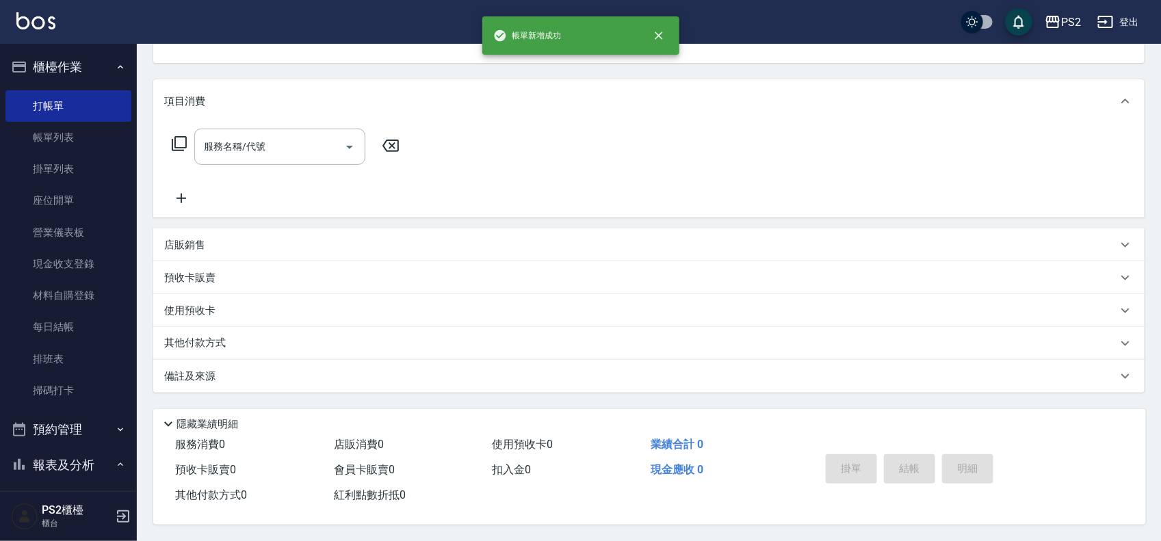
scroll to position [0, 0]
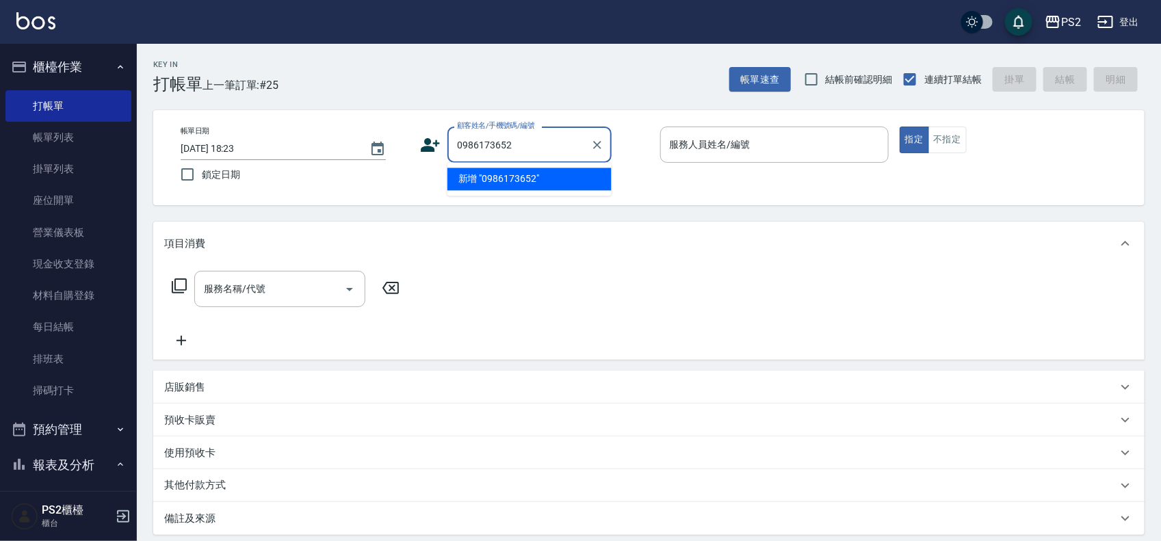
type input "0986173652"
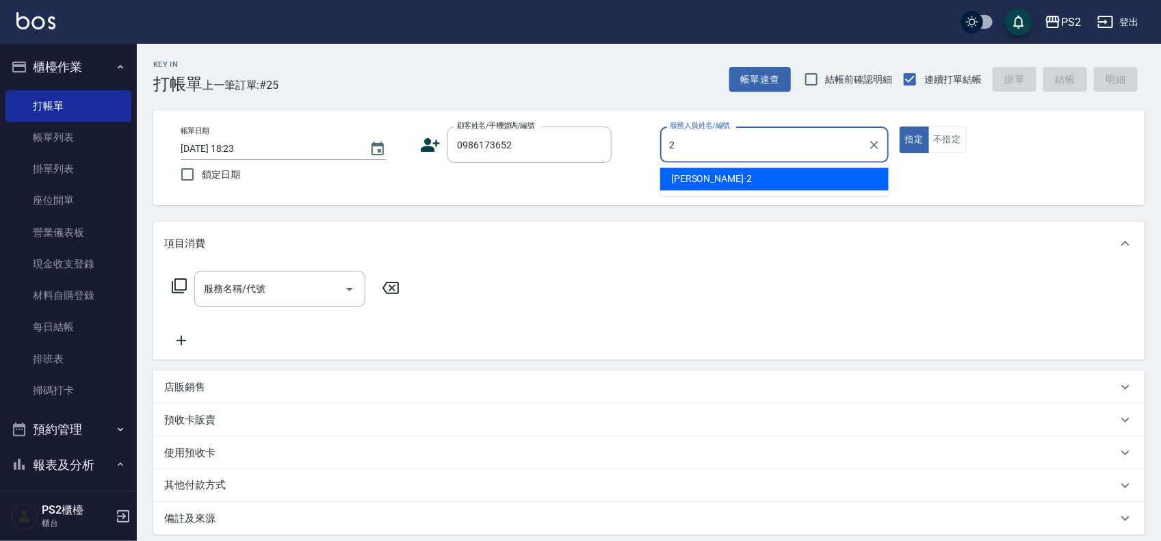
type input "[PERSON_NAME]-2"
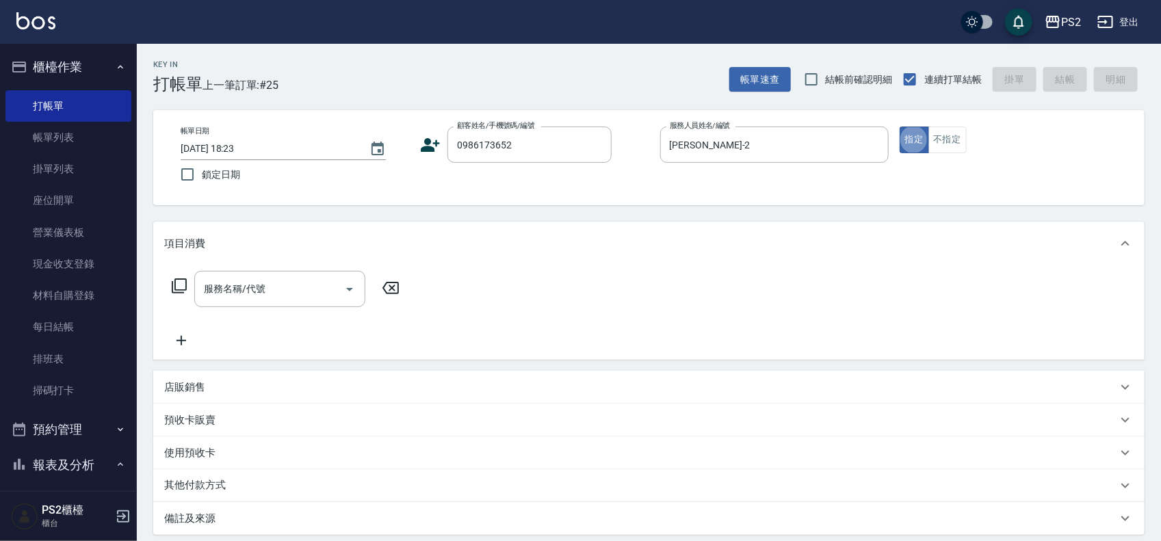
click at [445, 148] on div "顧客姓名/手機號碼/編號 0986173652 顧客姓名/手機號碼/編號" at bounding box center [534, 145] width 228 height 36
click at [442, 148] on div "顧客姓名/手機號碼/編號 0986173652 顧客姓名/手機號碼/編號" at bounding box center [534, 145] width 228 height 36
click at [433, 147] on icon at bounding box center [430, 145] width 21 height 21
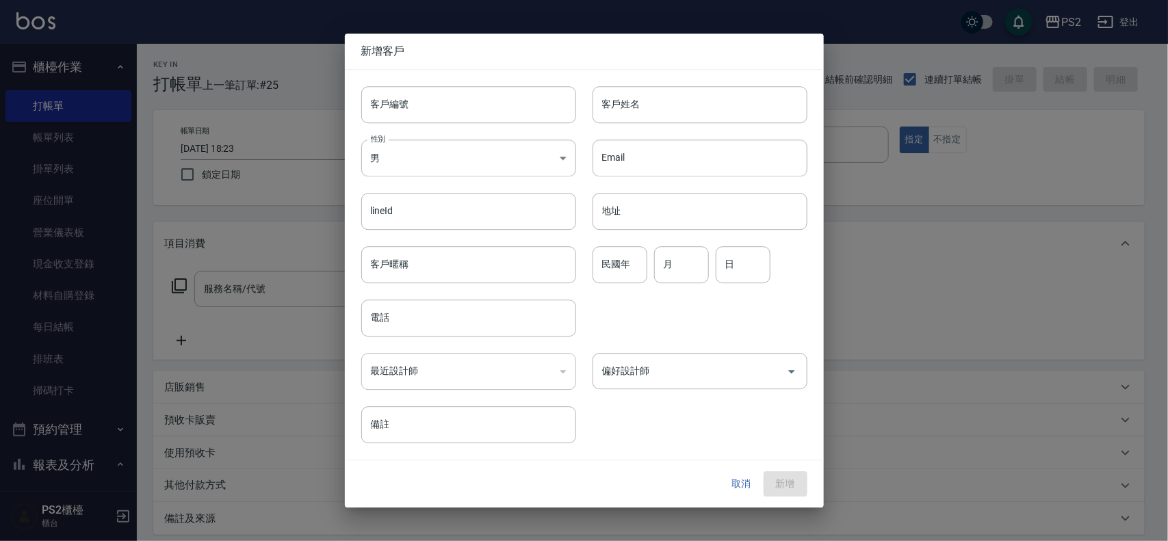
click at [433, 147] on body "PS2 登出 櫃檯作業 打帳單 帳單列表 掛單列表 座位開單 營業儀表板 現金收支登錄 材料自購登錄 每日結帳 排班表 掃碼打卡 預約管理 預約管理 單日預約…" at bounding box center [584, 341] width 1168 height 683
type input "0986173652"
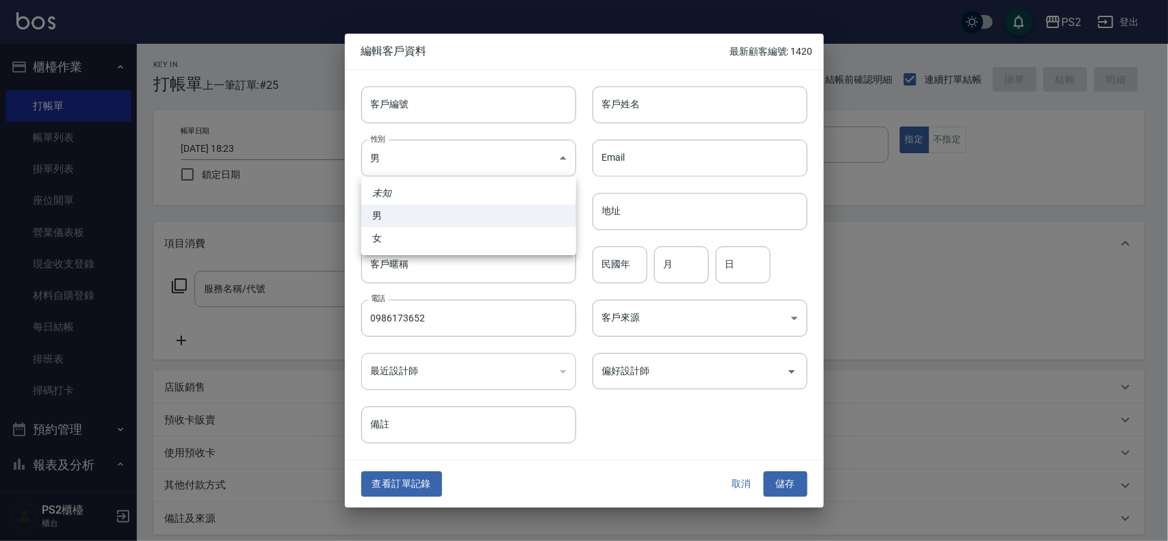
click at [642, 96] on div at bounding box center [584, 270] width 1168 height 541
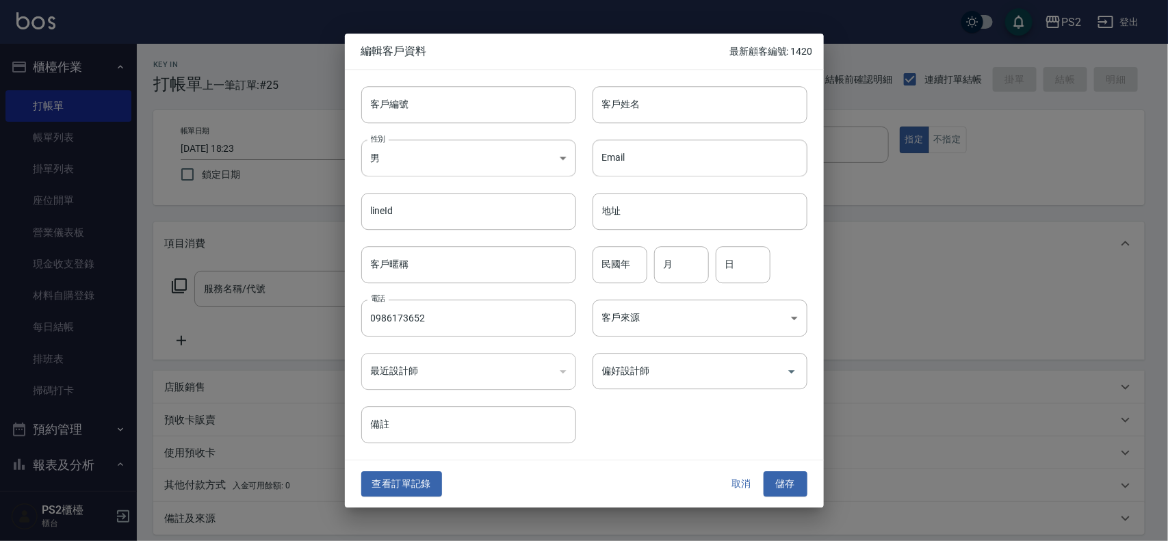
click at [642, 96] on div "未知 男 女" at bounding box center [584, 270] width 1168 height 541
click at [642, 96] on input "客戶姓名" at bounding box center [699, 104] width 215 height 37
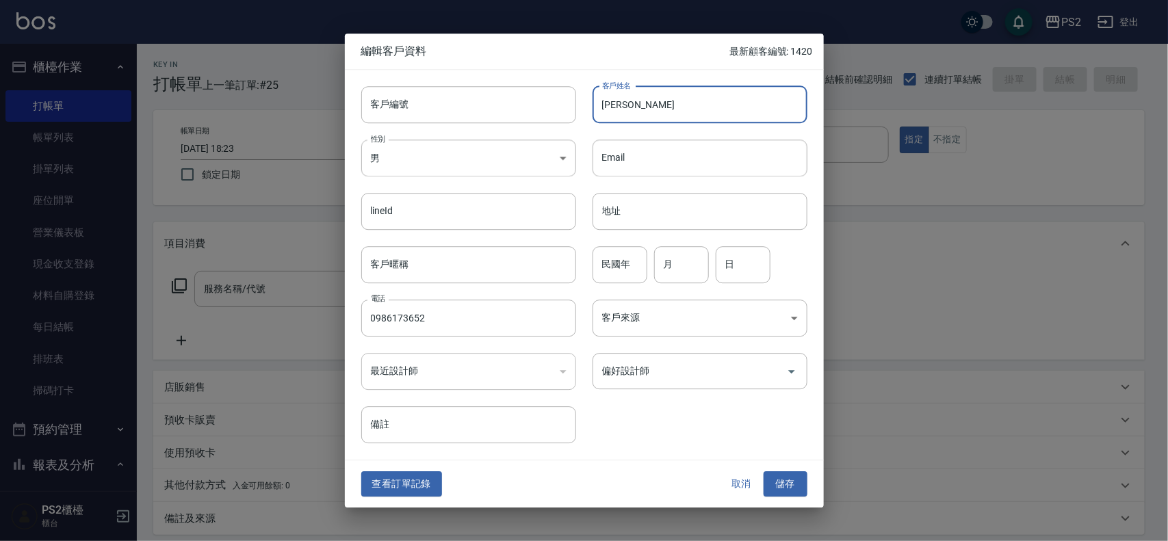
type input "[PERSON_NAME]"
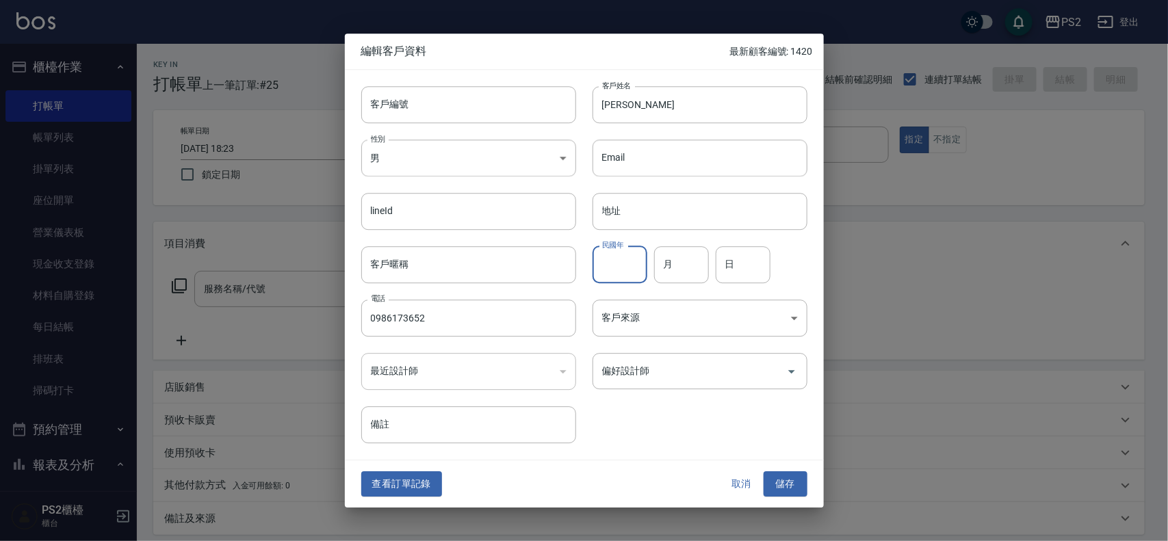
click at [611, 258] on input "民國年" at bounding box center [619, 264] width 55 height 37
type input "65"
type input "9"
type input "3"
click at [794, 493] on button "儲存" at bounding box center [785, 484] width 44 height 25
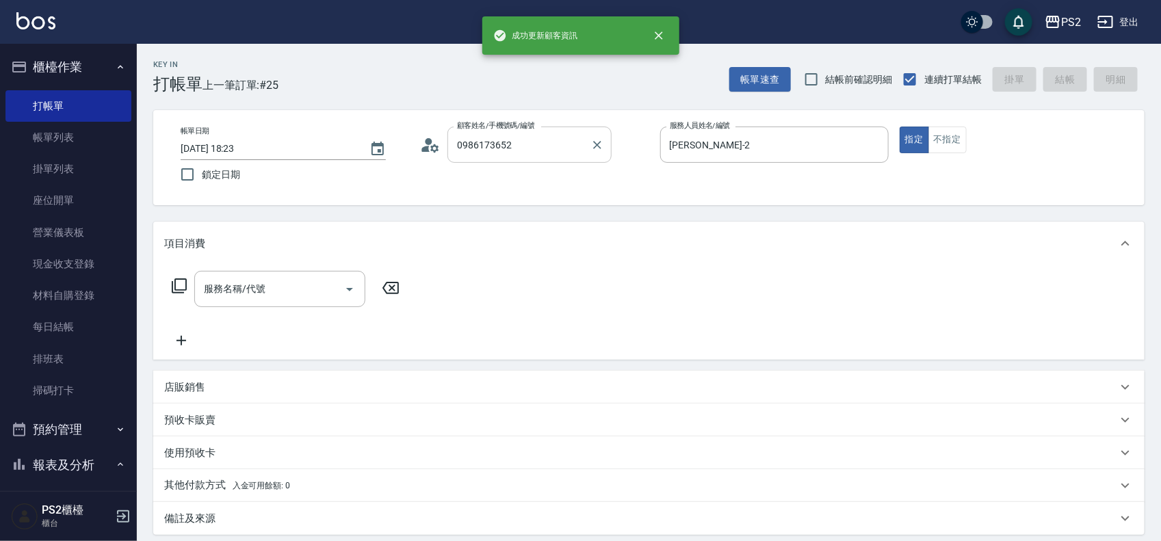
click at [542, 150] on input "0986173652" at bounding box center [519, 145] width 131 height 24
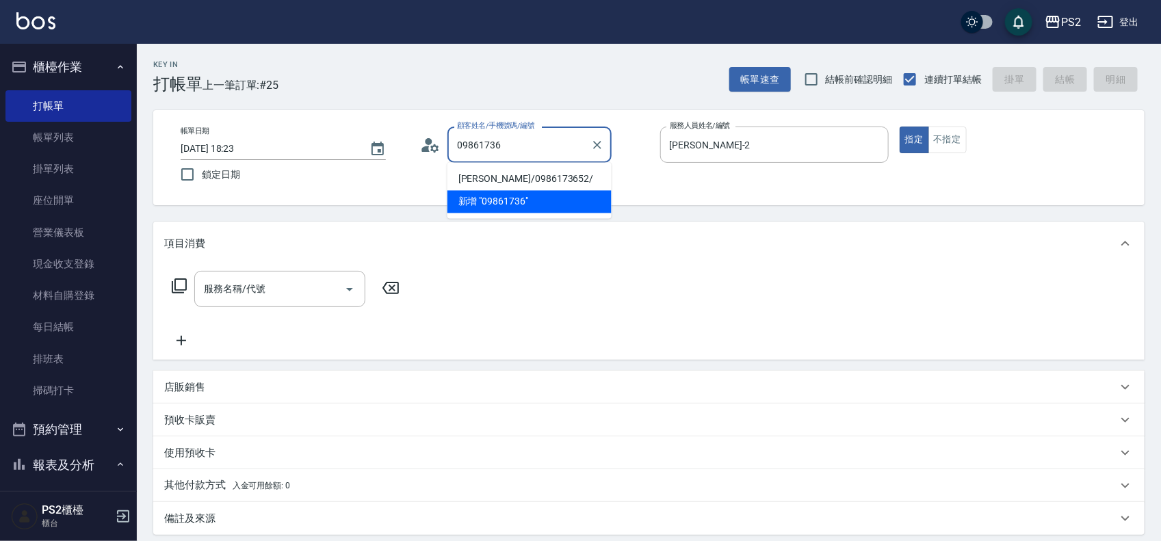
click at [521, 179] on li "[PERSON_NAME]/0986173652/" at bounding box center [529, 179] width 164 height 23
type input "[PERSON_NAME]/0986173652/"
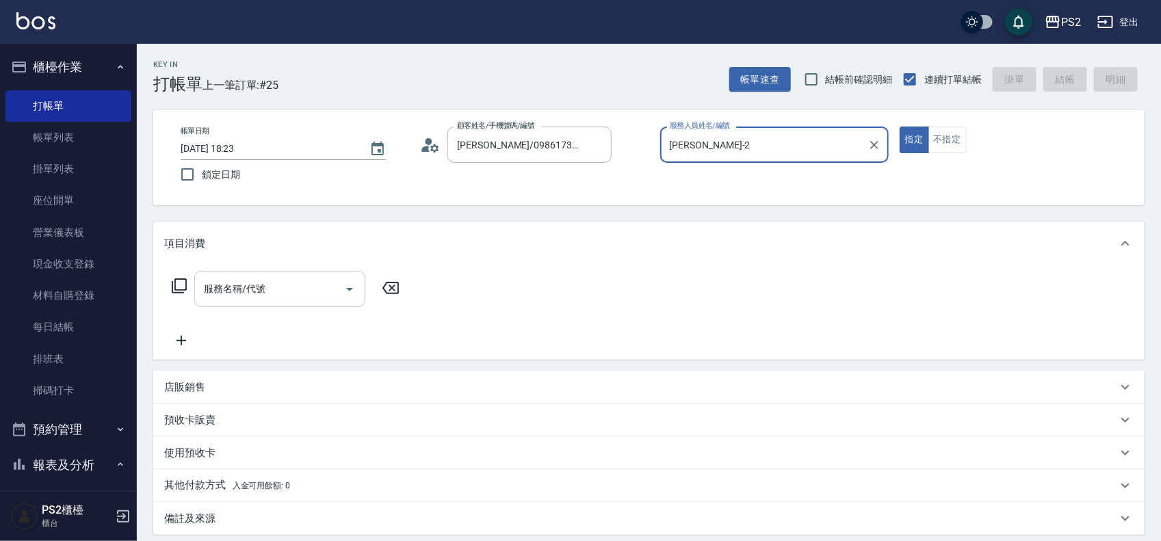
click at [293, 289] on input "服務名稱/代號" at bounding box center [269, 289] width 138 height 24
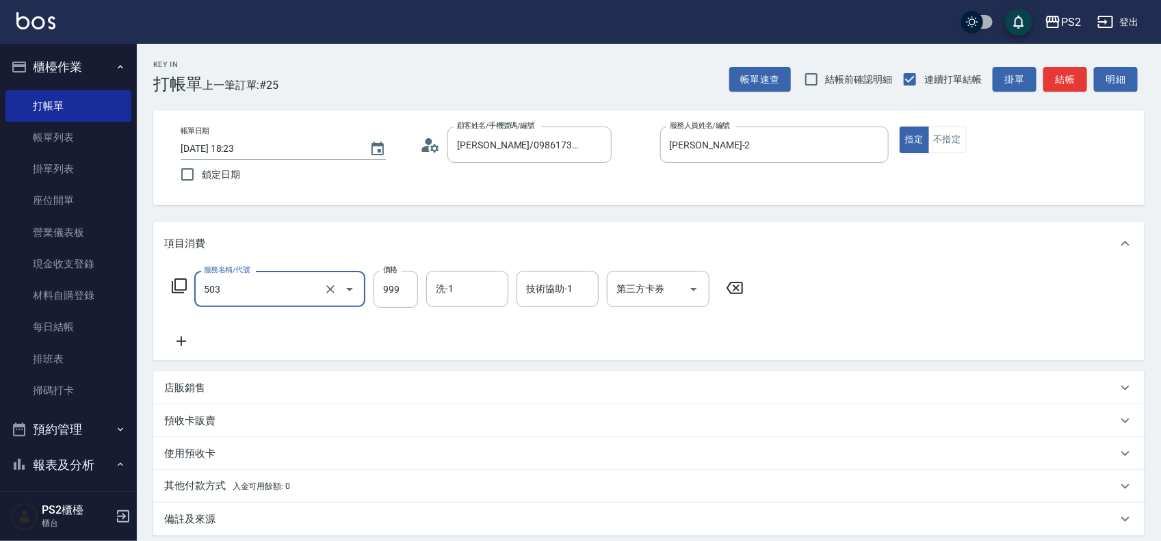
type input "廣告染髮(503)"
type input "1299"
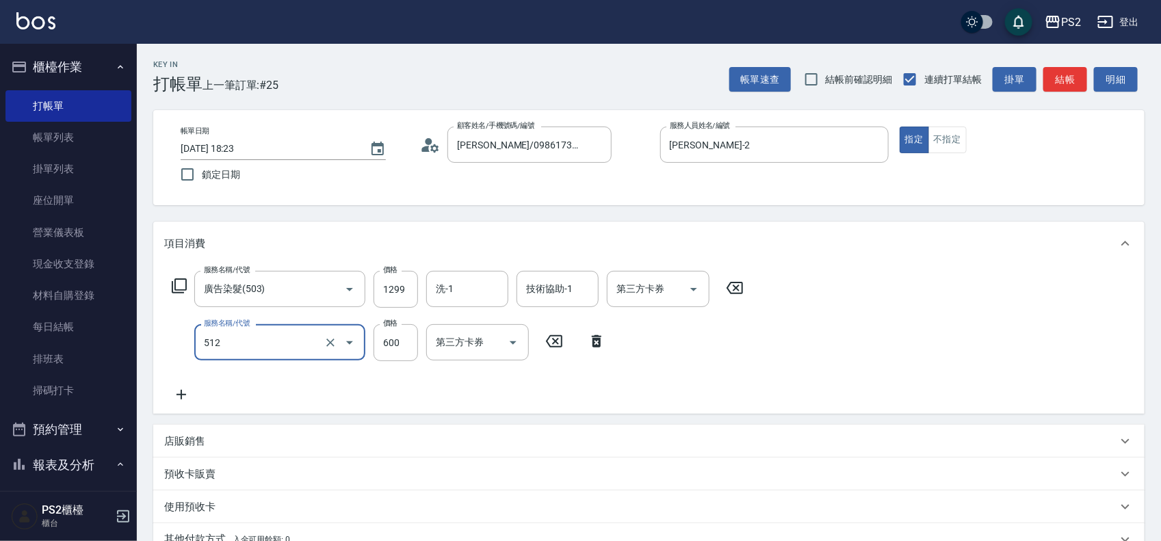
type input "1"
type input "洗+水解護髮600(512)"
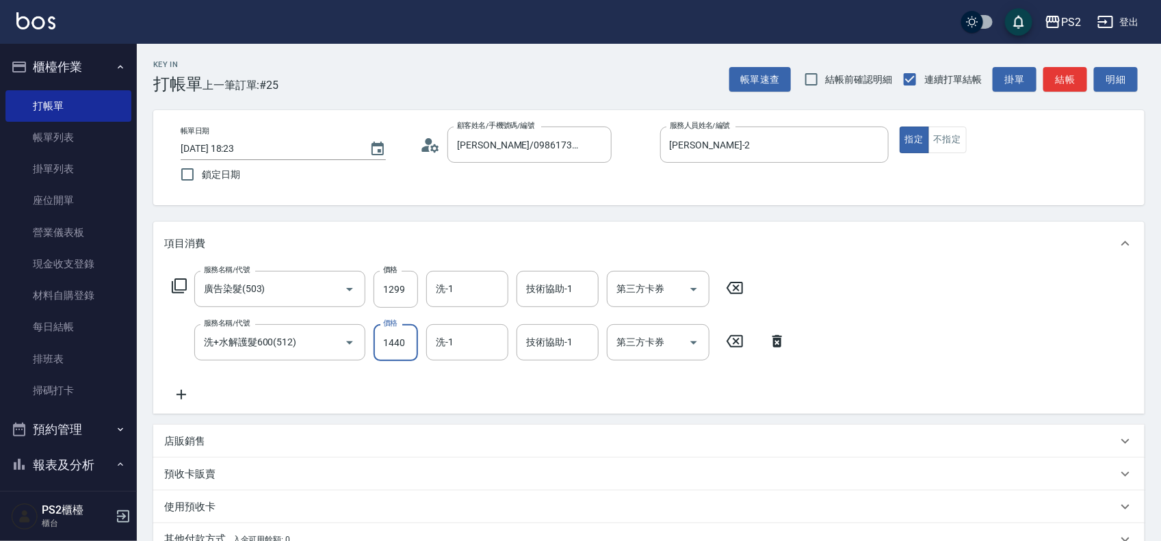
type input "1440"
type input "[PERSON_NAME]-25"
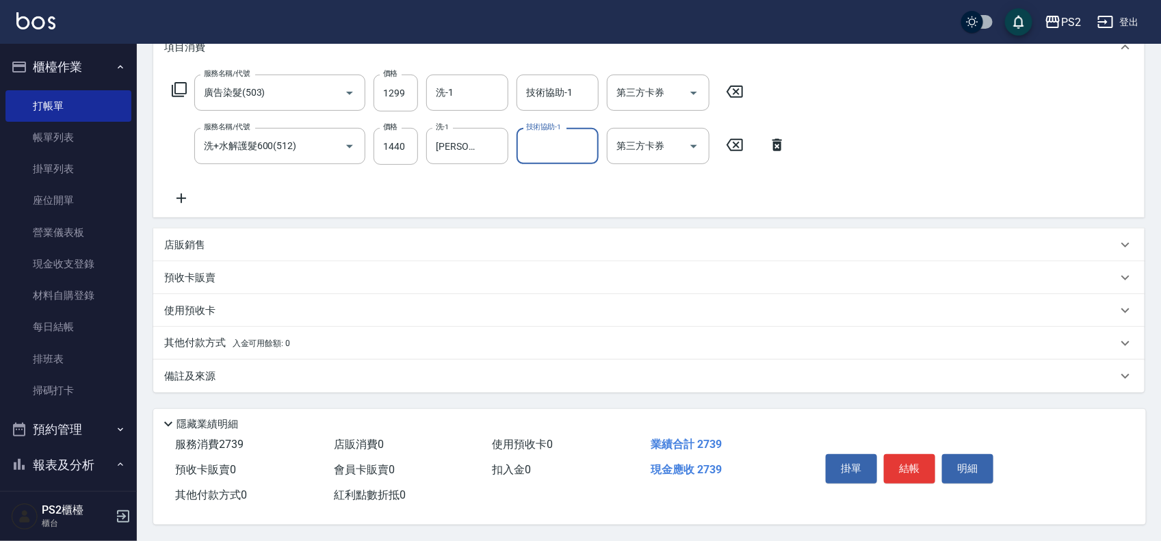
scroll to position [202, 0]
click at [905, 462] on button "結帳" at bounding box center [909, 468] width 51 height 29
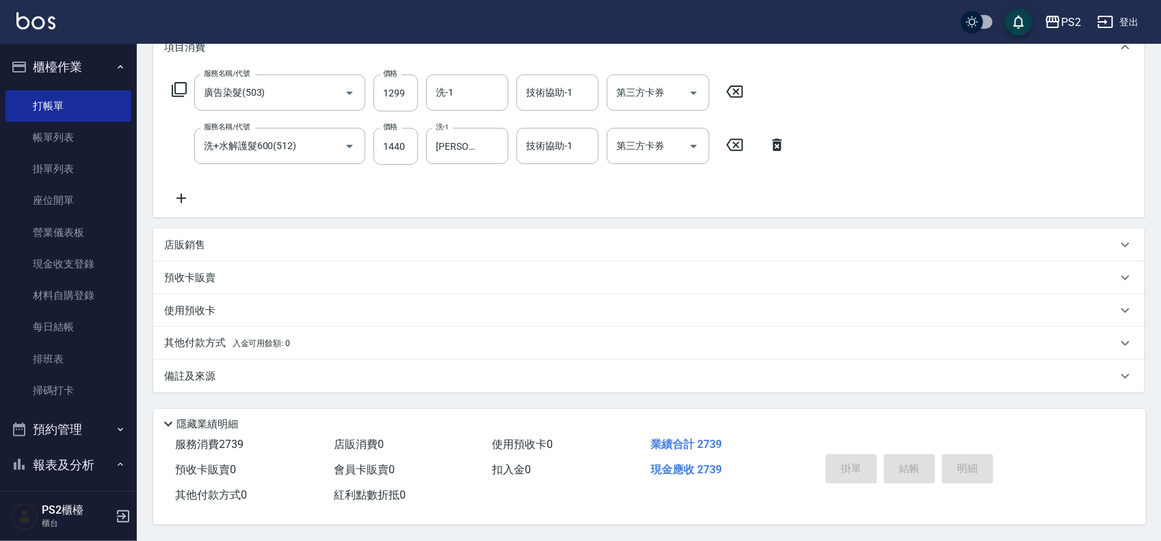
type input "[DATE] 18:24"
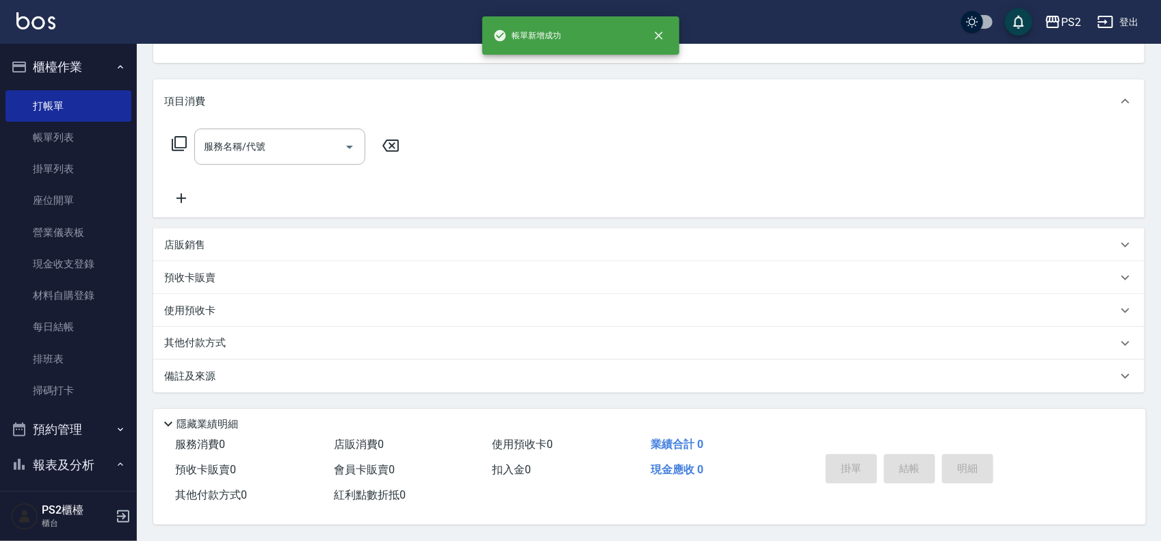
scroll to position [0, 0]
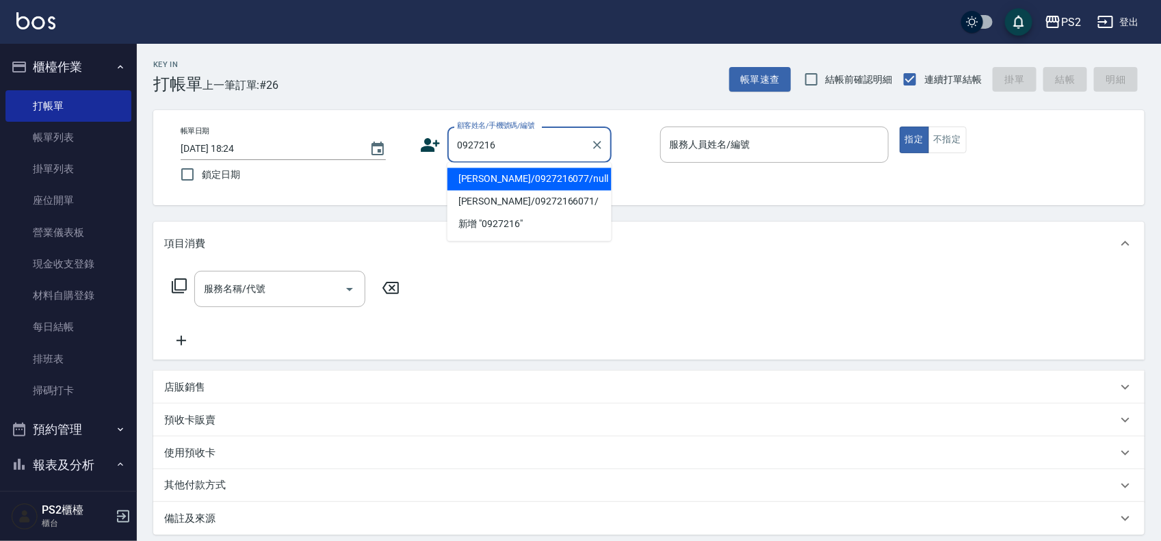
click at [546, 179] on li "[PERSON_NAME]/0927216077/null" at bounding box center [529, 179] width 164 height 23
type input "[PERSON_NAME]/0927216077/null"
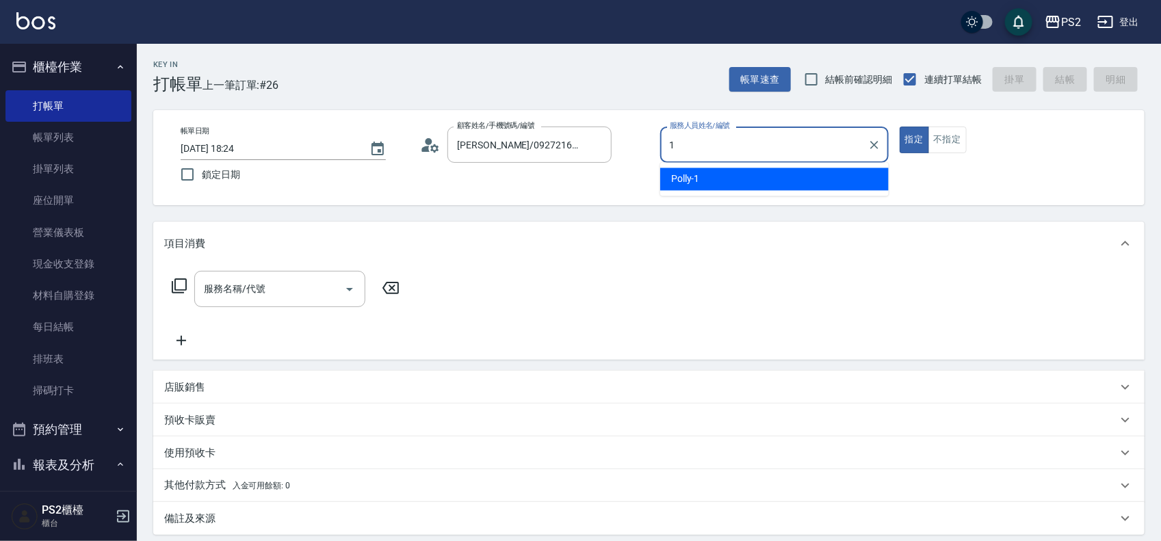
type input "Polly-1"
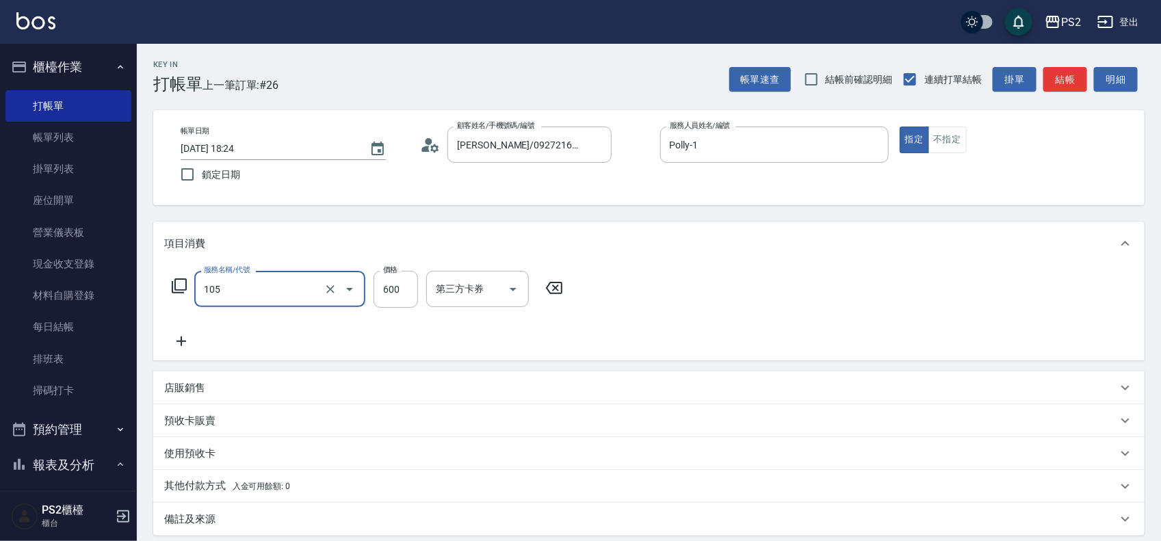
type input "A級洗剪600(105)"
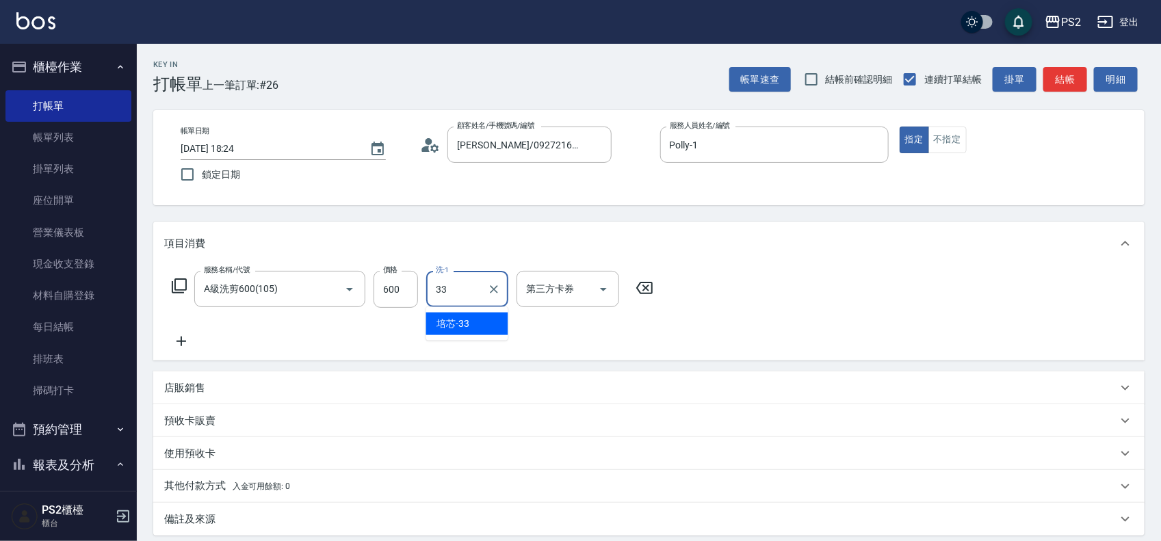
type input "培芯-33"
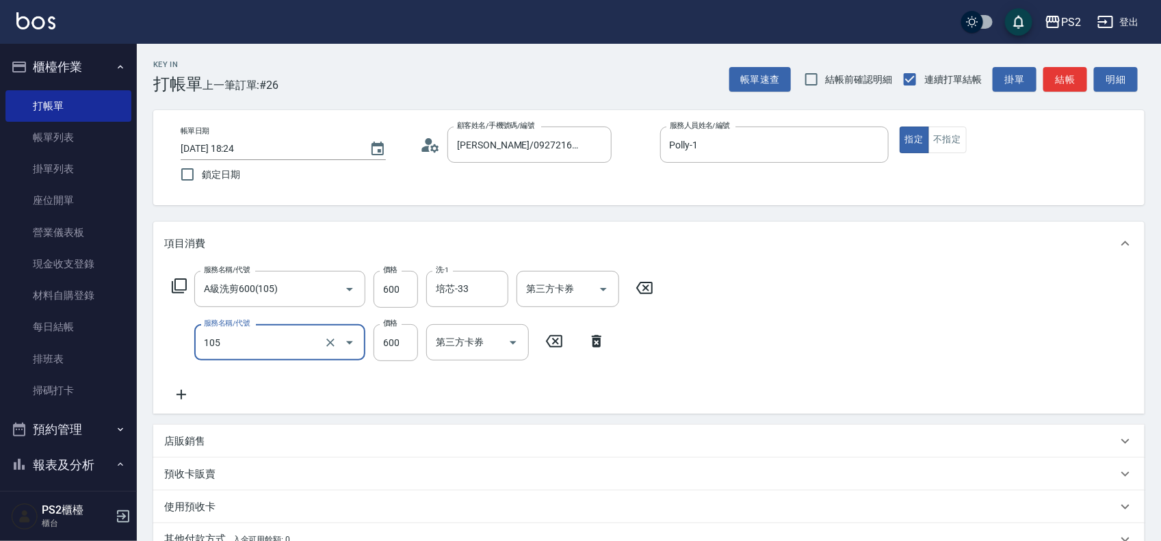
type input "A級洗剪600(105)"
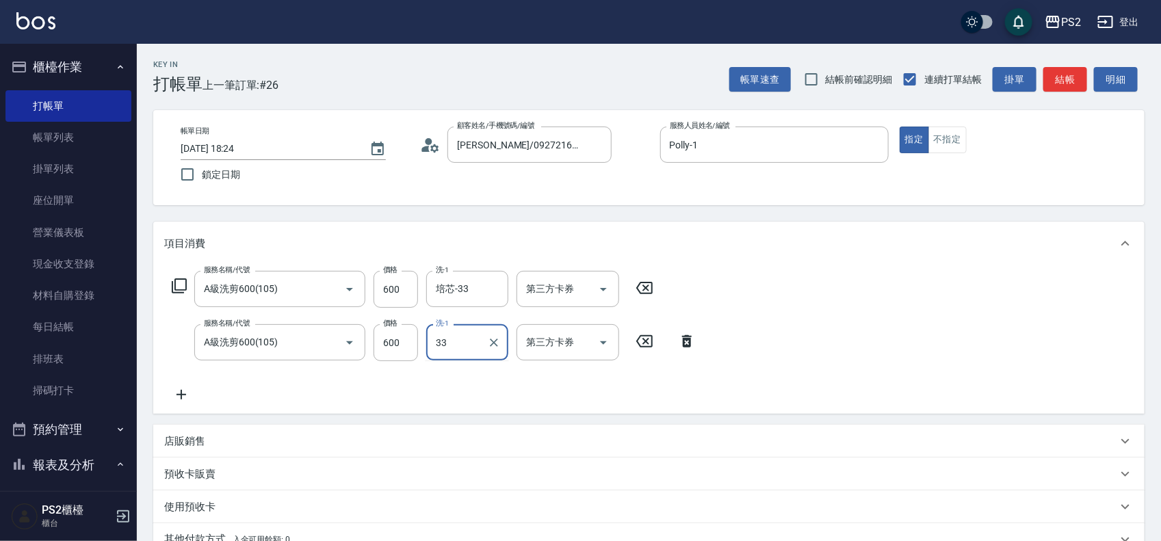
type input "培芯-33"
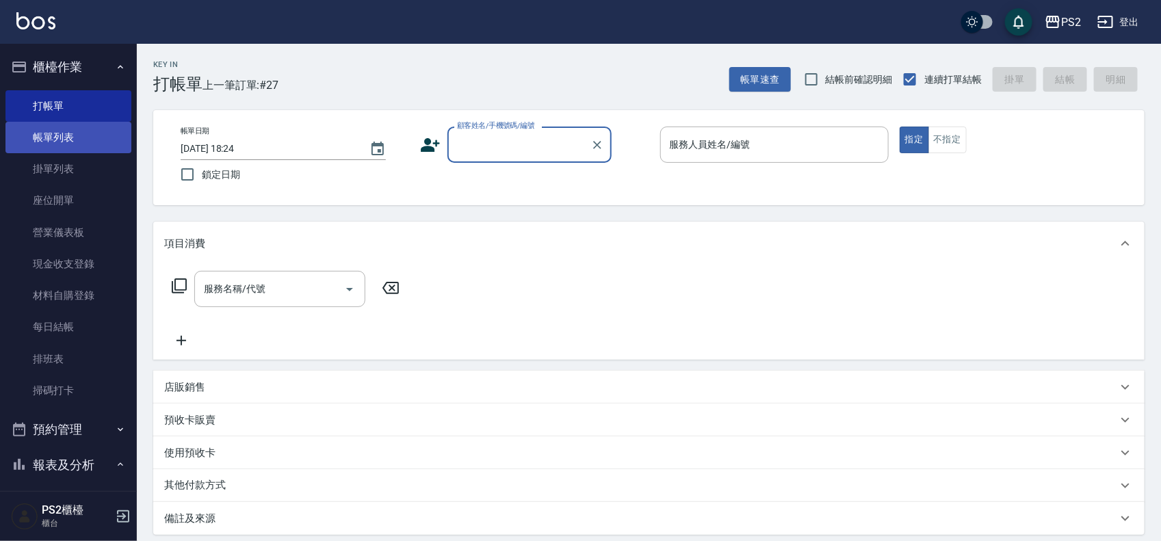
click at [76, 138] on link "帳單列表" at bounding box center [68, 137] width 126 height 31
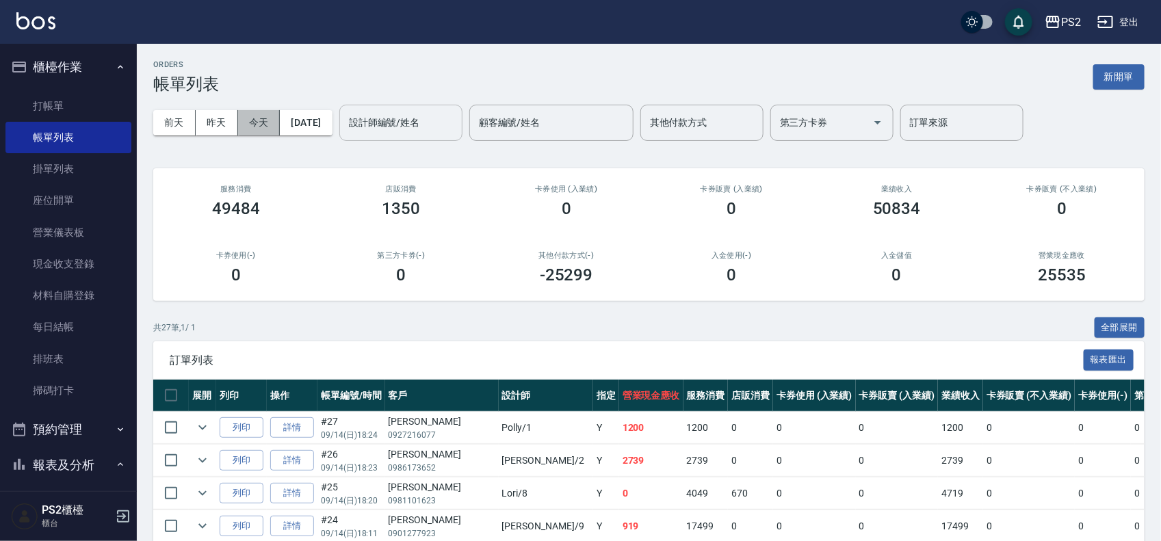
click at [253, 113] on button "今天" at bounding box center [259, 122] width 42 height 25
drag, startPoint x: 254, startPoint y: 120, endPoint x: 367, endPoint y: 132, distance: 113.5
click at [255, 120] on button "今天" at bounding box center [259, 122] width 42 height 25
click at [430, 127] on input "設計師編號/姓名" at bounding box center [400, 123] width 111 height 24
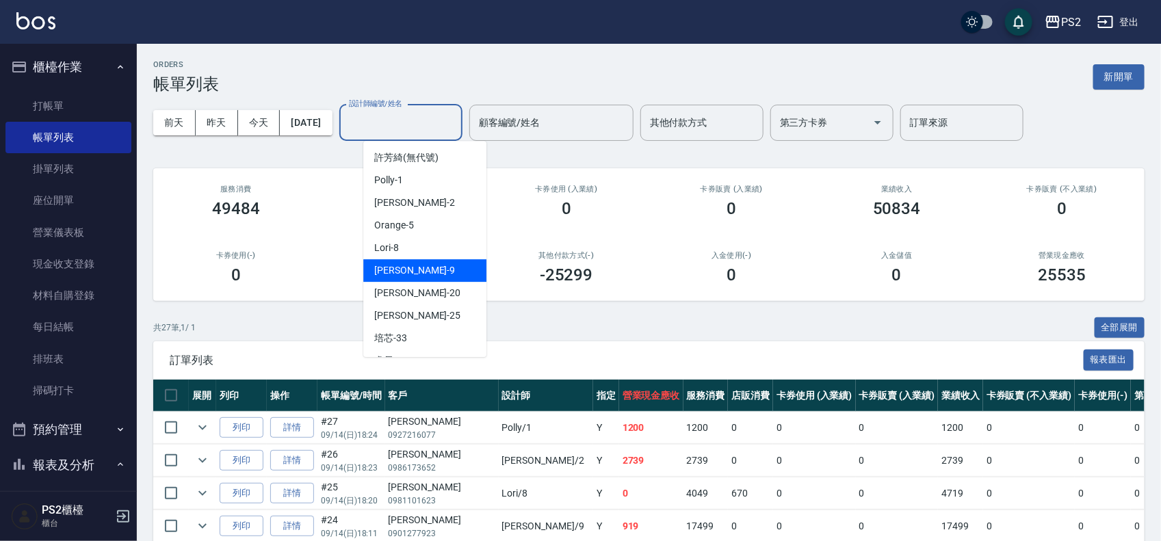
click at [432, 265] on div "[PERSON_NAME] -9" at bounding box center [424, 270] width 123 height 23
type input "[PERSON_NAME]-9"
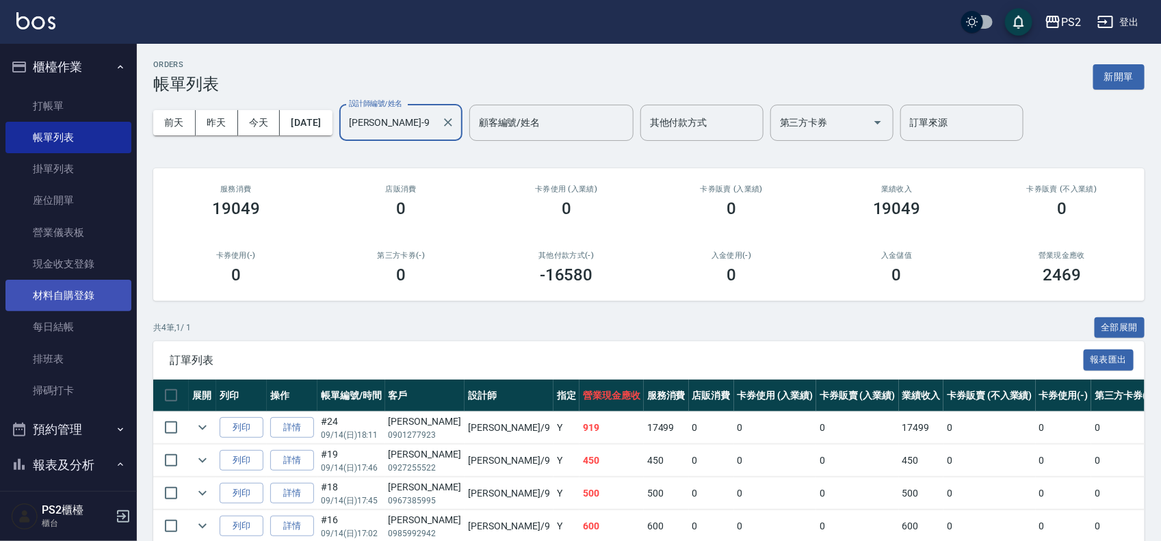
click at [86, 282] on link "材料自購登錄" at bounding box center [68, 295] width 126 height 31
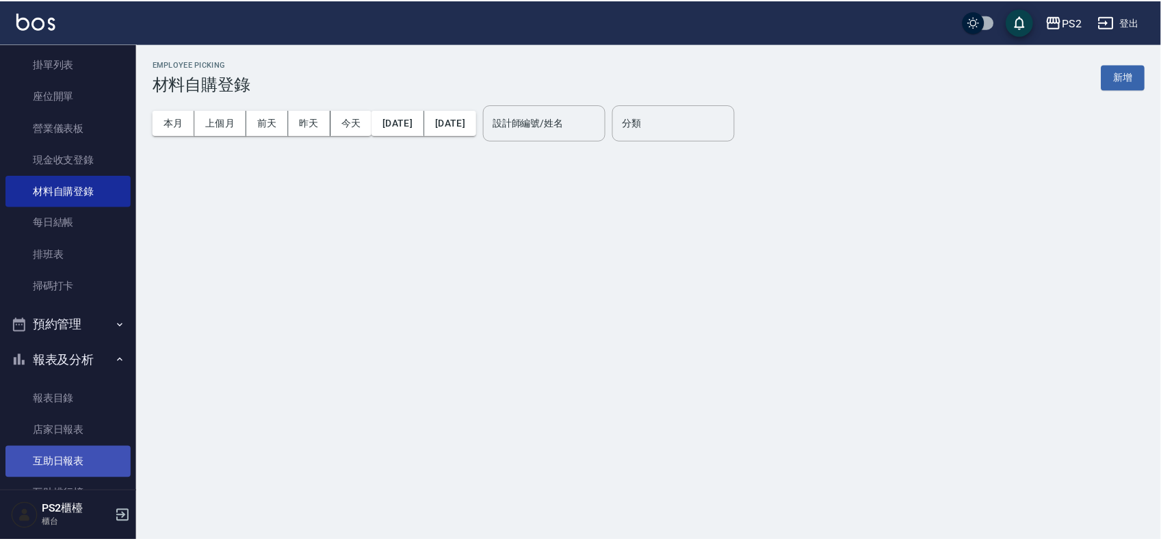
scroll to position [257, 0]
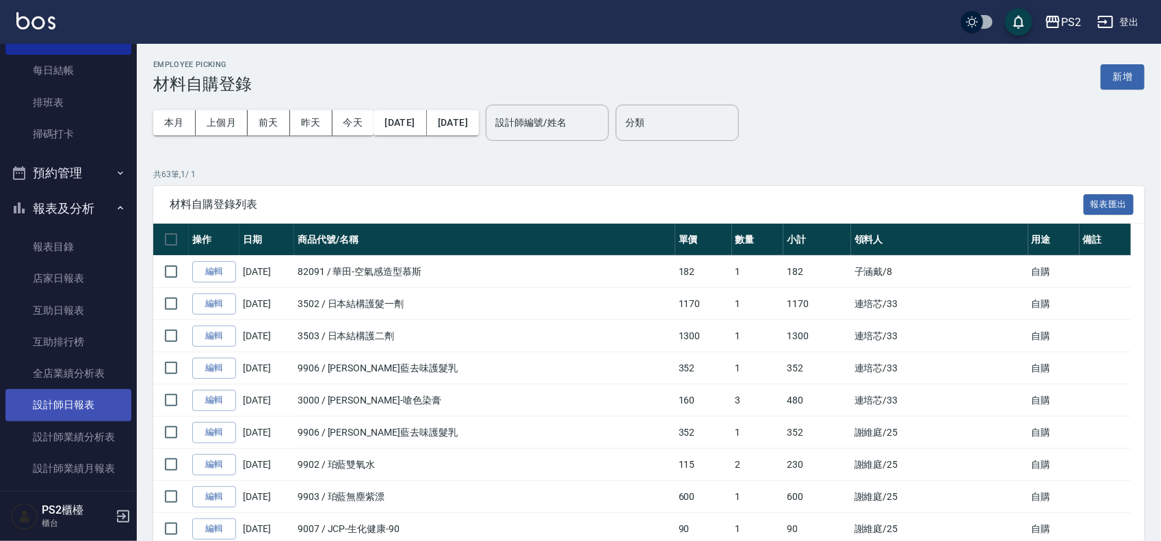
click at [67, 402] on link "設計師日報表" at bounding box center [68, 404] width 126 height 31
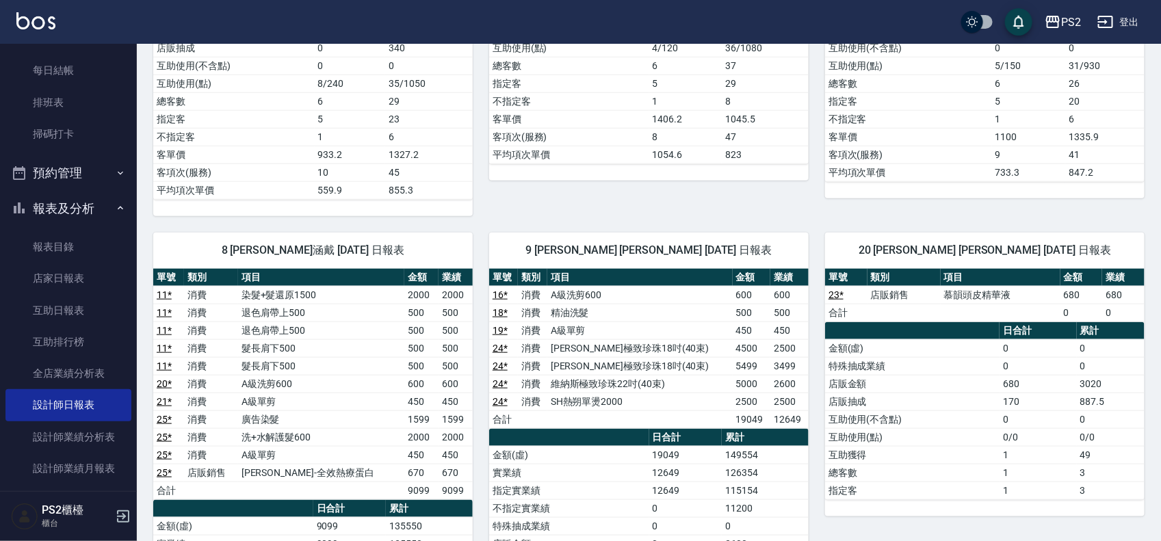
scroll to position [513, 0]
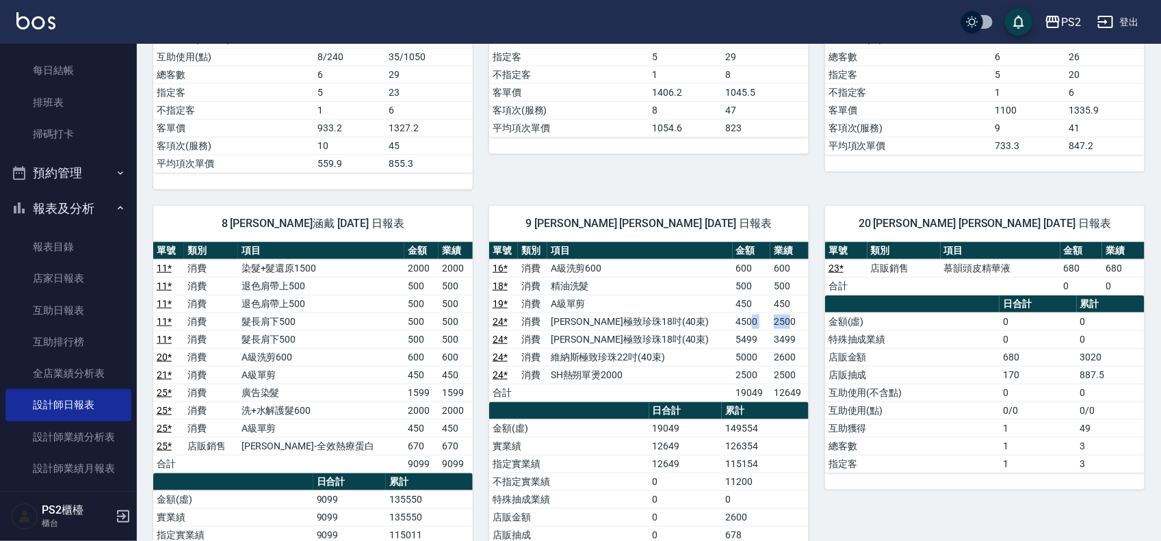
drag, startPoint x: 740, startPoint y: 323, endPoint x: 783, endPoint y: 327, distance: 43.3
click at [783, 327] on tr "24 * 消費 維納斯極致珍珠18吋(40束) 4500 2500" at bounding box center [648, 322] width 319 height 18
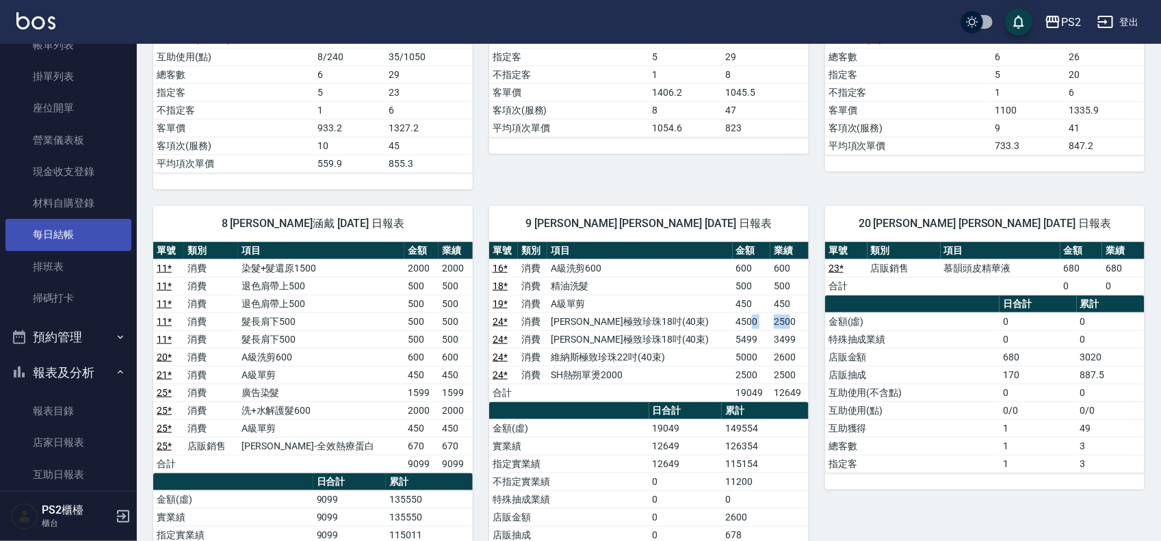
scroll to position [86, 0]
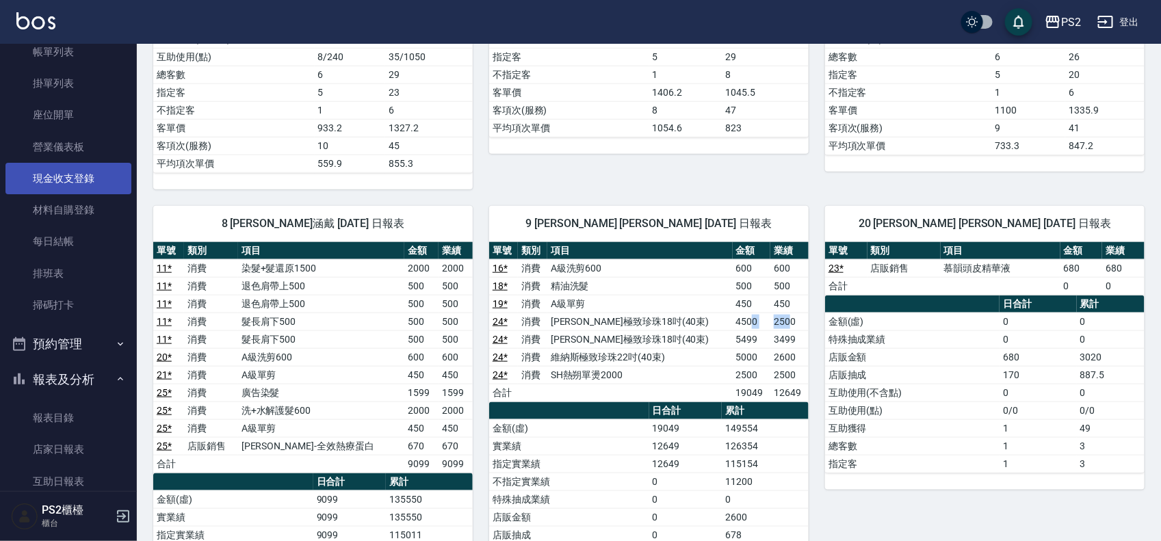
click at [91, 176] on link "現金收支登錄" at bounding box center [68, 178] width 126 height 31
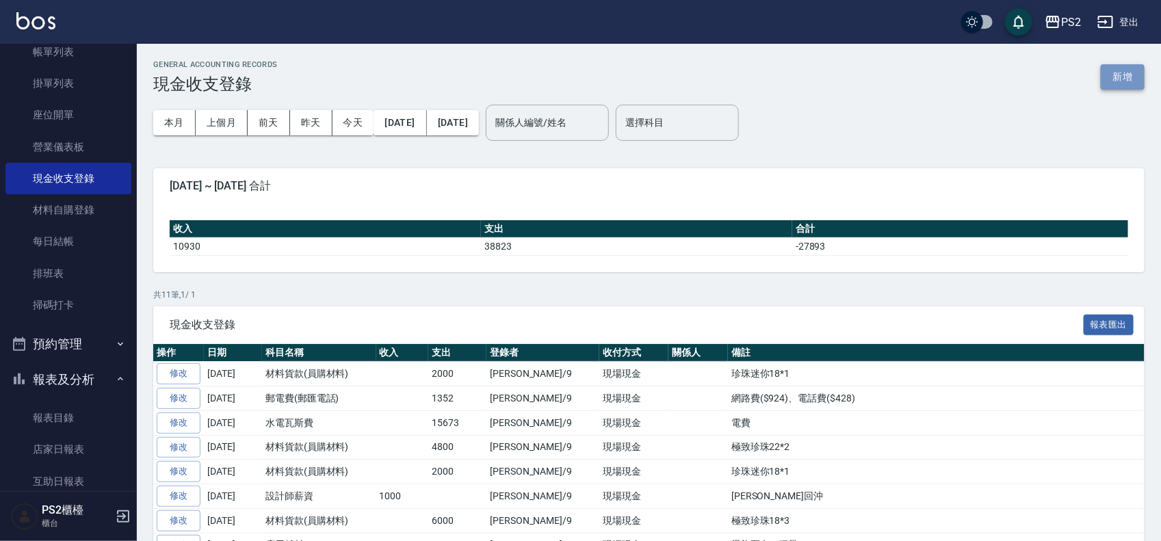
click at [1134, 80] on button "新增" at bounding box center [1123, 76] width 44 height 25
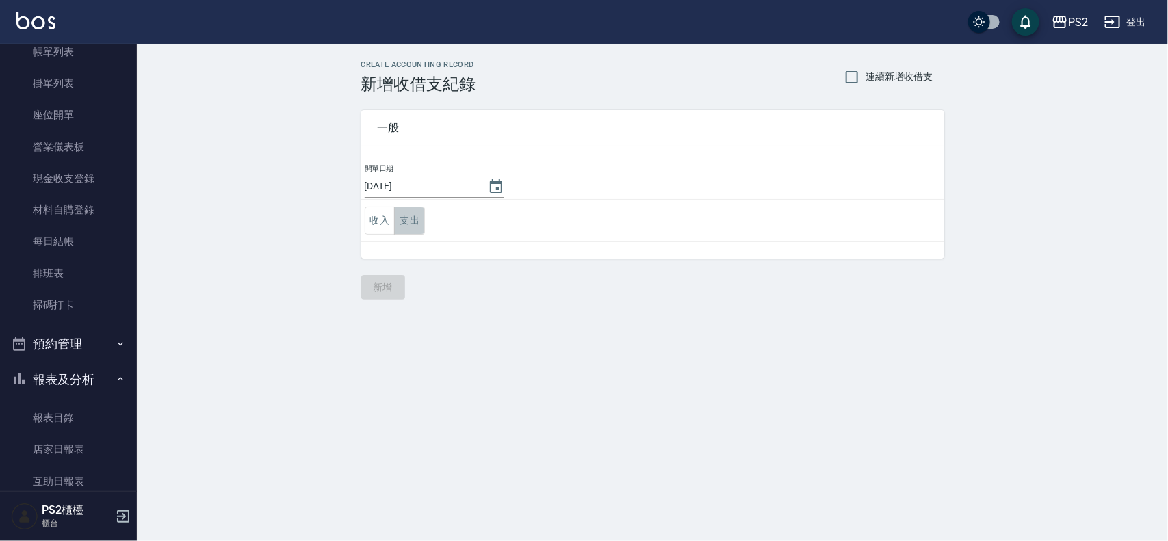
click at [405, 231] on button "支出" at bounding box center [409, 221] width 31 height 28
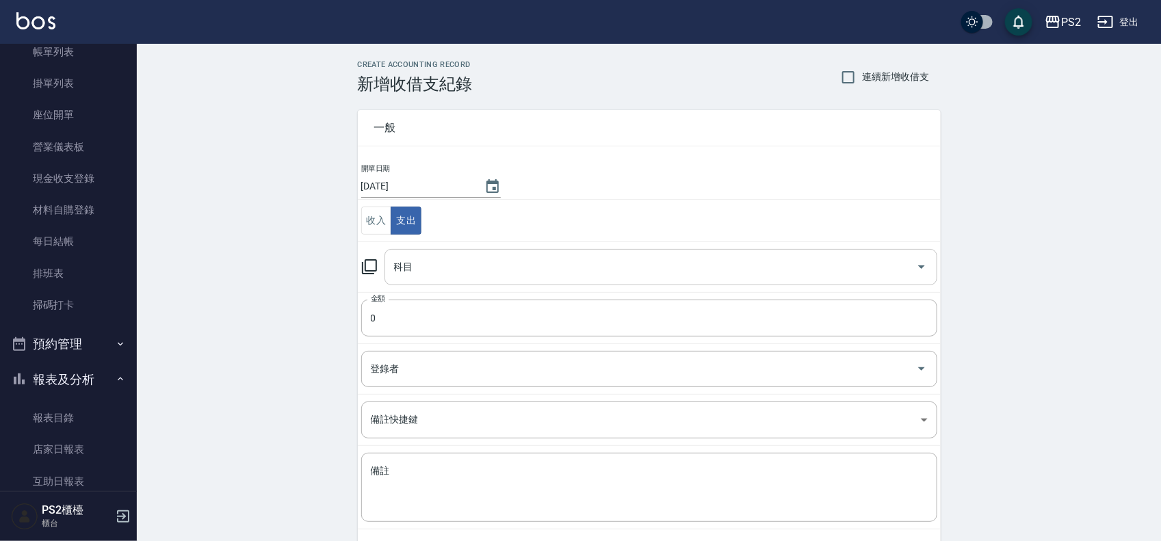
click at [423, 265] on input "科目" at bounding box center [651, 267] width 520 height 24
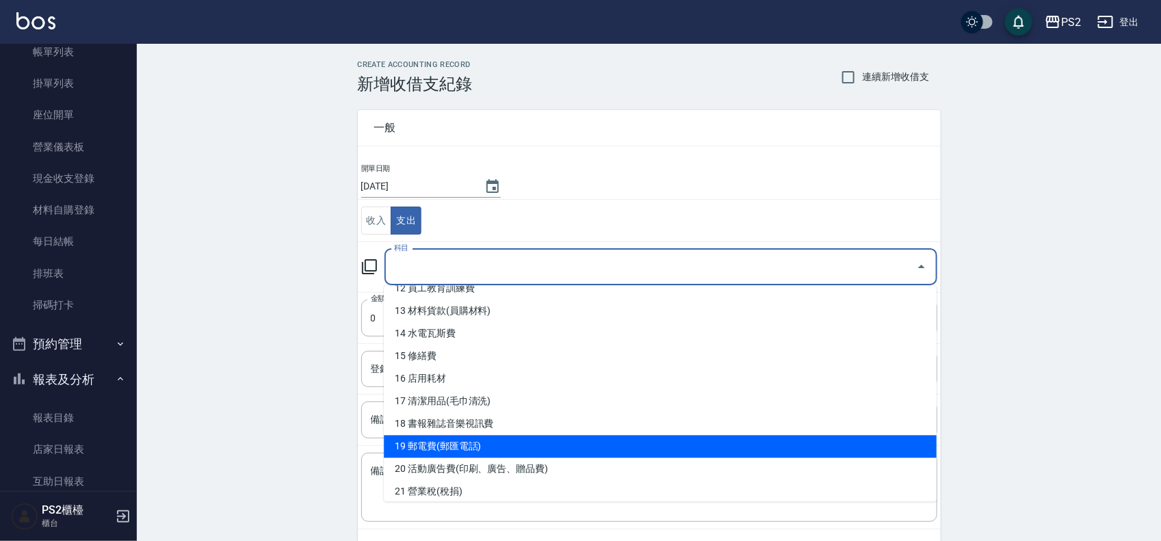
scroll to position [257, 0]
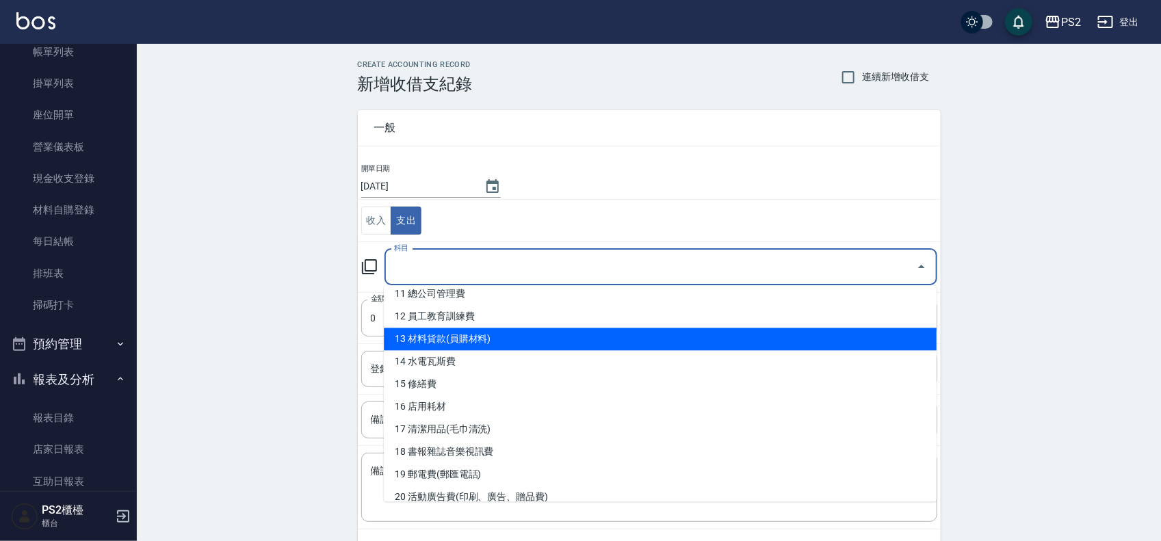
click at [475, 330] on li "13 材料貨款(員購材料)" at bounding box center [660, 339] width 553 height 23
type input "13 材料貨款(員購材料)"
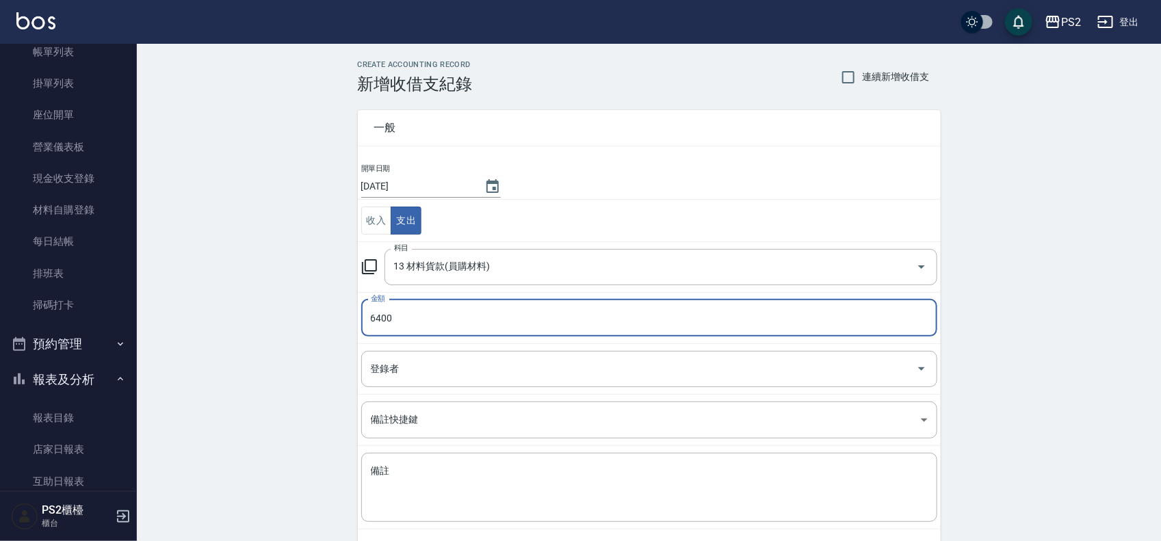
type input "6400"
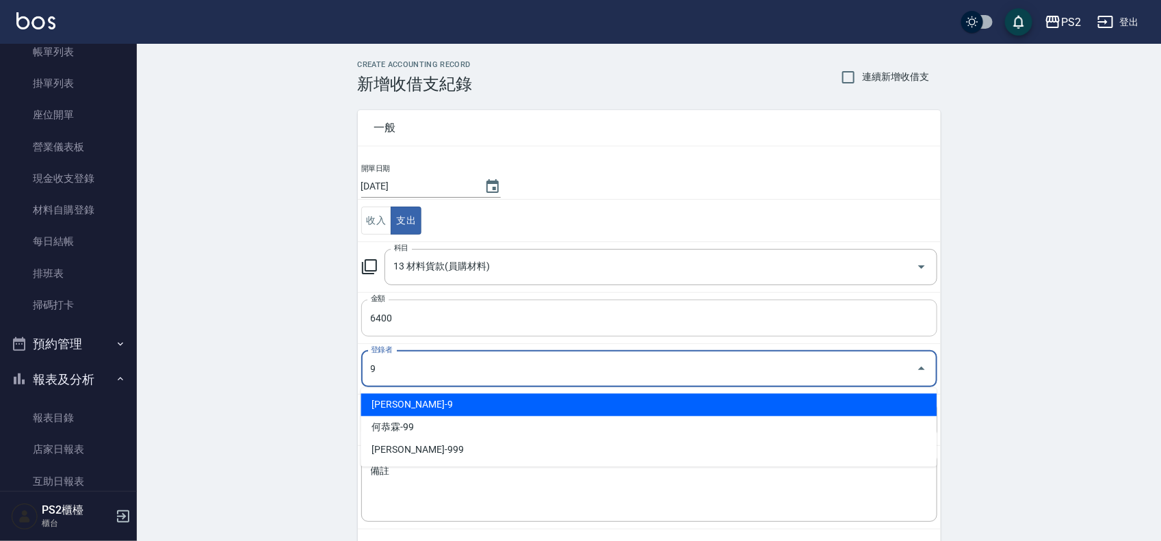
type input "[PERSON_NAME]-9"
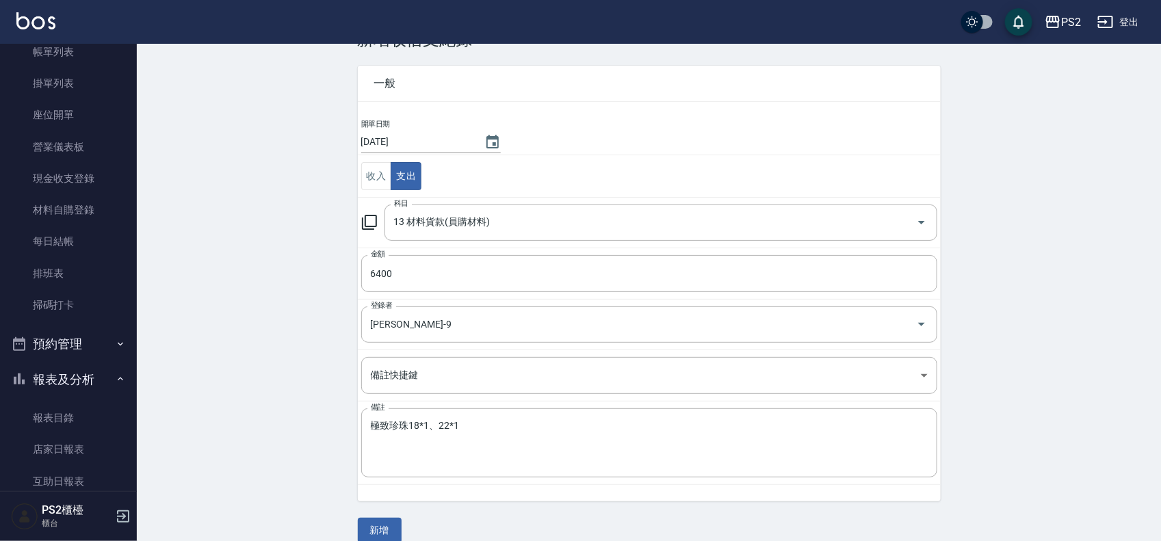
scroll to position [64, 0]
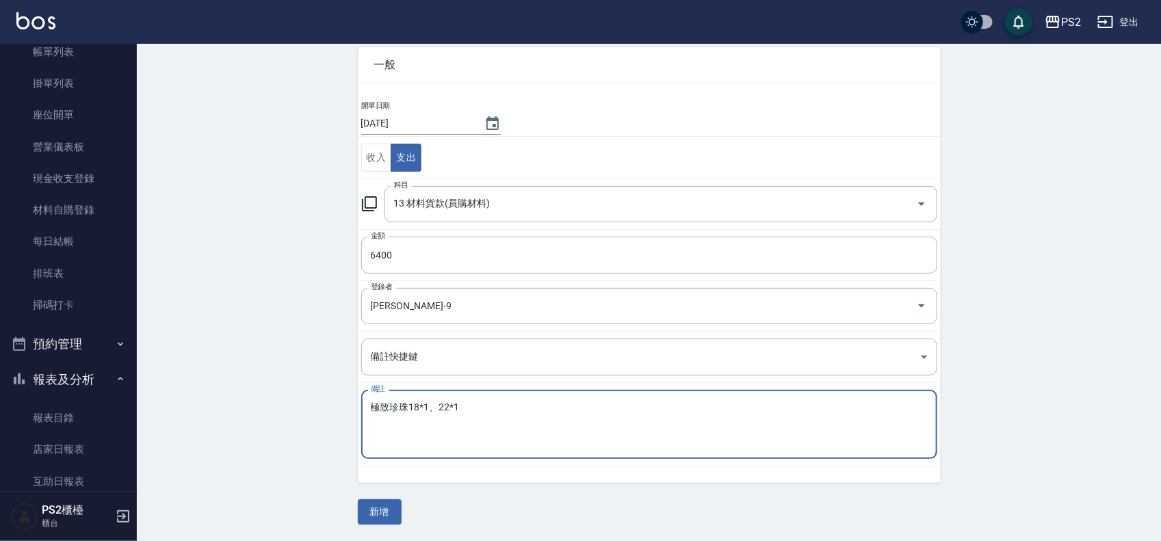
click at [425, 412] on textarea "極致珍珠18*1、22*1" at bounding box center [649, 425] width 557 height 47
click at [426, 409] on textarea "極致珍珠18*1、22*1" at bounding box center [649, 425] width 557 height 47
type textarea "極致珍珠18*2、22*1"
click at [384, 508] on button "新增" at bounding box center [380, 511] width 44 height 25
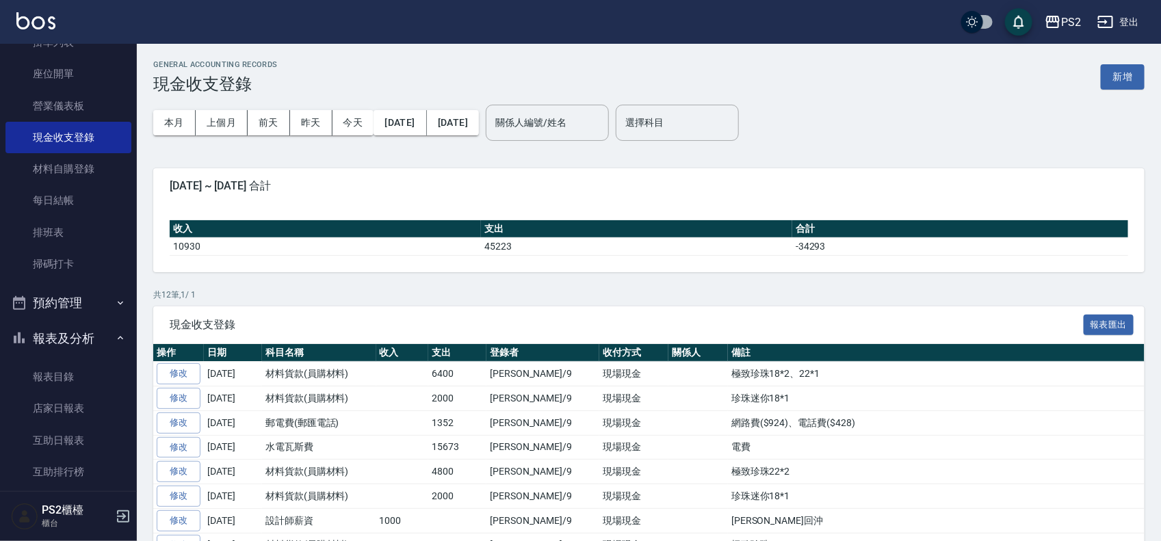
scroll to position [428, 0]
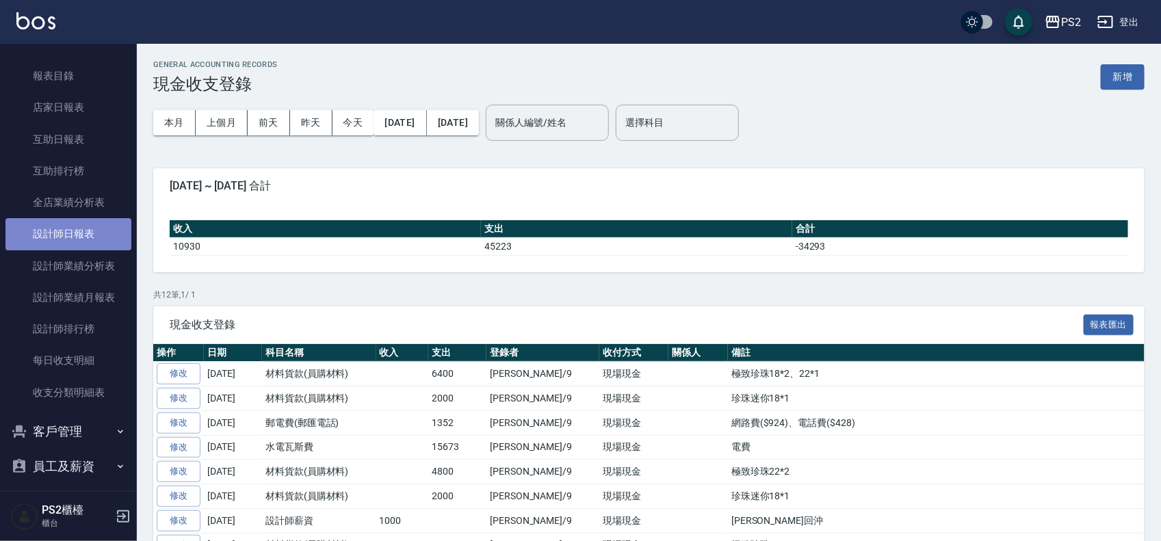
click at [79, 229] on link "設計師日報表" at bounding box center [68, 233] width 126 height 31
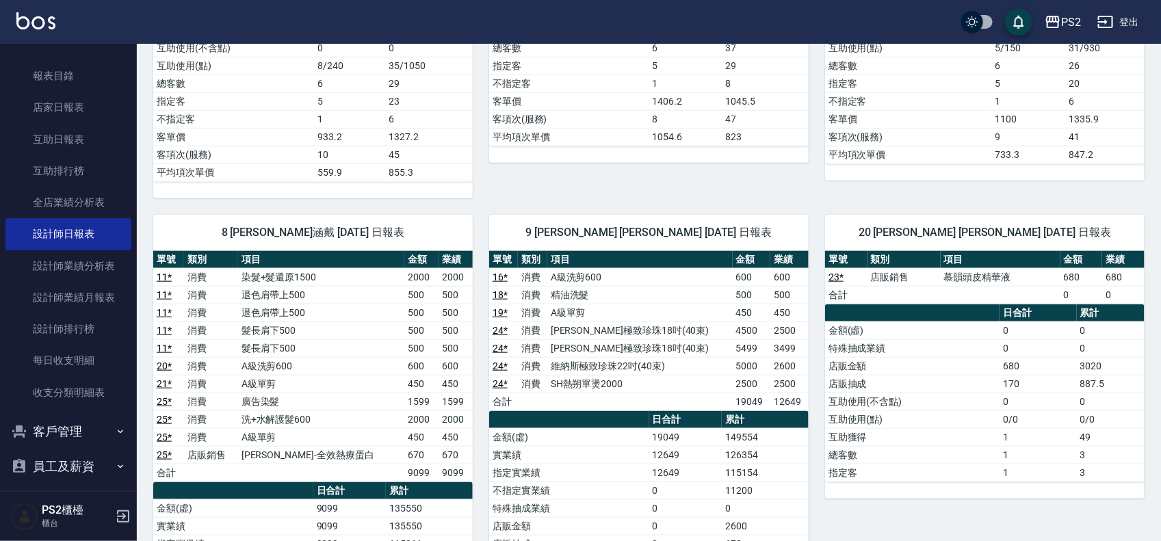
scroll to position [599, 0]
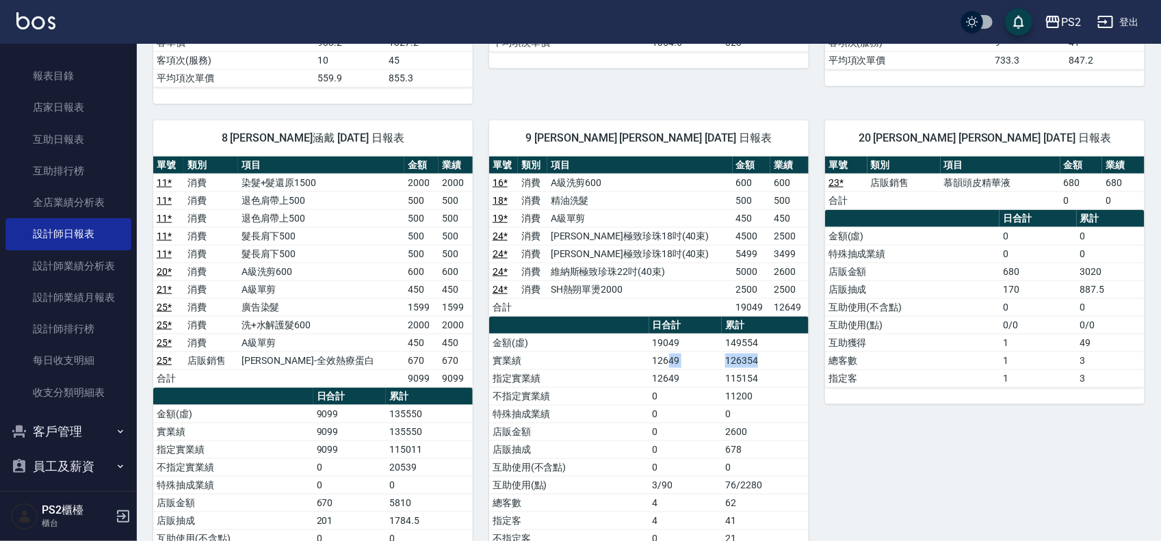
drag, startPoint x: 672, startPoint y: 368, endPoint x: 793, endPoint y: 365, distance: 121.8
click at [782, 369] on tr "實業績 12649 126354" at bounding box center [648, 361] width 319 height 18
click at [793, 364] on td "126354" at bounding box center [765, 361] width 87 height 18
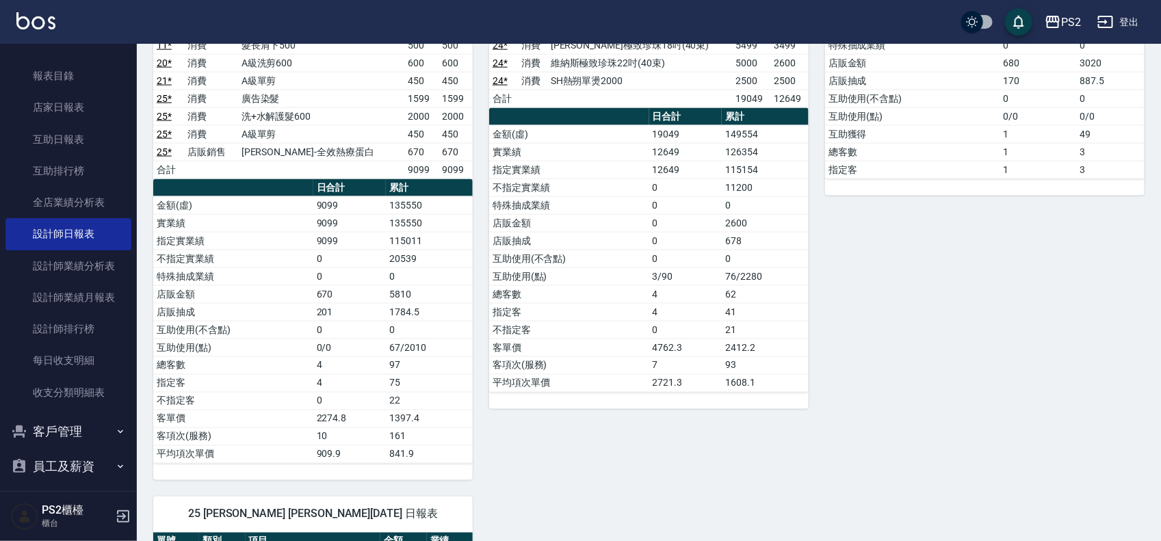
scroll to position [855, 0]
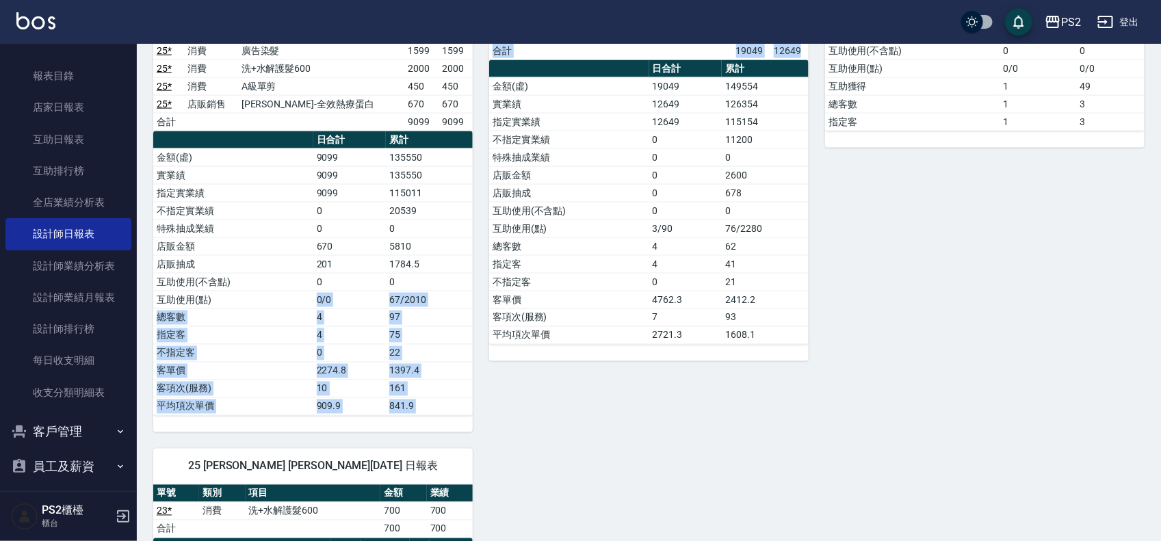
drag, startPoint x: 343, startPoint y: 304, endPoint x: 480, endPoint y: 309, distance: 136.9
click at [480, 309] on div "1 [PERSON_NAME][DATE] 日報表 單號 類別 項目 金額 業績 1 * 消費 A級洗剪600 600 600 3 消費 C級單剪300 30…" at bounding box center [641, 59] width 1008 height 1559
click at [477, 315] on div "9 [PERSON_NAME] [PERSON_NAME] [DATE] 日報表 單號 類別 項目 金額 業績 16 * 消費 A級洗剪600 600 600…" at bounding box center [641, 139] width 336 height 585
click at [462, 326] on td "97" at bounding box center [429, 318] width 87 height 18
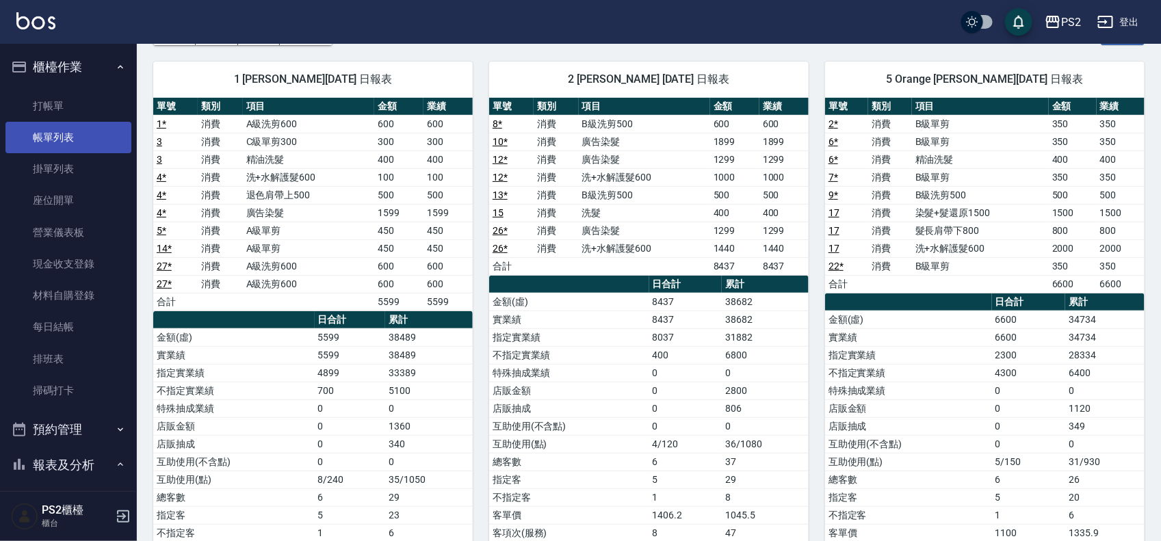
scroll to position [0, 0]
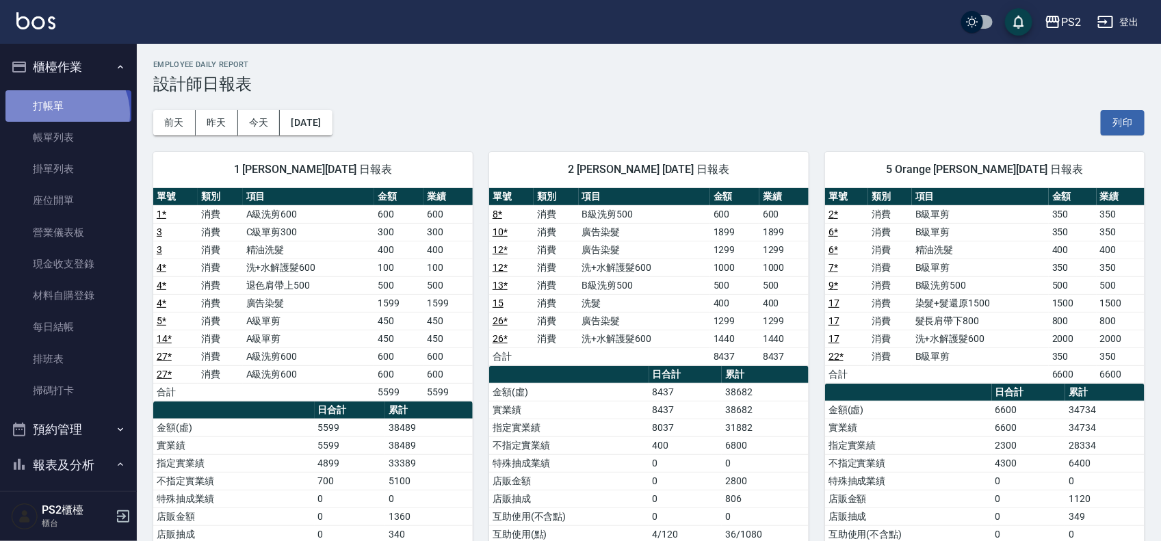
drag, startPoint x: 65, startPoint y: 114, endPoint x: 55, endPoint y: 121, distance: 12.2
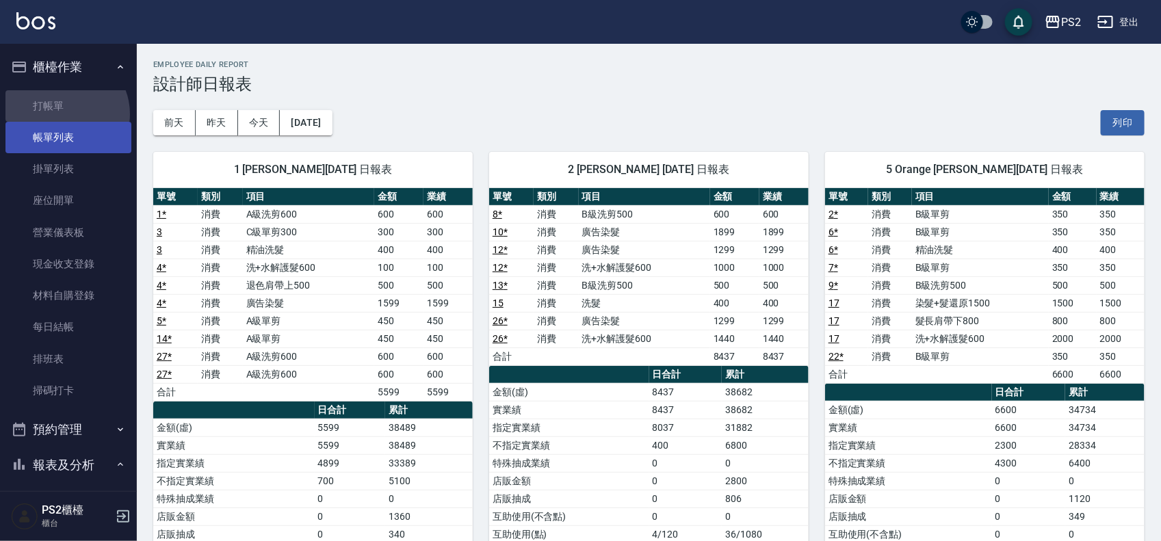
click at [65, 113] on link "打帳單" at bounding box center [68, 105] width 126 height 31
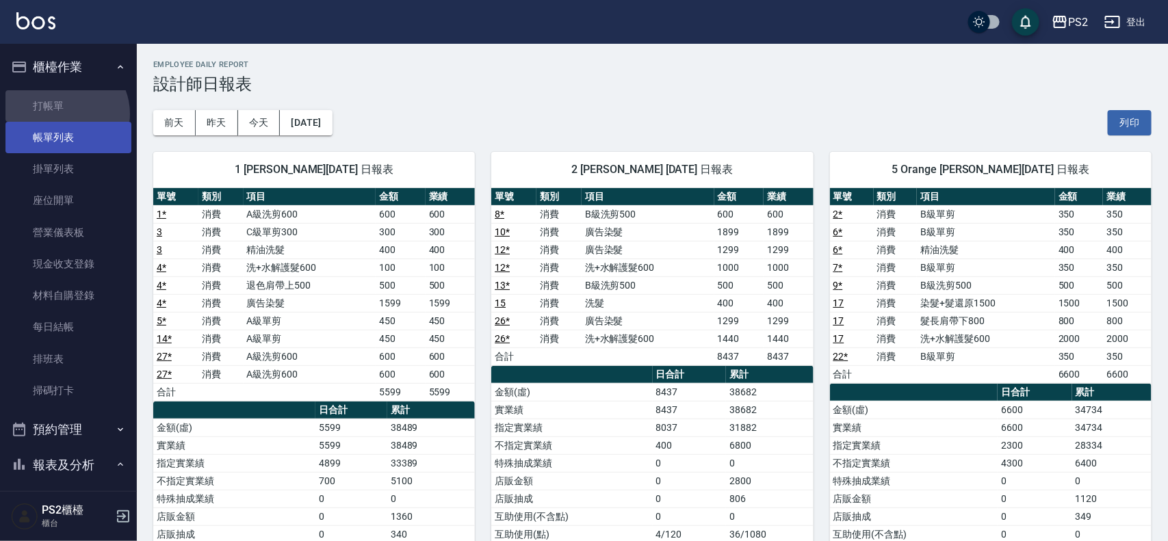
click at [52, 127] on link "帳單列表" at bounding box center [68, 137] width 126 height 31
